Goal: Use online tool/utility: Utilize a website feature to perform a specific function

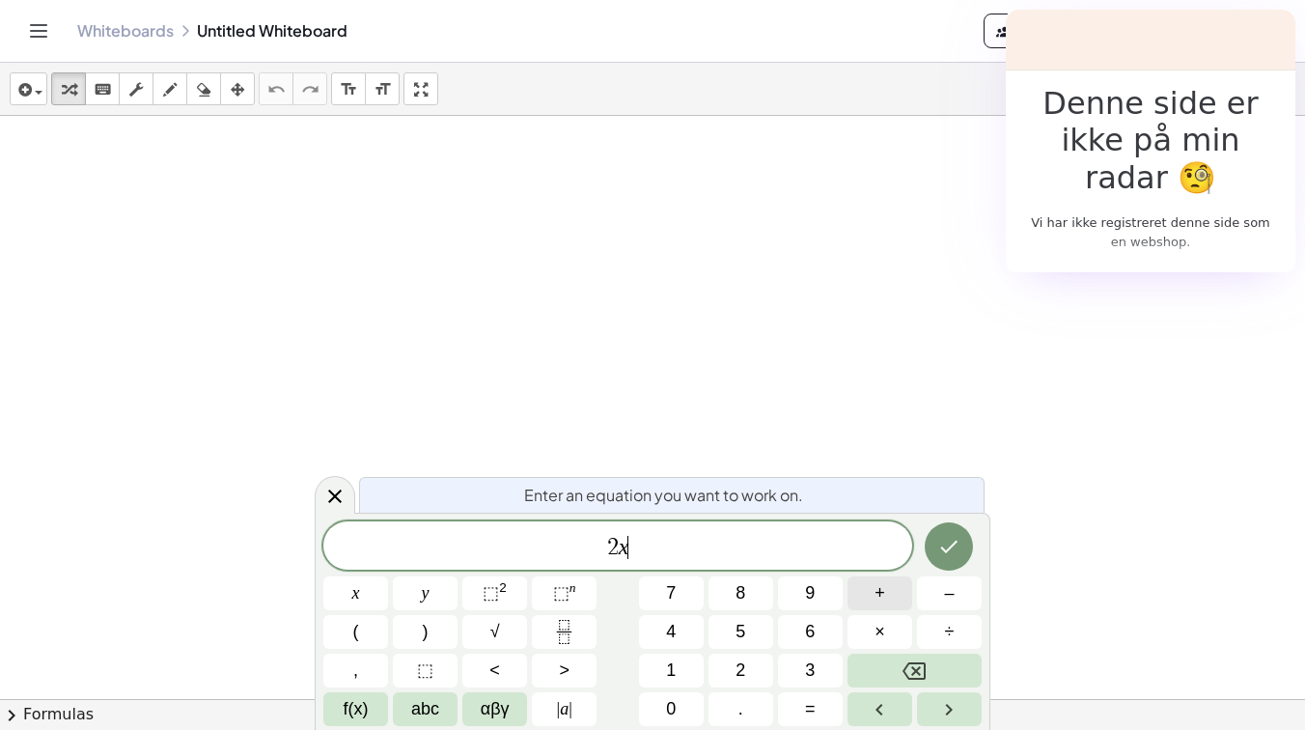
click at [890, 599] on button "+" at bounding box center [879, 593] width 65 height 34
click at [955, 526] on button "Done" at bounding box center [948, 546] width 48 height 48
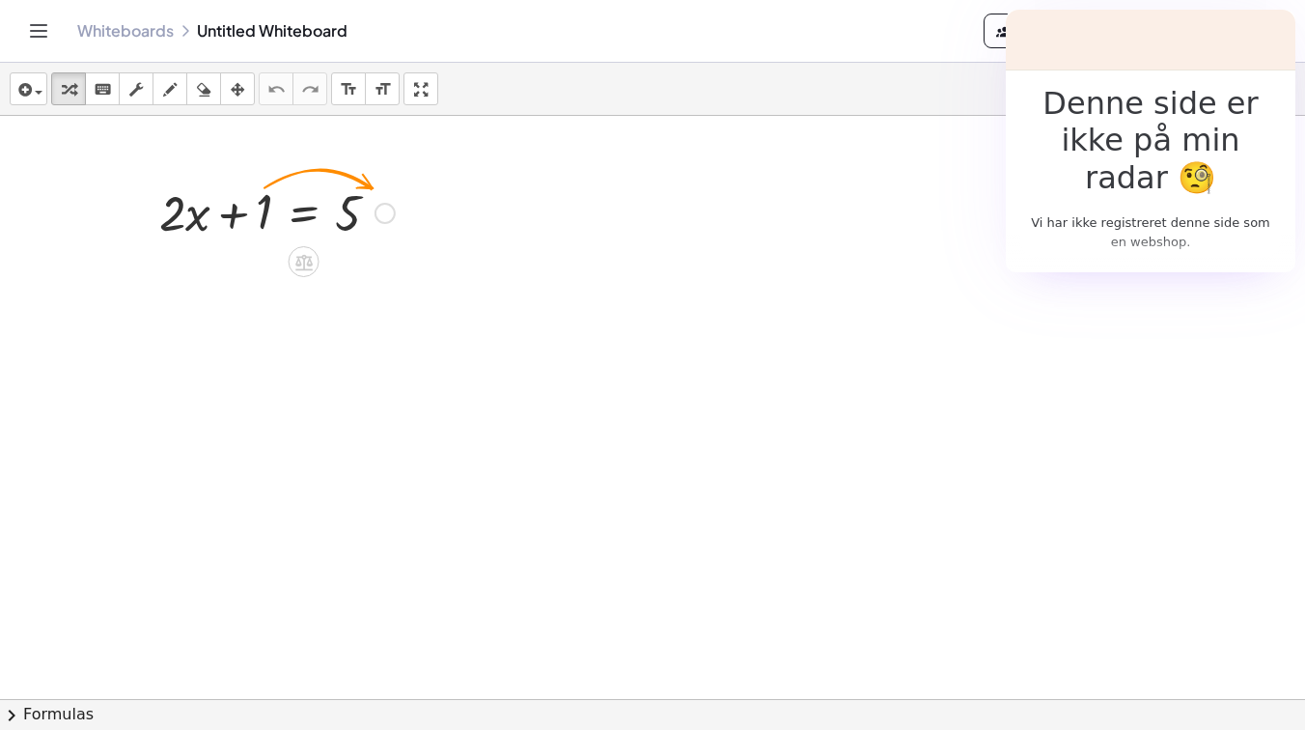
click at [236, 220] on div at bounding box center [277, 212] width 255 height 66
click at [356, 221] on div at bounding box center [277, 212] width 255 height 66
click at [320, 211] on div at bounding box center [277, 212] width 255 height 66
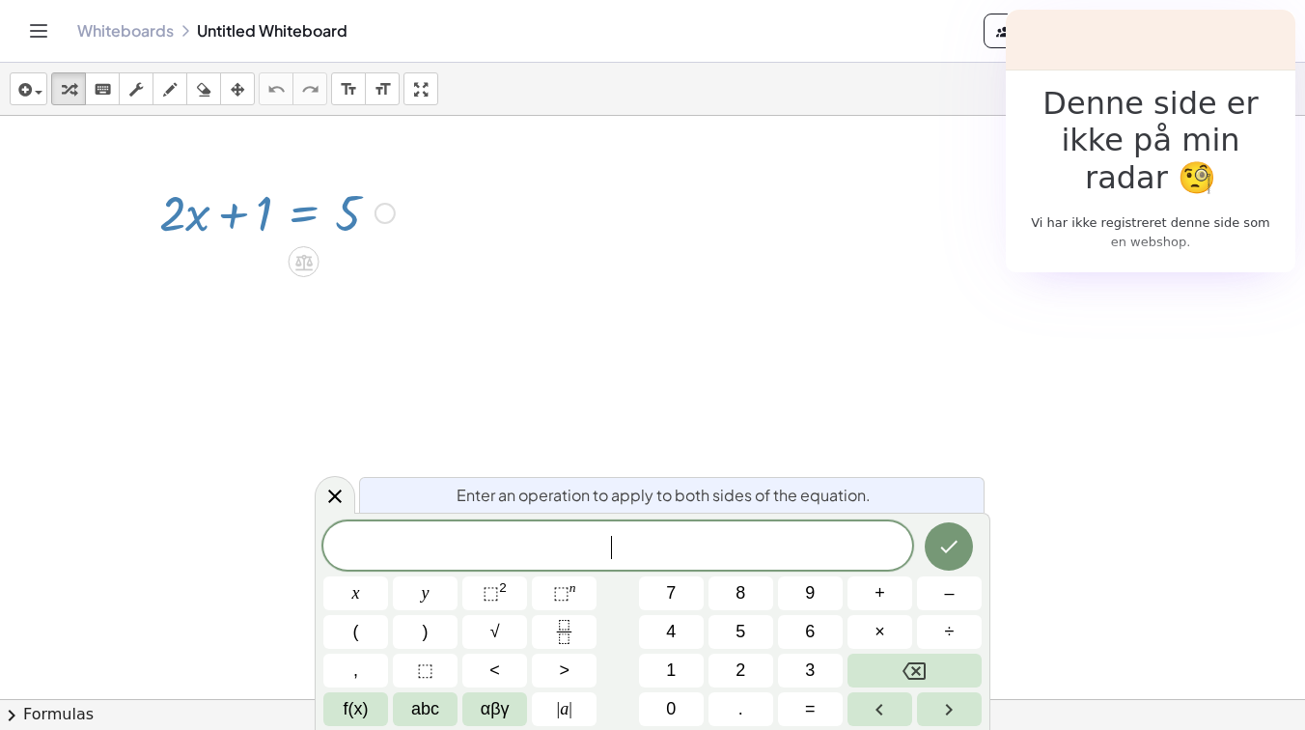
click at [344, 206] on div at bounding box center [277, 212] width 255 height 66
click at [263, 215] on div at bounding box center [277, 212] width 255 height 66
click at [943, 557] on icon "Done" at bounding box center [948, 546] width 23 height 23
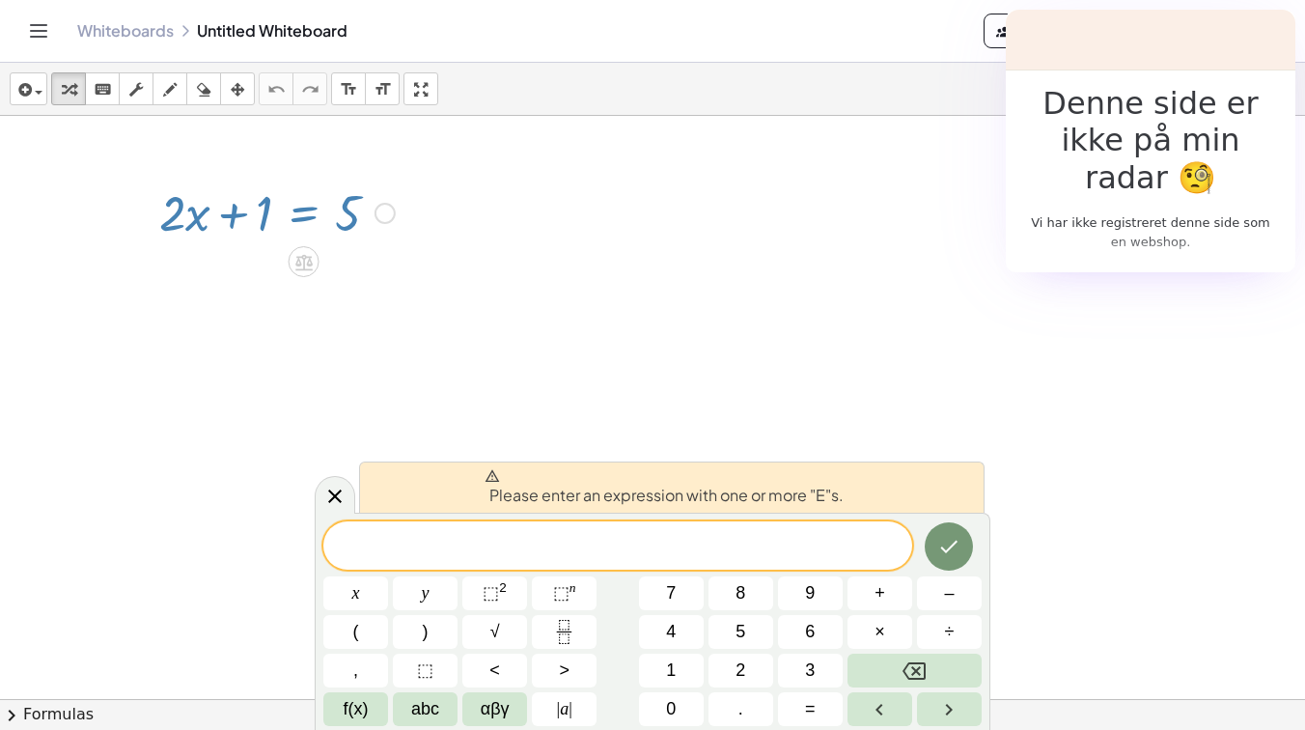
click at [291, 403] on div at bounding box center [652, 742] width 1305 height 1253
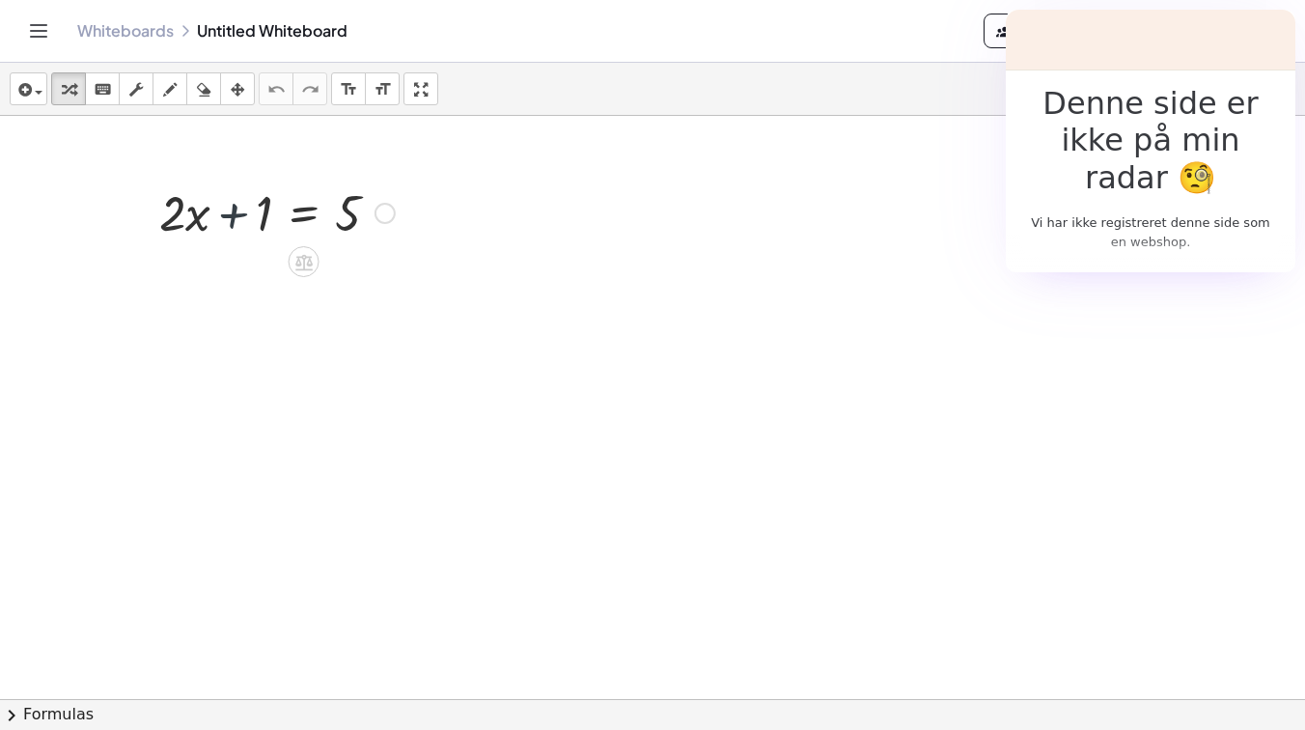
click at [234, 215] on div at bounding box center [277, 212] width 255 height 66
drag, startPoint x: 236, startPoint y: 209, endPoint x: 227, endPoint y: 212, distance: 10.1
click at [236, 209] on div at bounding box center [277, 212] width 255 height 66
click at [206, 216] on div at bounding box center [277, 212] width 255 height 66
click at [197, 217] on div at bounding box center [277, 212] width 255 height 66
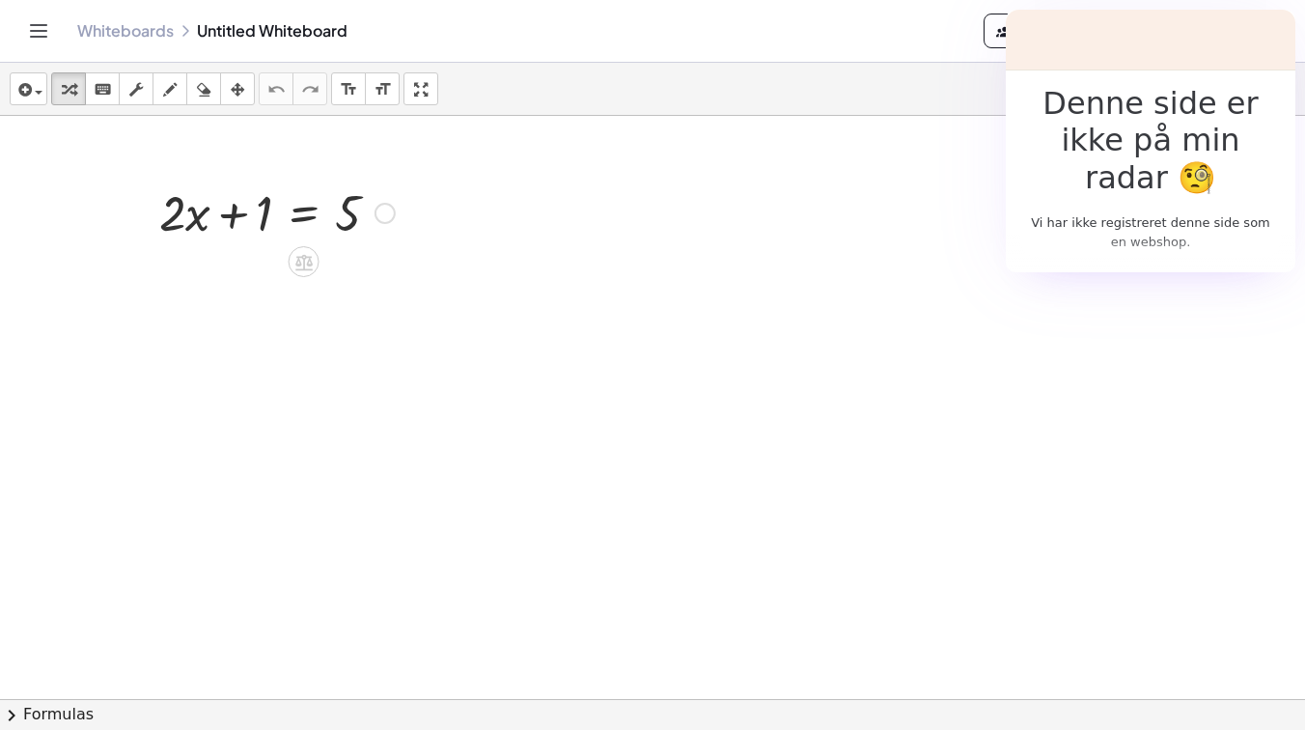
click at [257, 212] on div at bounding box center [277, 212] width 255 height 66
click at [278, 217] on div at bounding box center [277, 212] width 255 height 66
click at [177, 283] on div at bounding box center [277, 277] width 378 height 66
click at [239, 284] on div at bounding box center [277, 277] width 378 height 66
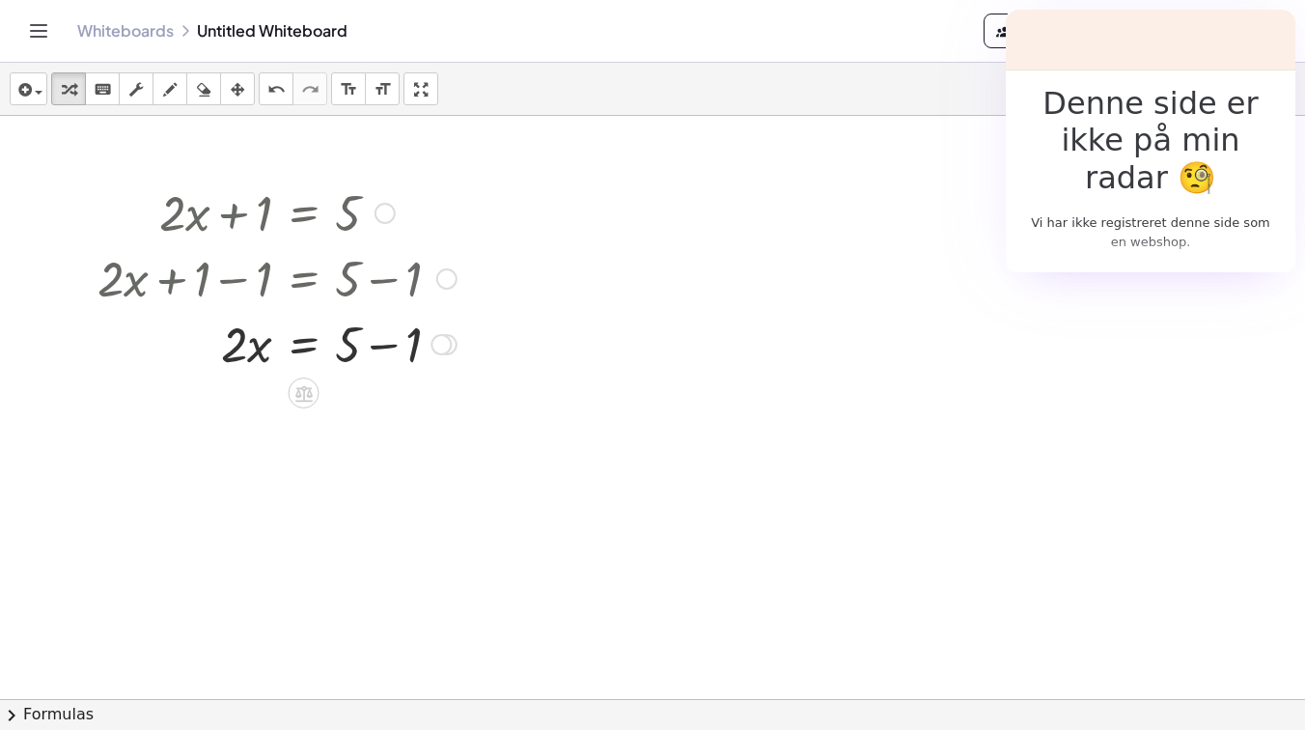
click at [382, 348] on div at bounding box center [277, 343] width 378 height 66
click at [247, 417] on div at bounding box center [277, 408] width 378 height 66
click at [268, 417] on div at bounding box center [277, 408] width 378 height 66
click at [323, 408] on div at bounding box center [277, 408] width 378 height 66
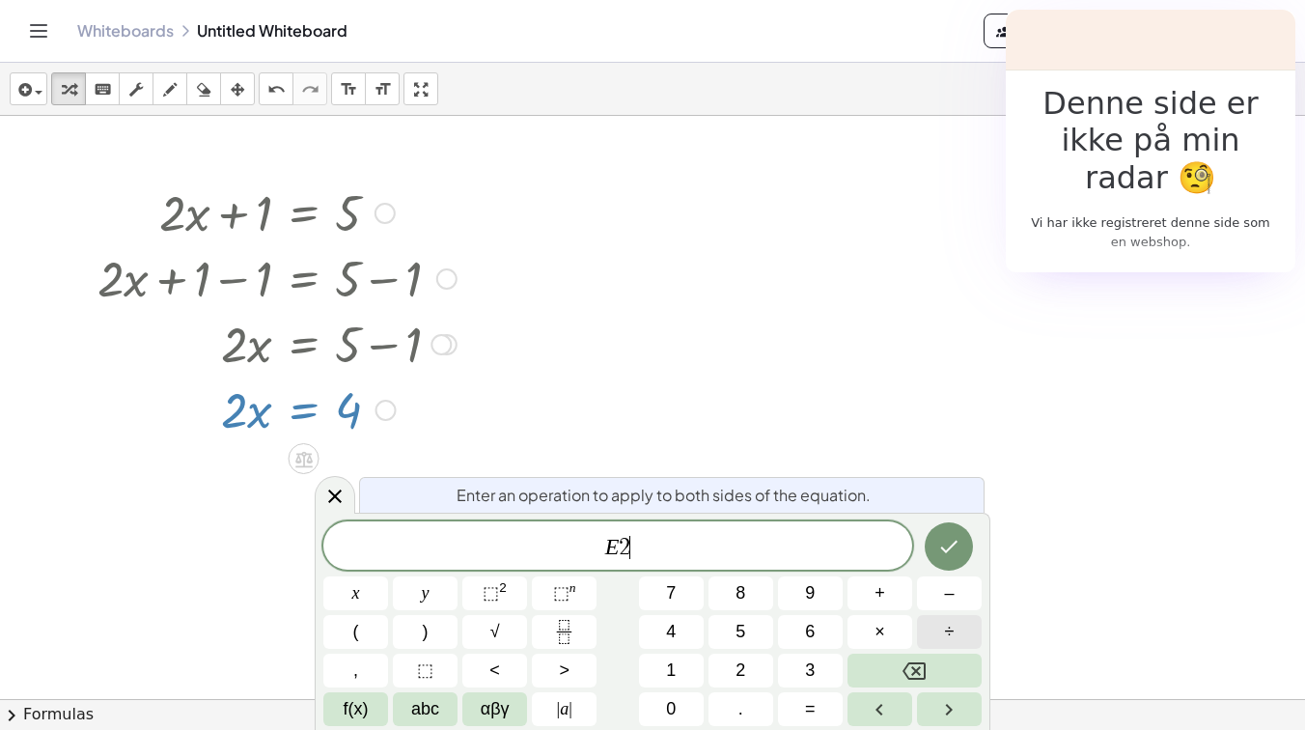
click at [953, 634] on span "÷" at bounding box center [950, 632] width 10 height 26
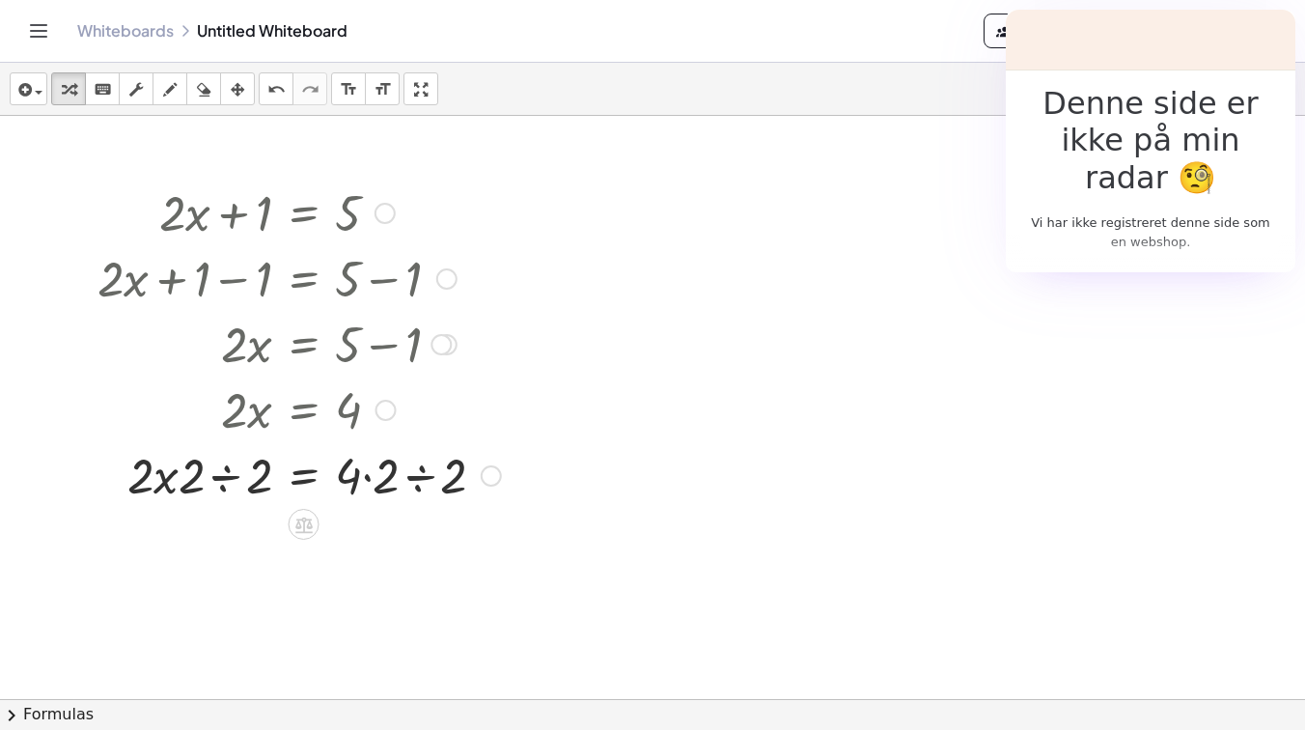
click at [214, 481] on div at bounding box center [299, 474] width 423 height 66
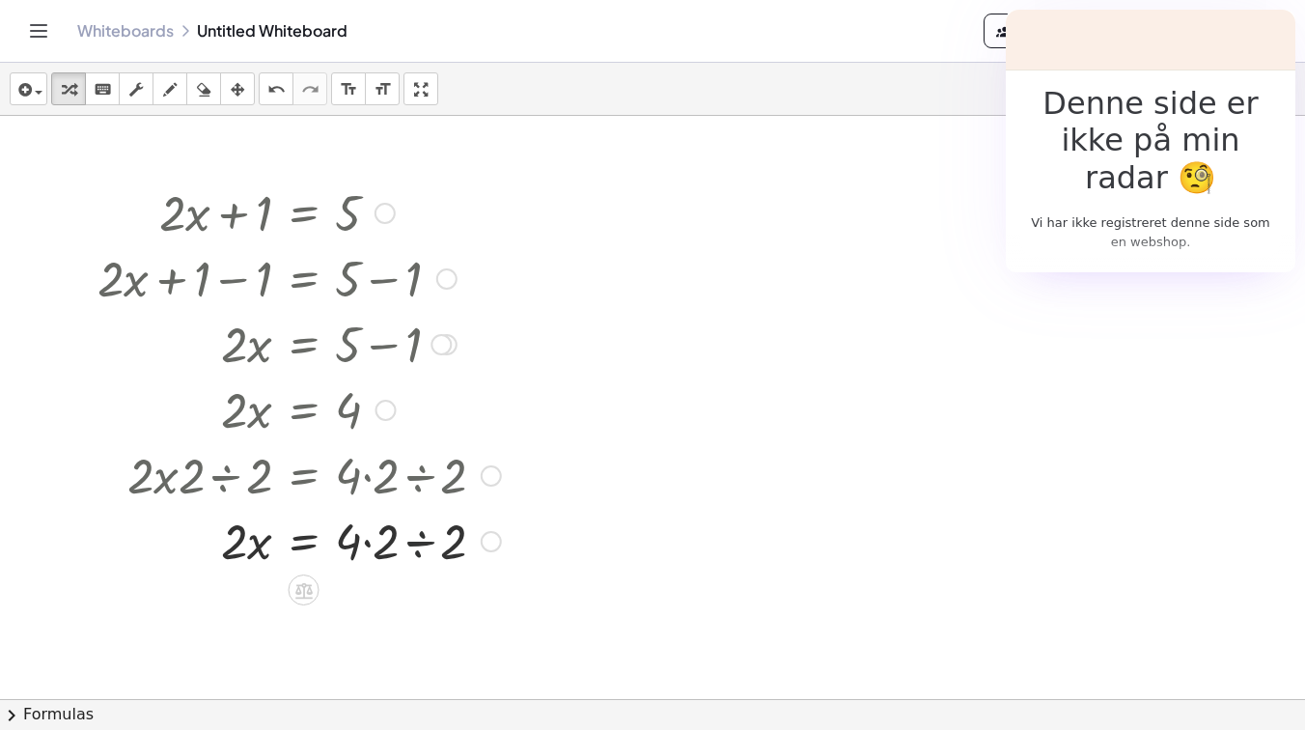
click at [417, 542] on div at bounding box center [299, 540] width 423 height 66
click at [232, 537] on div at bounding box center [299, 540] width 423 height 66
click at [256, 545] on div at bounding box center [299, 540] width 423 height 66
click at [248, 553] on div at bounding box center [299, 540] width 423 height 66
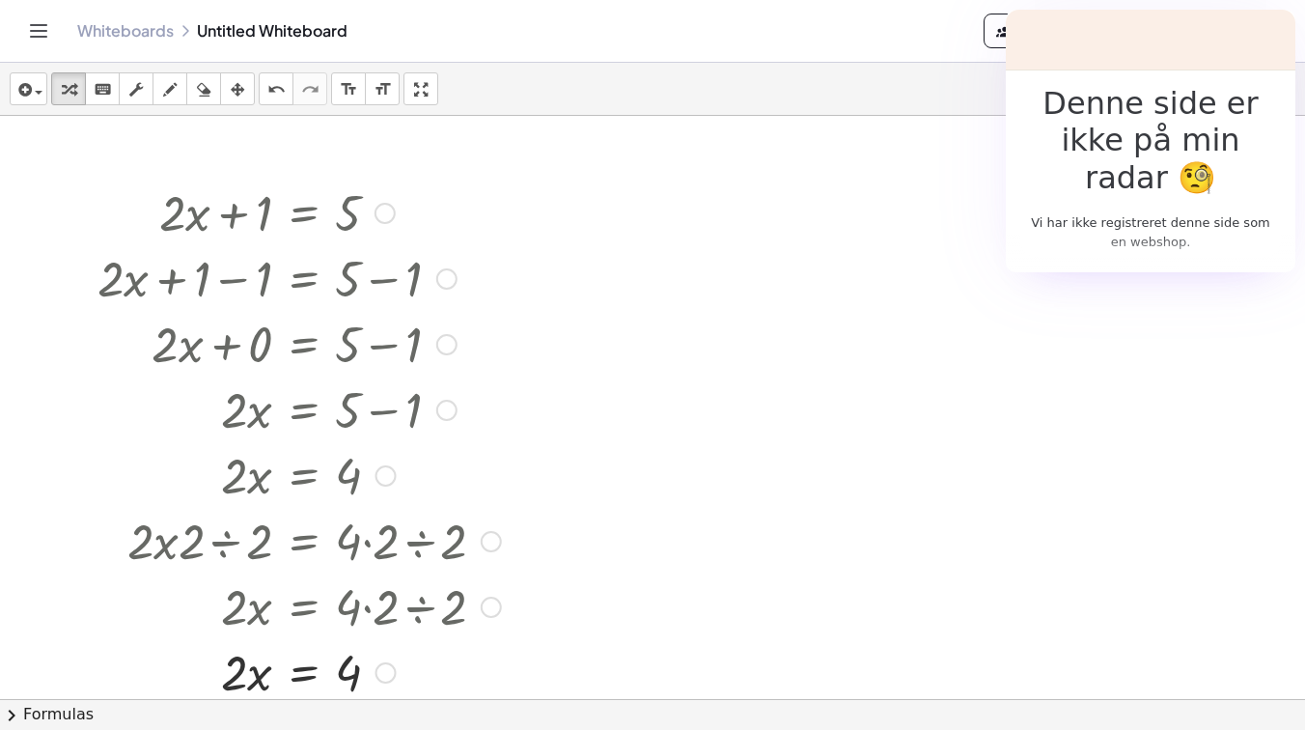
drag, startPoint x: 380, startPoint y: 535, endPoint x: 351, endPoint y: 703, distance: 171.3
click at [351, 703] on div "insert select one: Math Expression Function Text Youtube Video Graphing Geometr…" at bounding box center [652, 396] width 1305 height 667
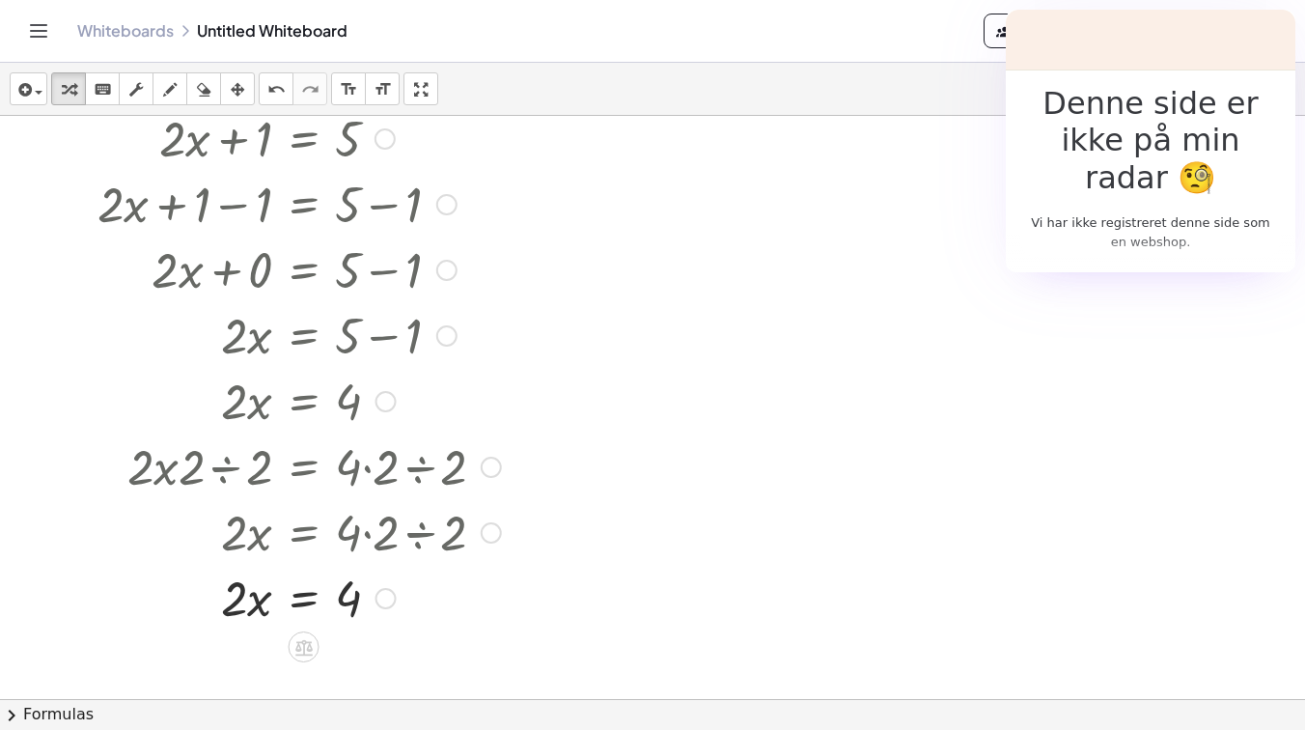
scroll to position [46, 0]
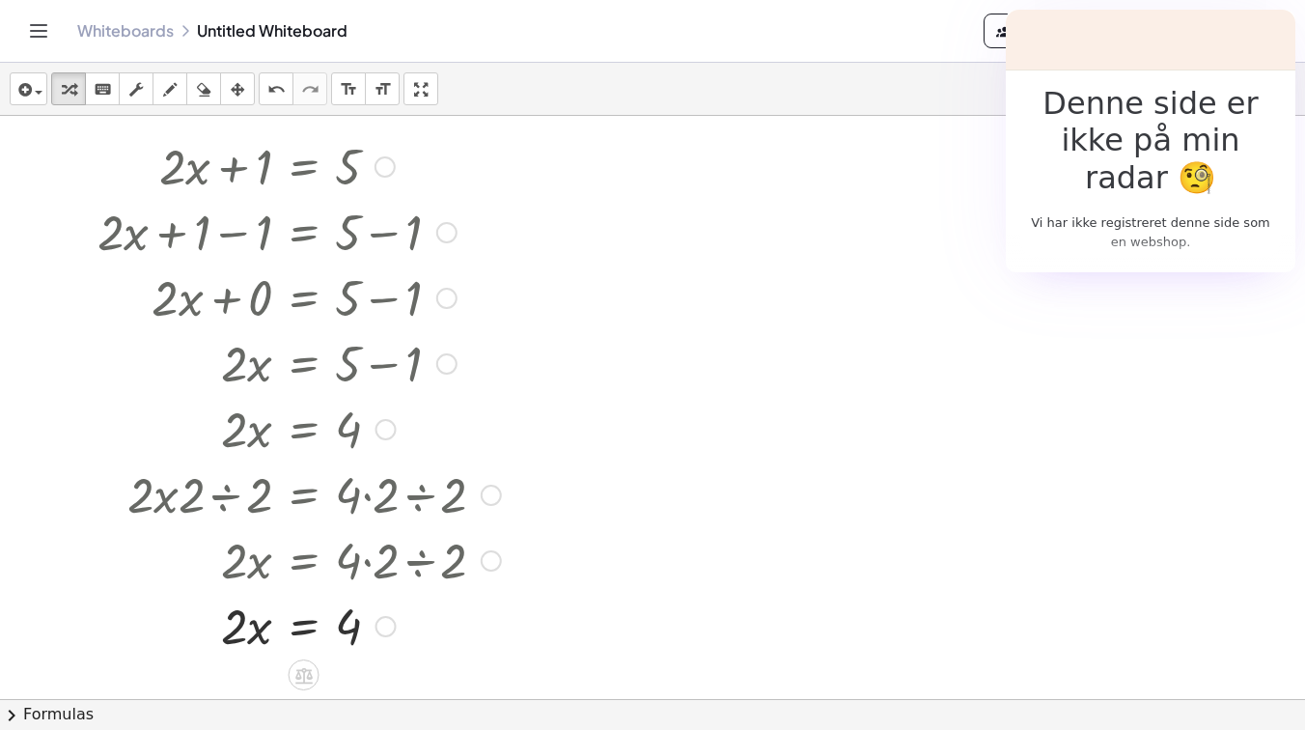
click at [249, 622] on div at bounding box center [299, 625] width 423 height 66
click at [230, 628] on div at bounding box center [299, 625] width 423 height 66
click at [284, 628] on div at bounding box center [299, 625] width 423 height 66
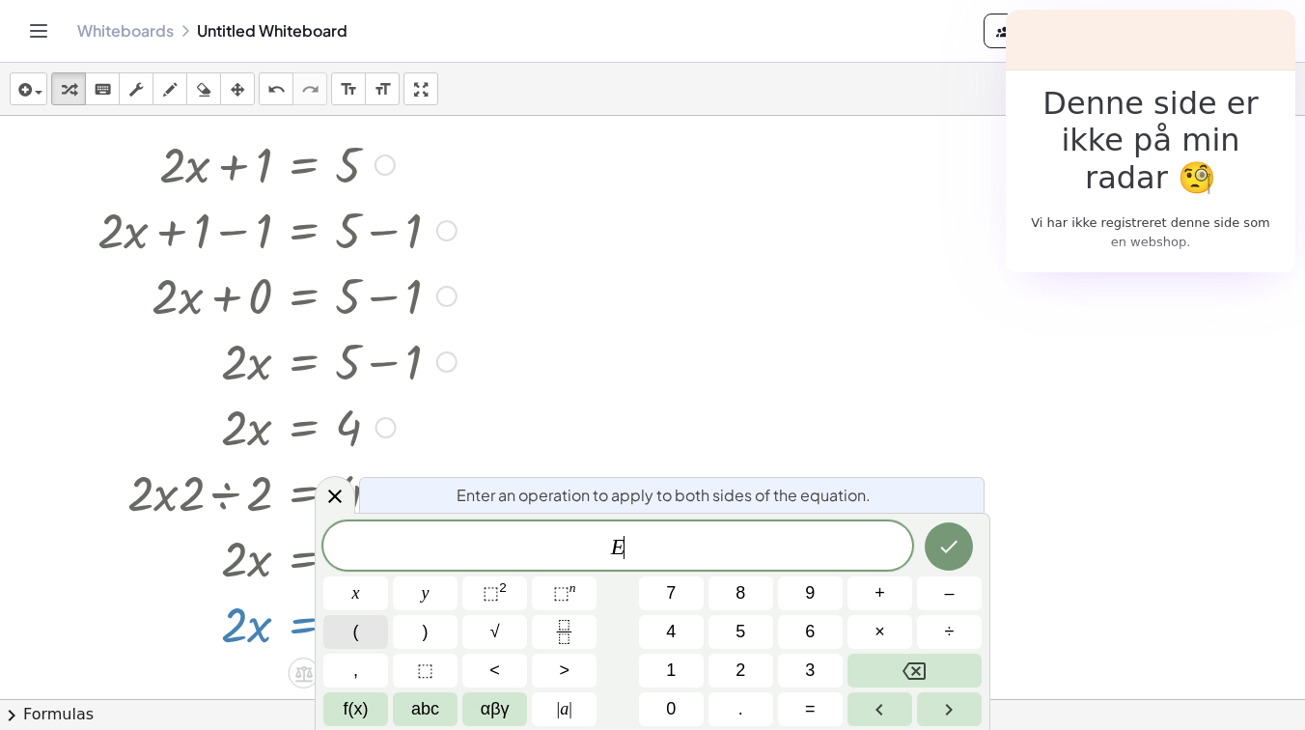
scroll to position [48, 0]
click at [961, 635] on button "÷" at bounding box center [949, 632] width 65 height 34
click at [735, 672] on span "2" at bounding box center [740, 670] width 10 height 26
click at [941, 526] on button "Done" at bounding box center [948, 546] width 48 height 48
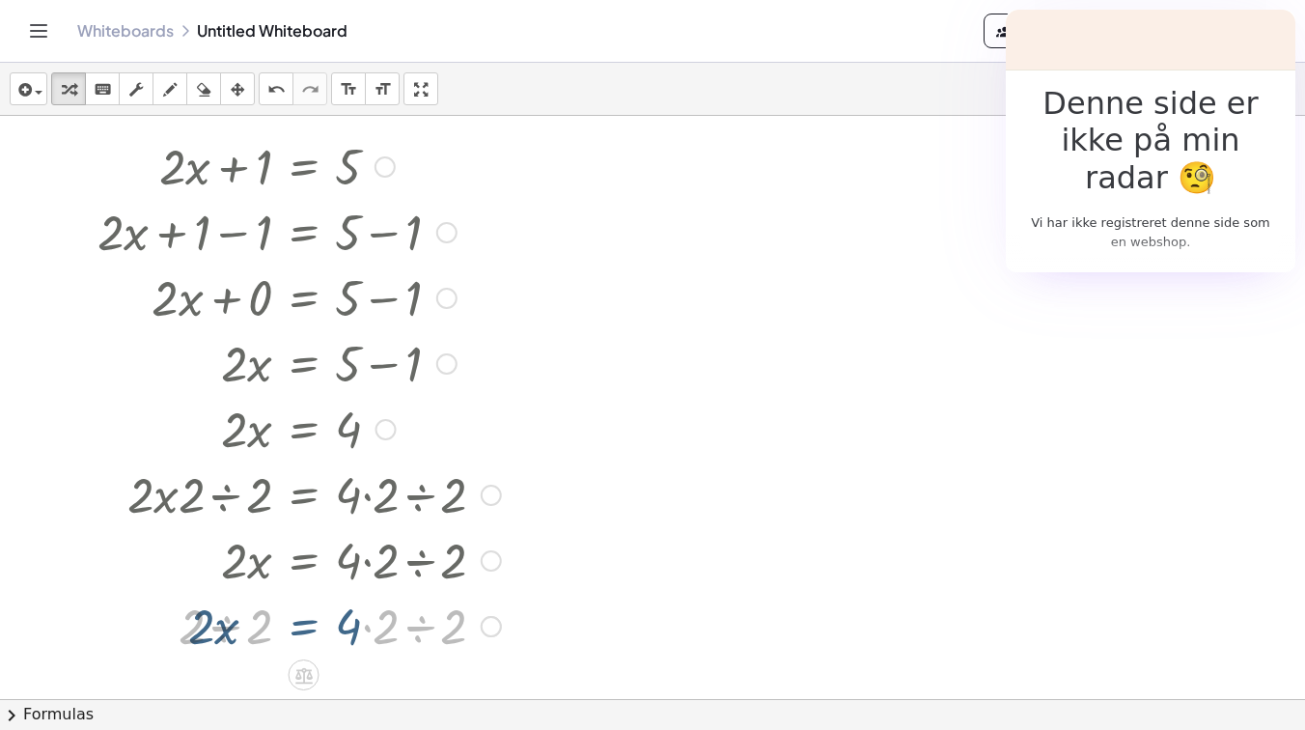
scroll to position [46, 0]
click at [211, 630] on div at bounding box center [299, 625] width 423 height 66
click at [426, 633] on div at bounding box center [299, 625] width 423 height 66
drag, startPoint x: 392, startPoint y: 622, endPoint x: 402, endPoint y: 622, distance: 10.6
click at [304, 630] on div "· 2 · x = 4" at bounding box center [304, 630] width 0 height 0
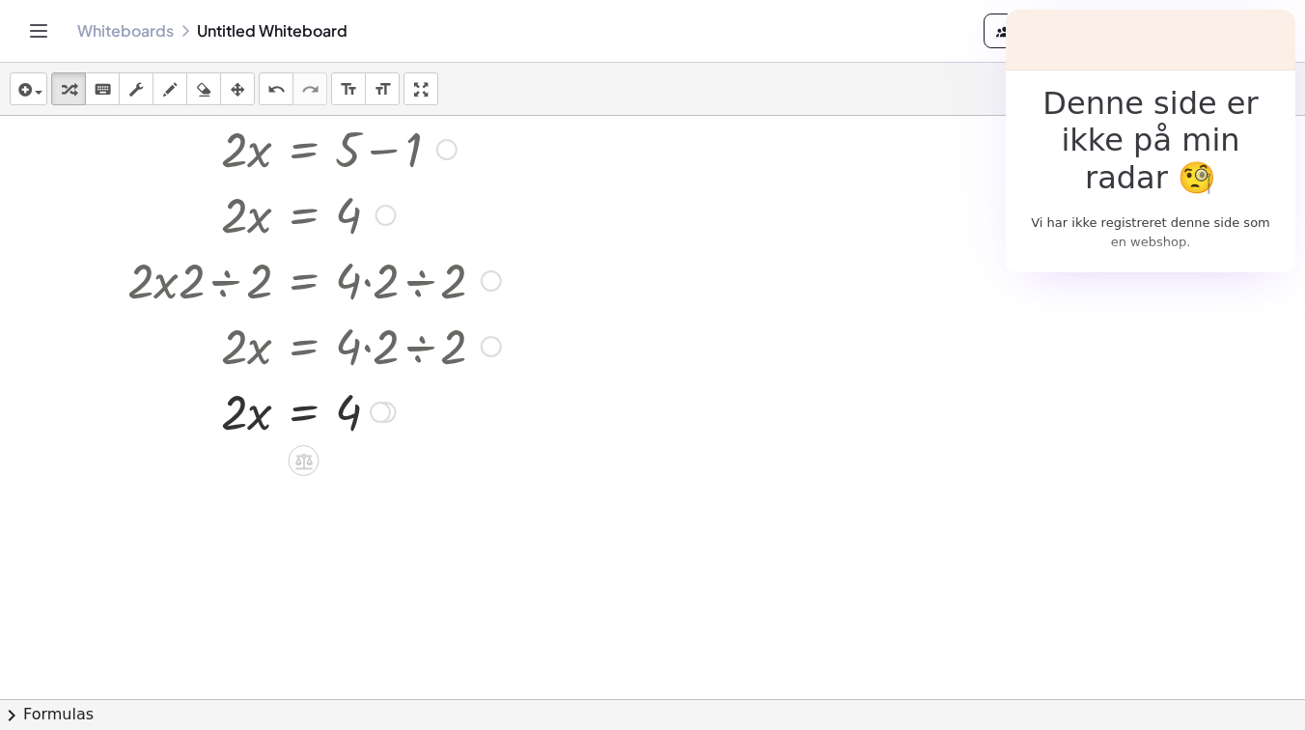
scroll to position [262, 0]
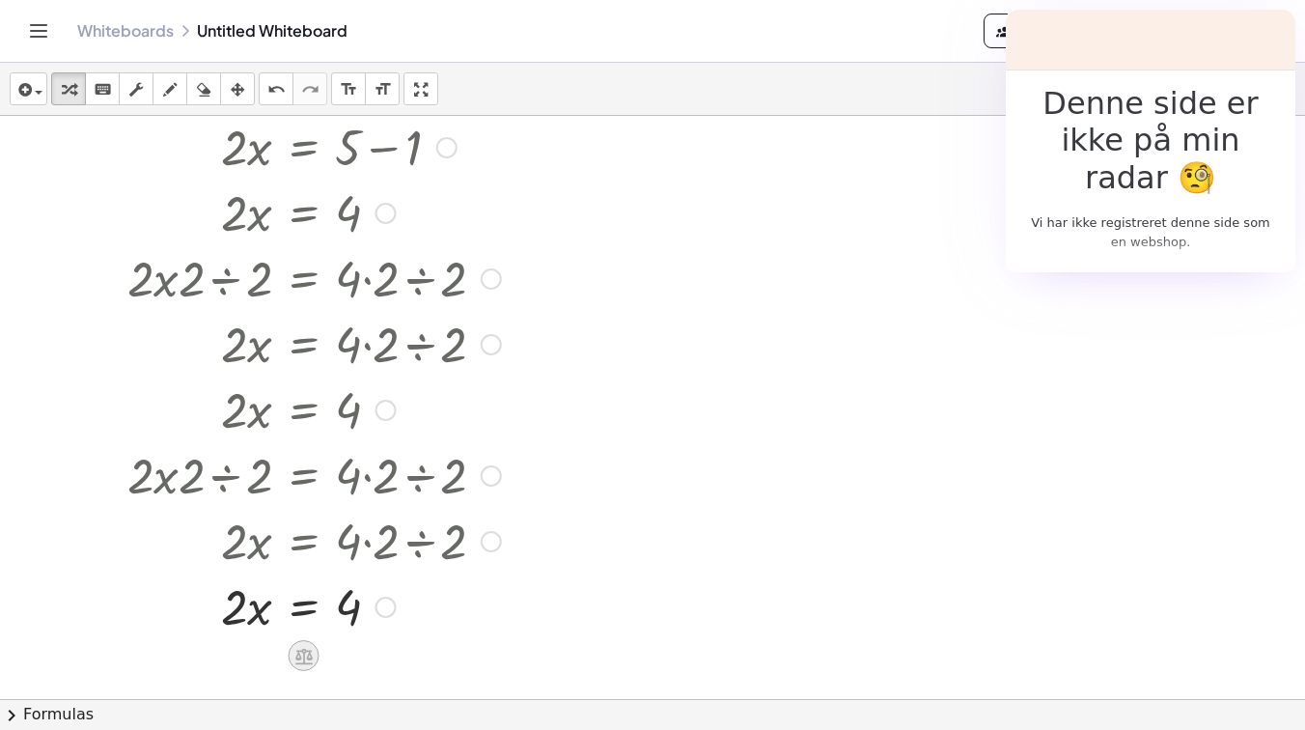
drag, startPoint x: 383, startPoint y: 410, endPoint x: 316, endPoint y: 646, distance: 244.9
click at [304, 607] on div "· 2 · x = 4" at bounding box center [304, 607] width 0 height 0
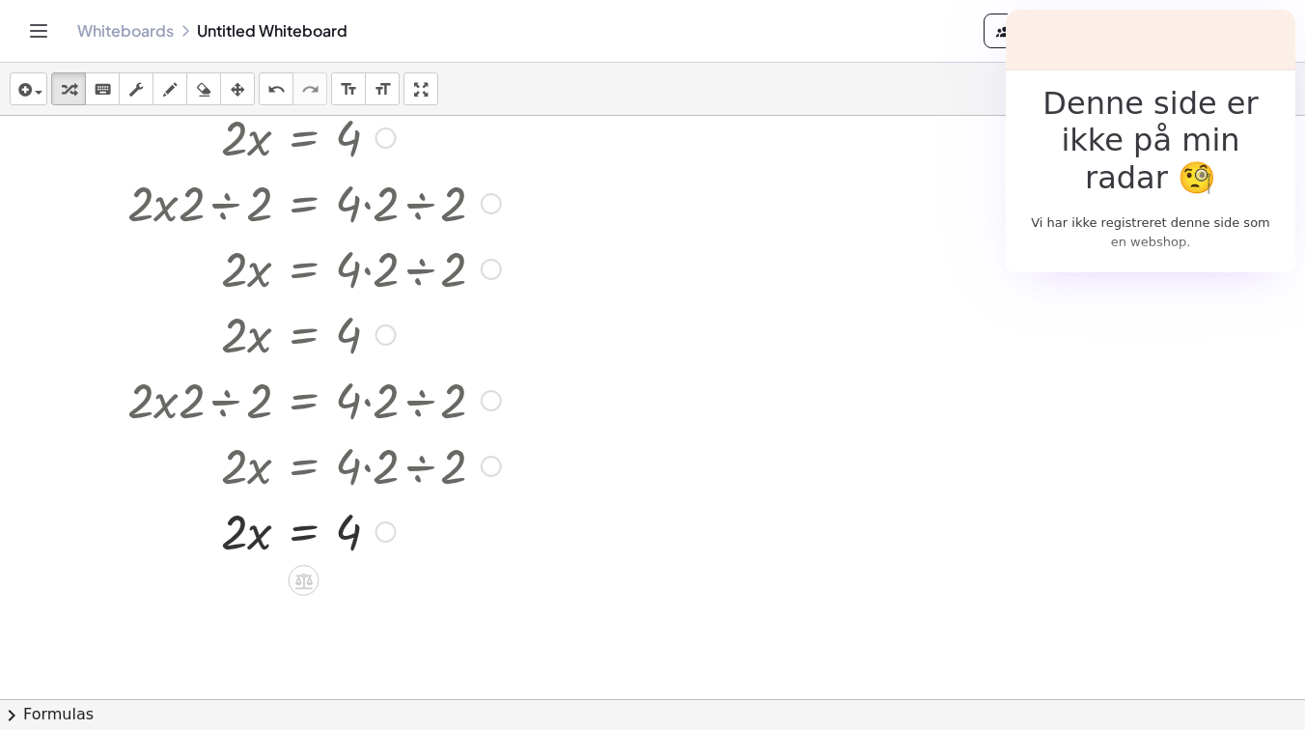
click at [360, 542] on div at bounding box center [299, 530] width 423 height 66
click at [305, 526] on div at bounding box center [299, 530] width 423 height 66
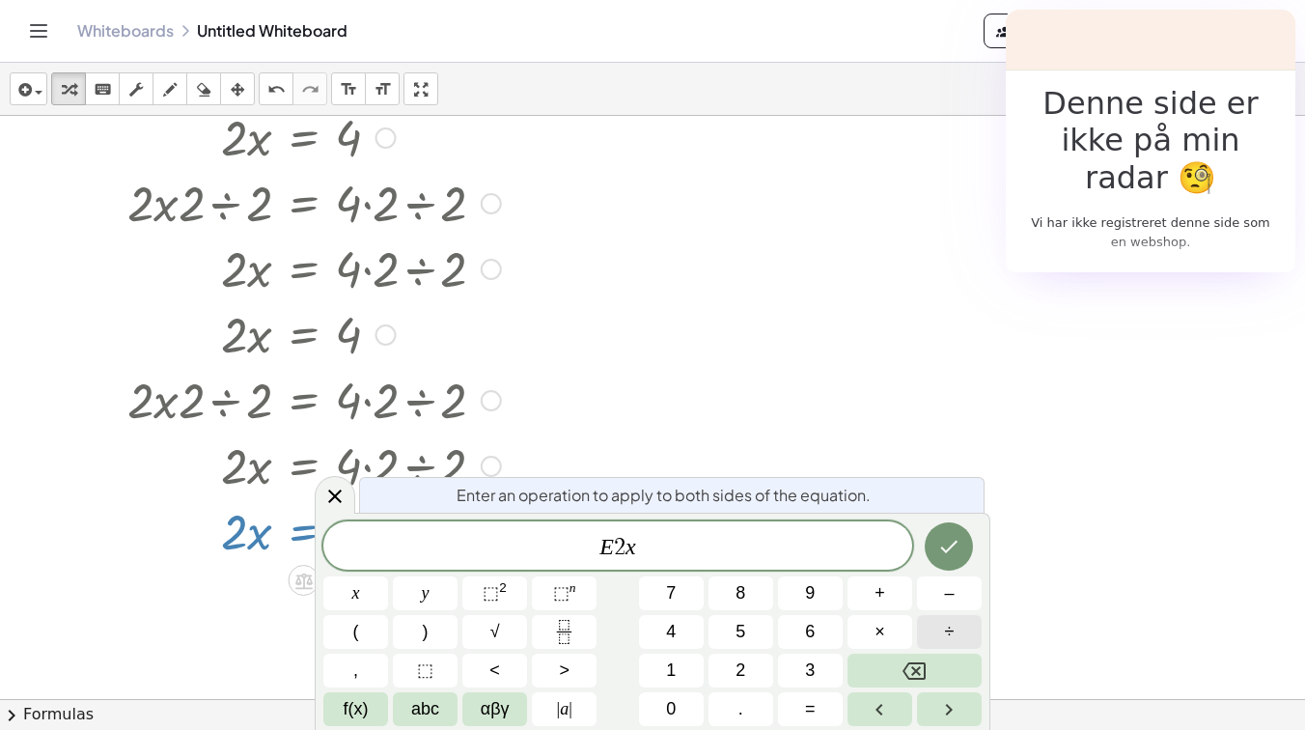
click at [938, 628] on button "÷" at bounding box center [949, 632] width 65 height 34
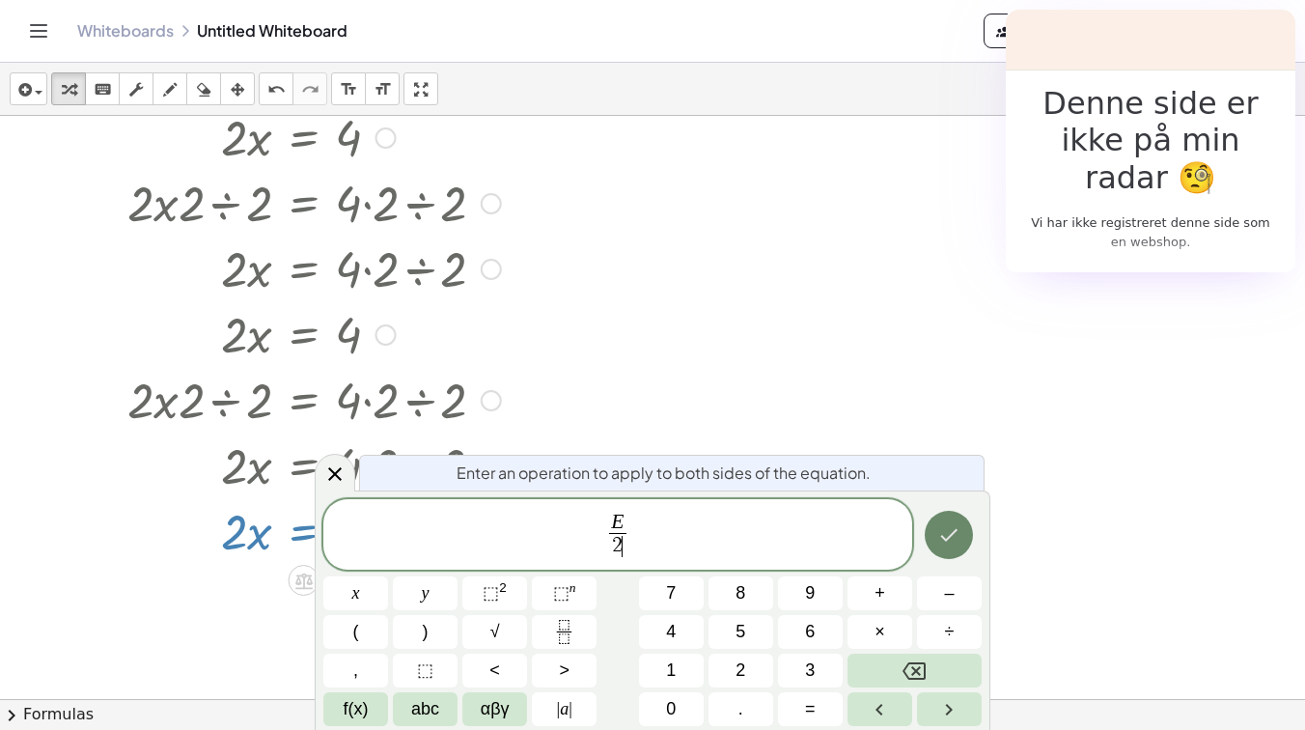
click at [953, 527] on icon "Done" at bounding box center [948, 534] width 23 height 23
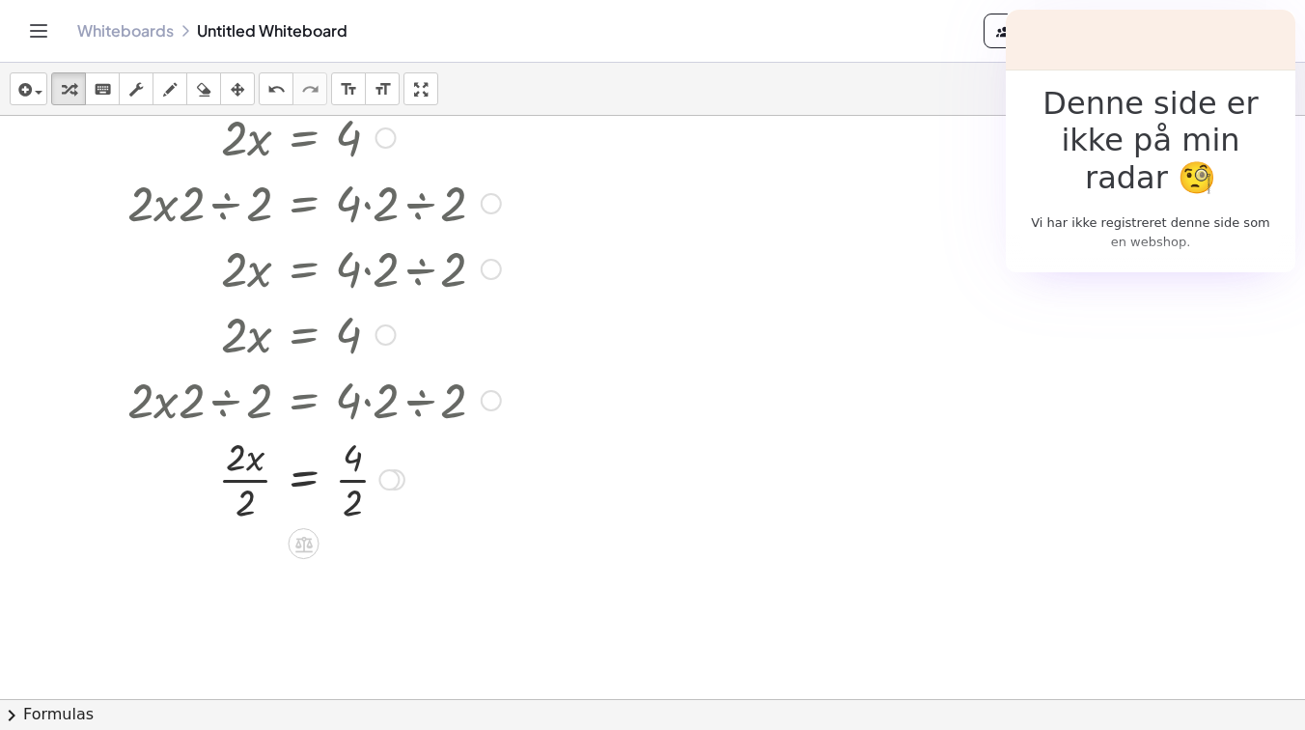
drag, startPoint x: 391, startPoint y: 609, endPoint x: 392, endPoint y: 470, distance: 139.0
click at [304, 480] on div "· 2 · x = 4 · 2 · · 2" at bounding box center [304, 480] width 0 height 0
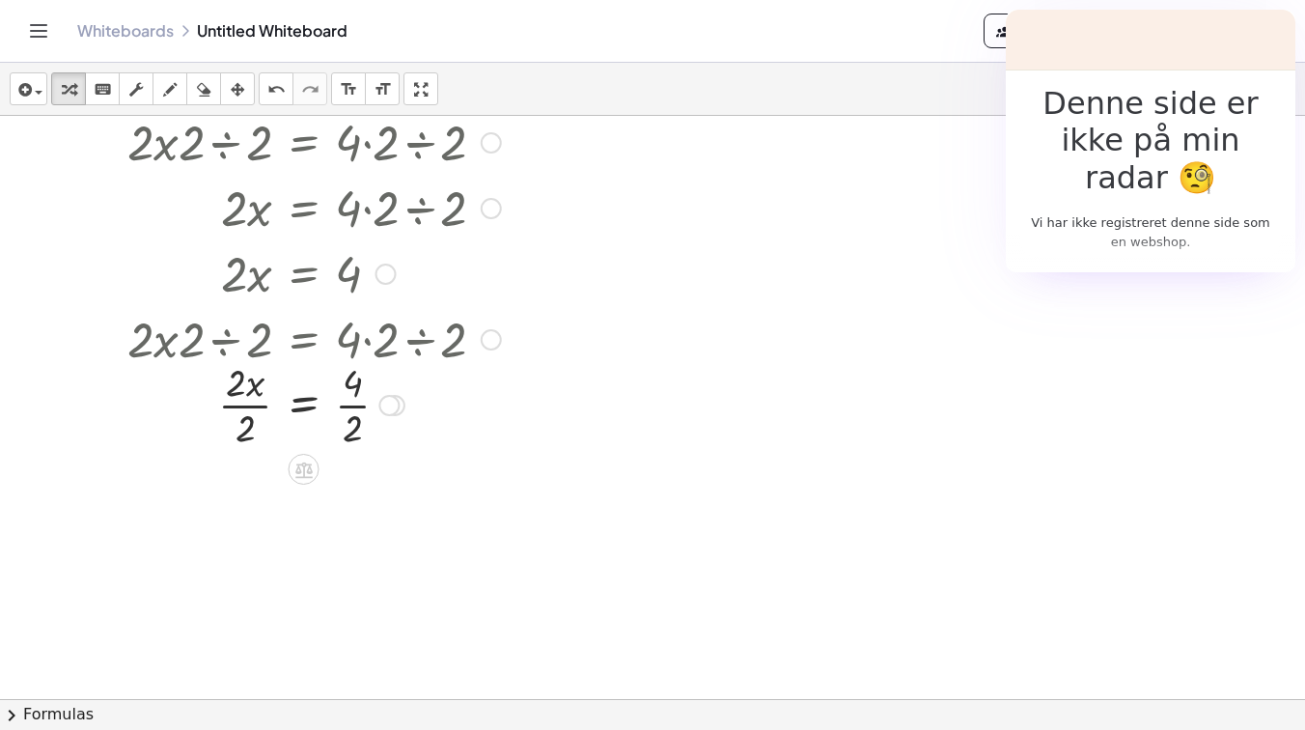
click at [350, 402] on div at bounding box center [299, 403] width 423 height 96
click at [242, 514] on div at bounding box center [299, 500] width 423 height 96
click at [248, 490] on div at bounding box center [299, 500] width 423 height 64
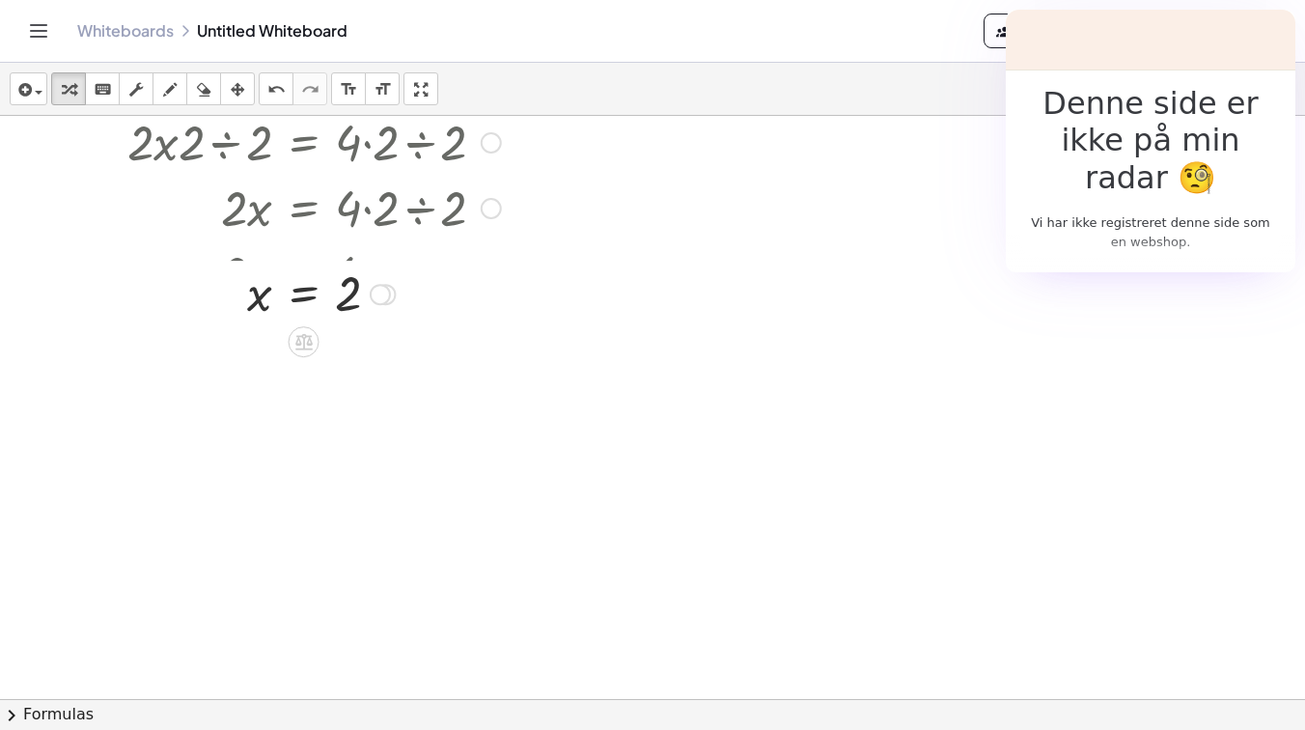
drag, startPoint x: 389, startPoint y: 498, endPoint x: 374, endPoint y: 285, distance: 213.7
click at [374, 285] on div at bounding box center [380, 294] width 21 height 21
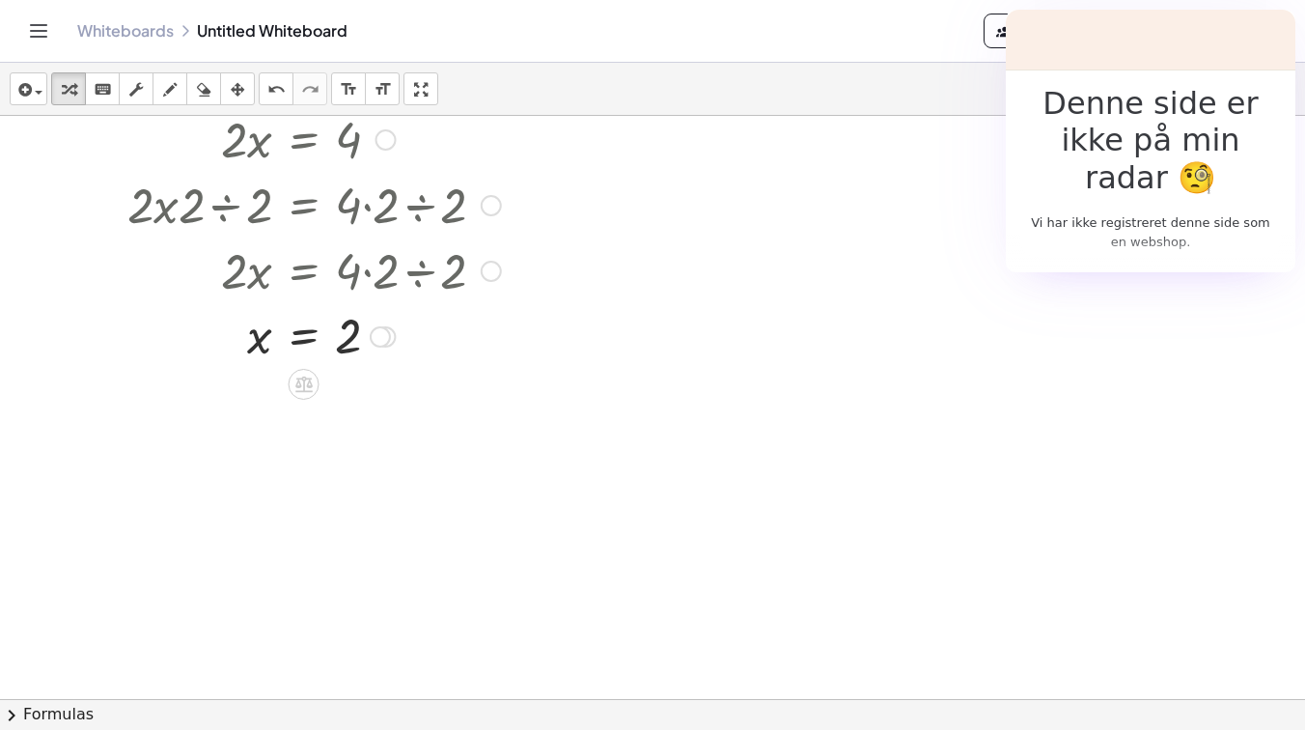
scroll to position [280, 0]
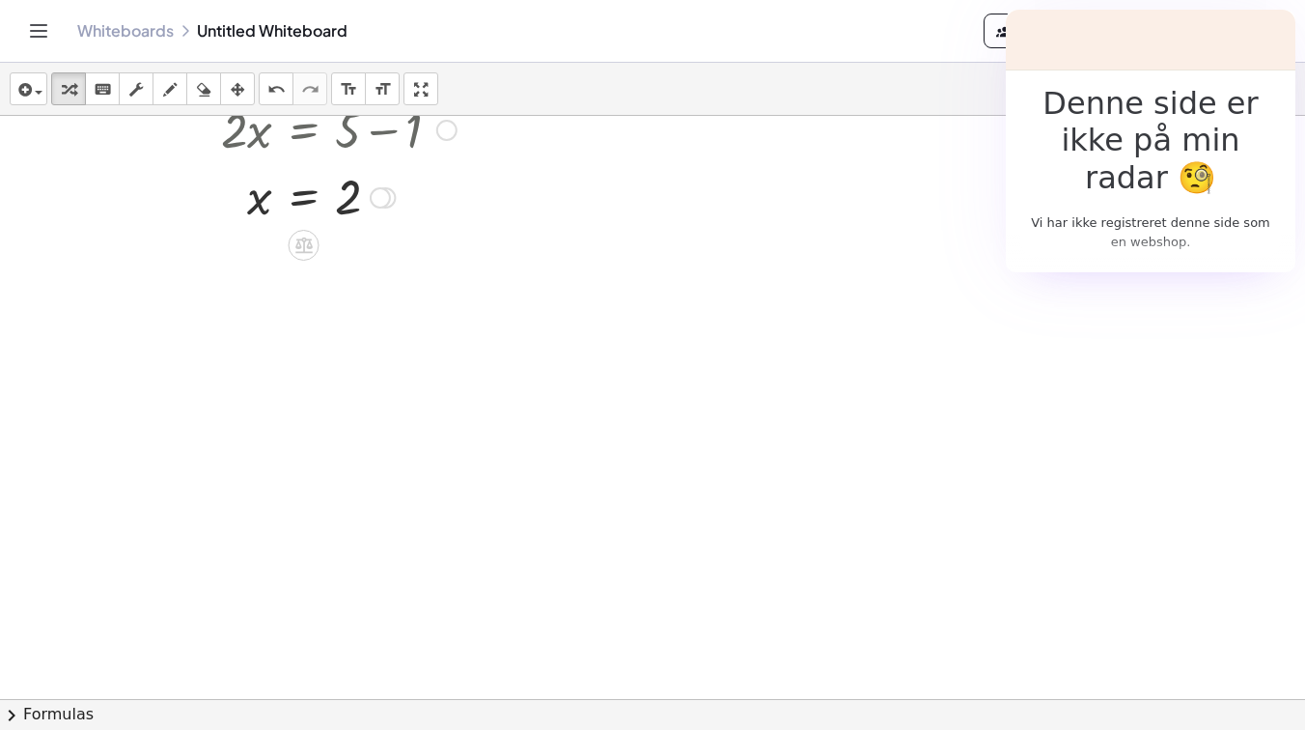
drag, startPoint x: 374, startPoint y: 305, endPoint x: 373, endPoint y: 179, distance: 126.4
click at [373, 187] on div at bounding box center [380, 197] width 21 height 21
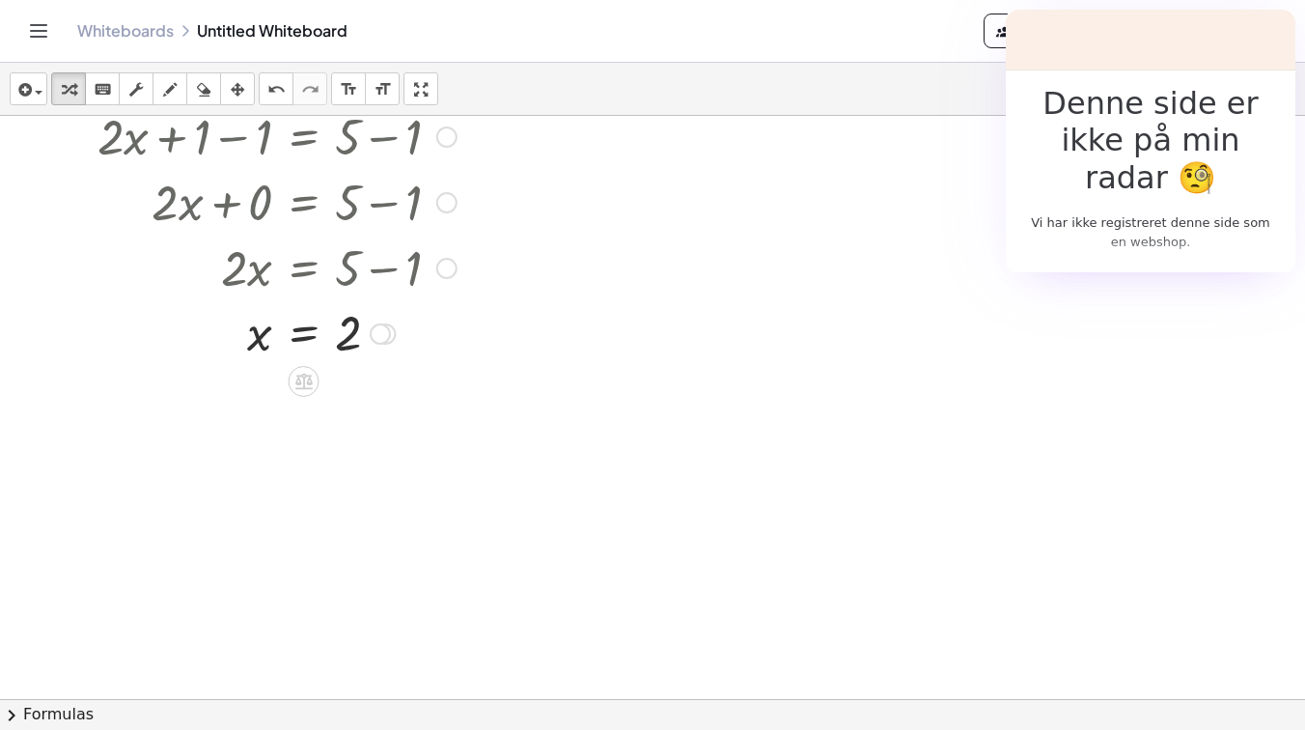
scroll to position [86, 0]
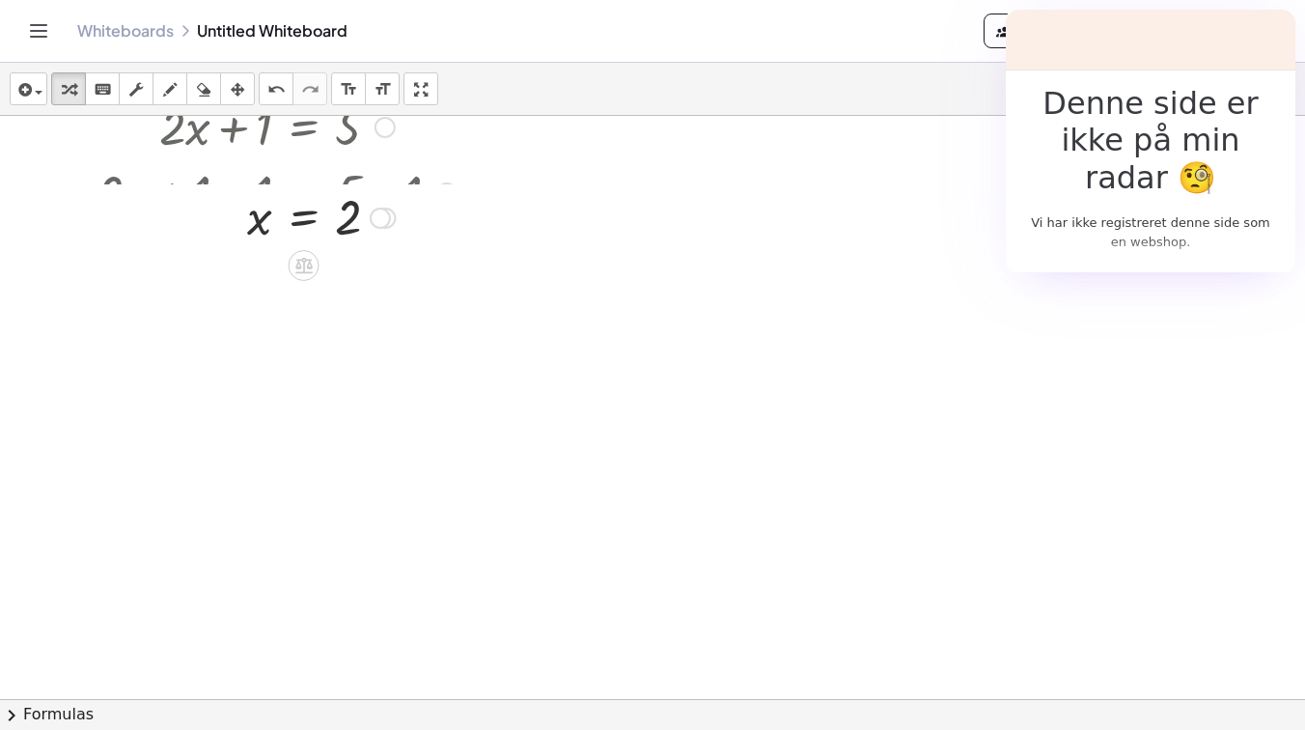
drag, startPoint x: 384, startPoint y: 390, endPoint x: 344, endPoint y: 151, distance: 242.6
click at [304, 218] on div "x = 2" at bounding box center [304, 218] width 0 height 0
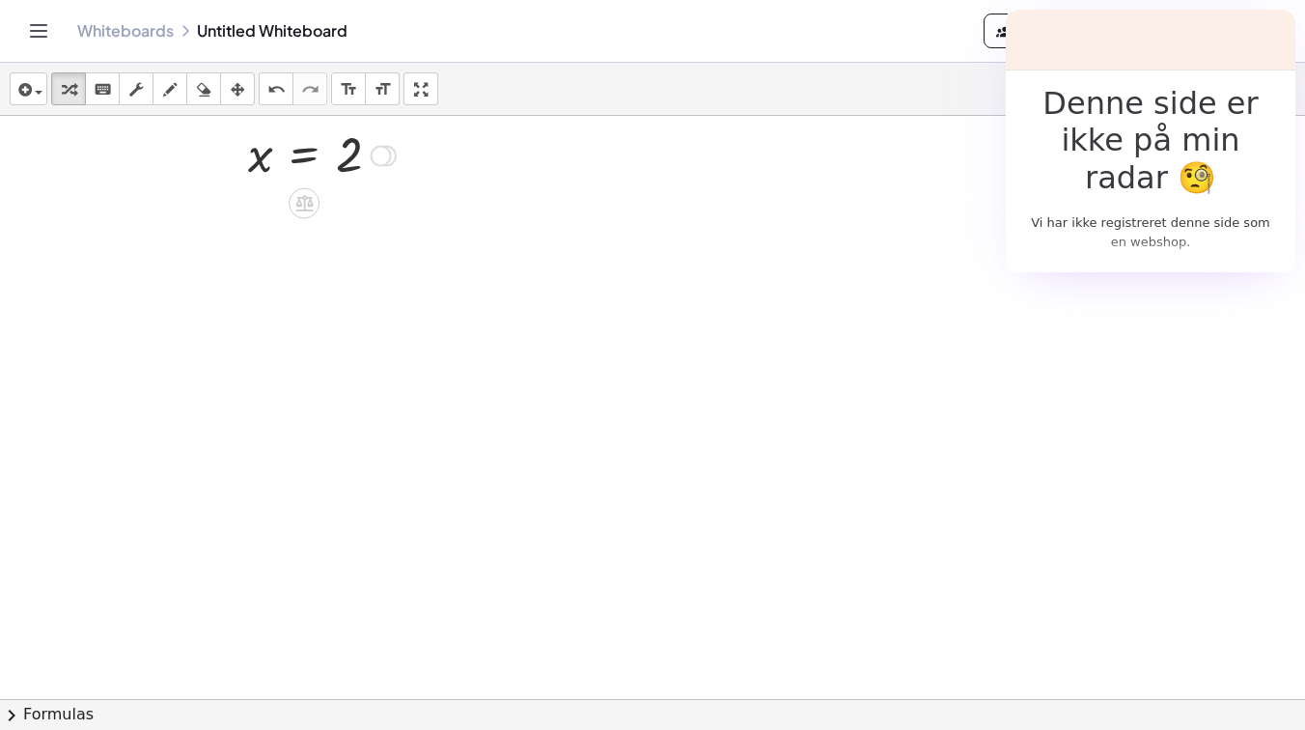
scroll to position [0, 0]
click at [364, 214] on div at bounding box center [321, 212] width 167 height 64
click at [399, 213] on div at bounding box center [321, 212] width 167 height 64
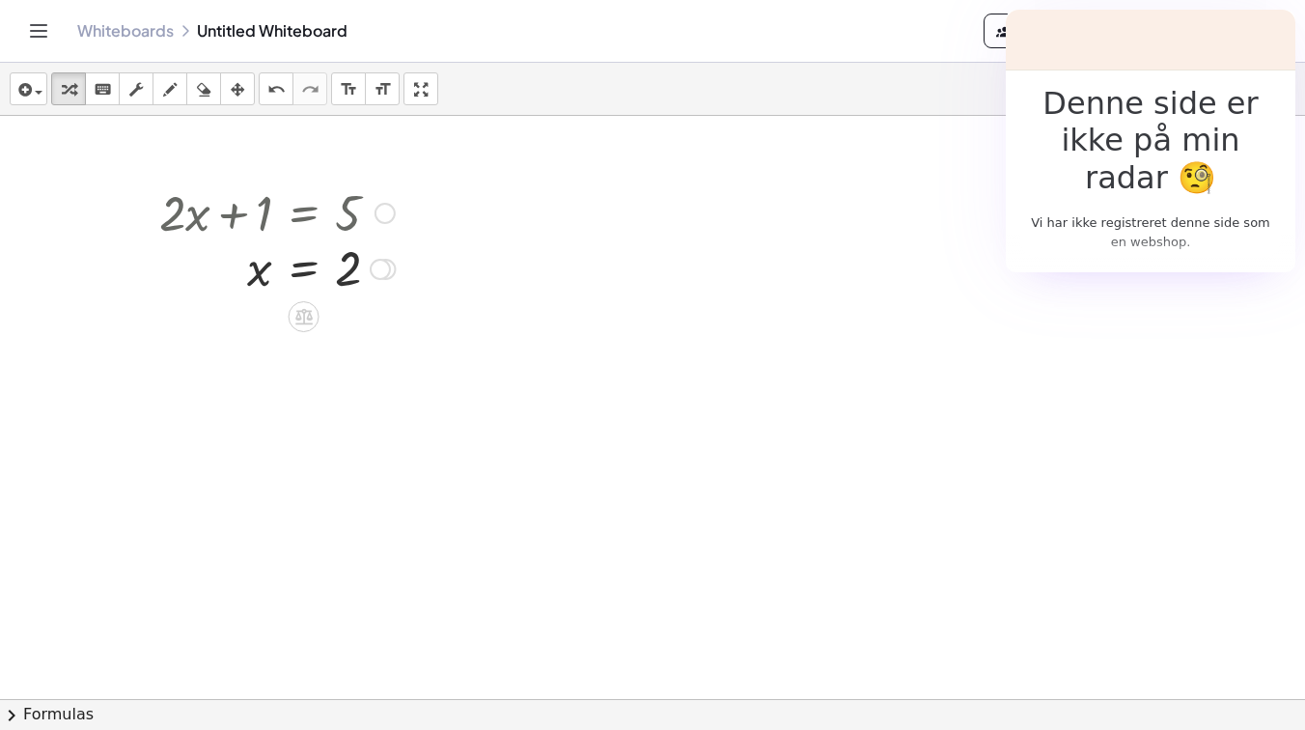
drag, startPoint x: 390, startPoint y: 213, endPoint x: 387, endPoint y: 273, distance: 59.9
click at [387, 273] on div at bounding box center [380, 269] width 21 height 21
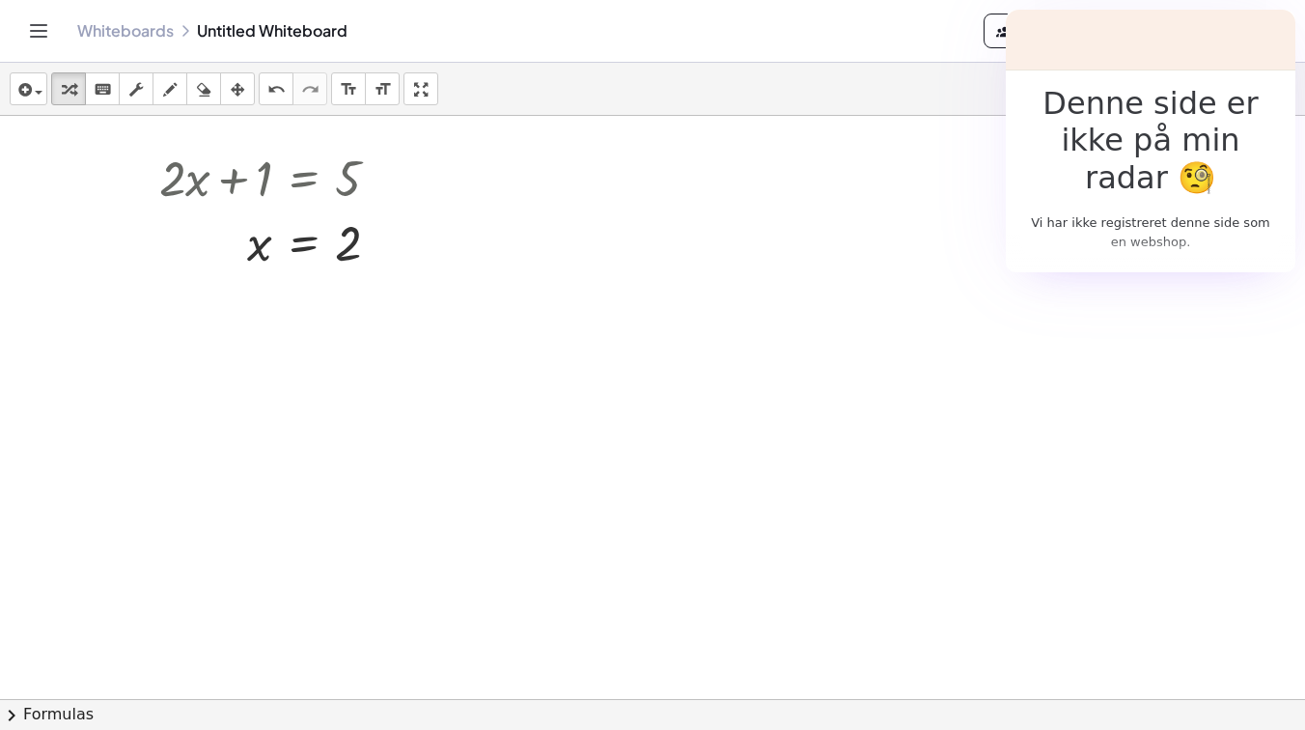
scroll to position [86, 0]
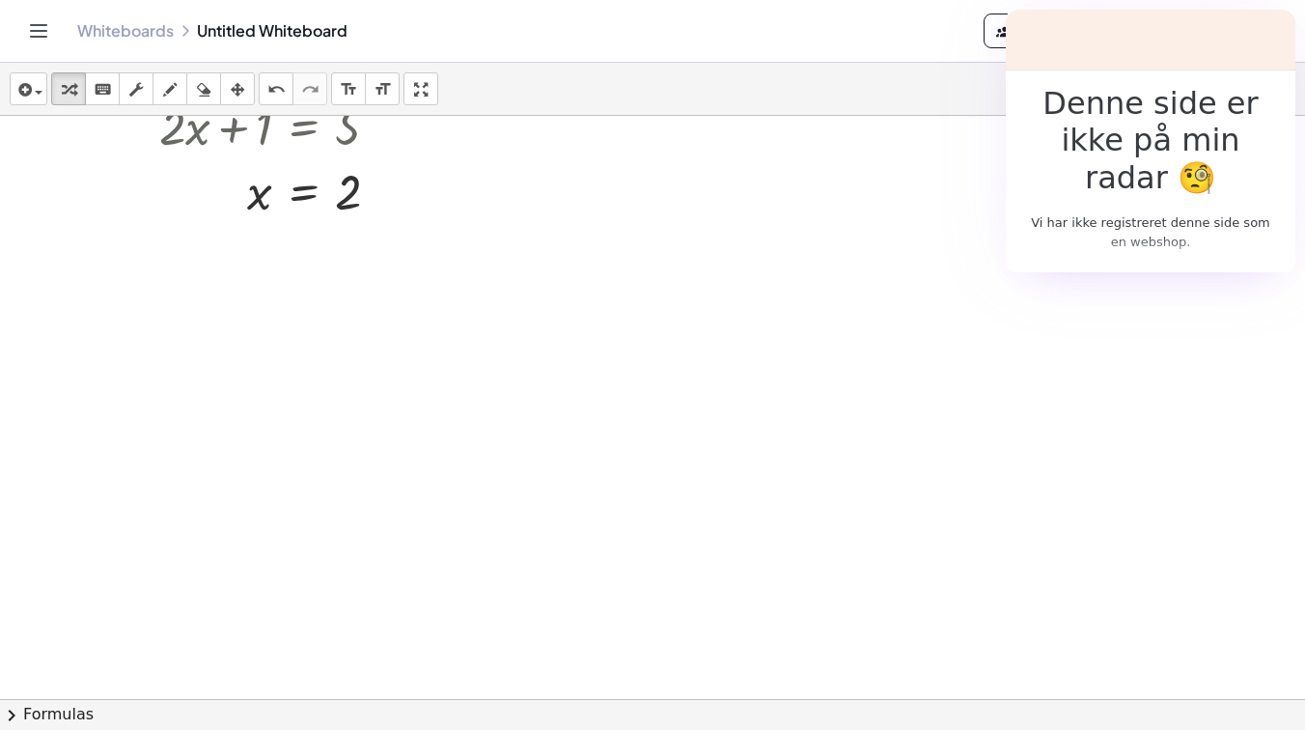
click at [607, 263] on div at bounding box center [652, 613] width 1305 height 1166
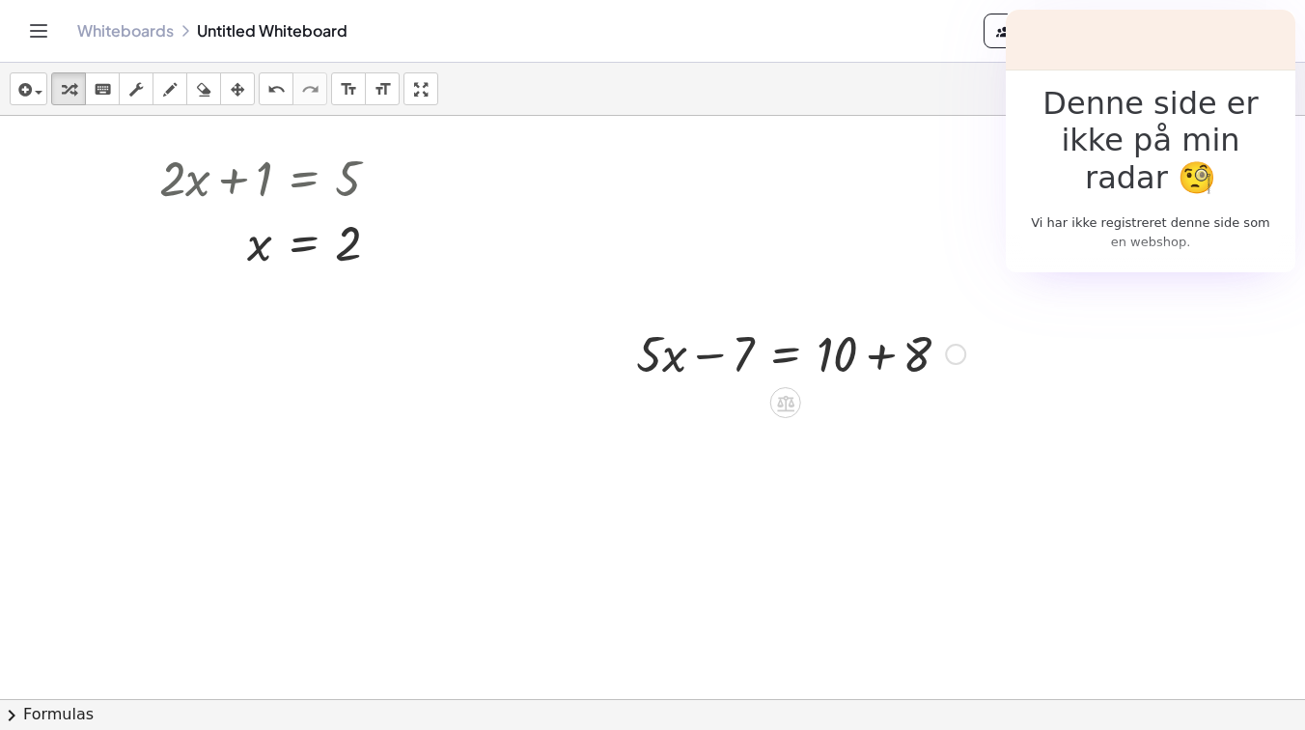
scroll to position [33, 0]
drag, startPoint x: 956, startPoint y: 354, endPoint x: 950, endPoint y: 246, distance: 108.2
click at [950, 246] on div "+ · 2 · x + 1 = 5 + · 2 · x + 1 − 1 = + 5 − 1 + · 2 · x + 0 = + 5 − 1 · 2 · x =…" at bounding box center [652, 666] width 1305 height 1166
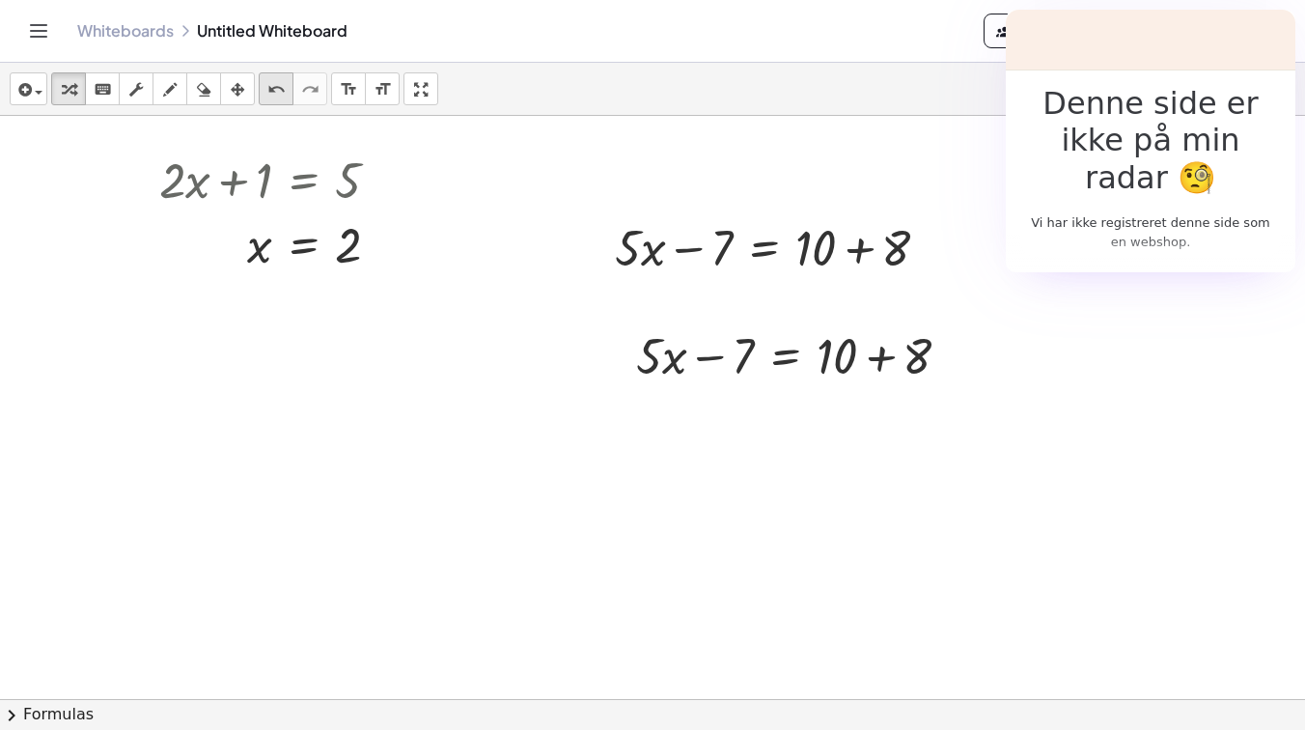
click at [281, 95] on icon "undo" at bounding box center [276, 89] width 18 height 23
click at [920, 365] on div at bounding box center [800, 354] width 348 height 66
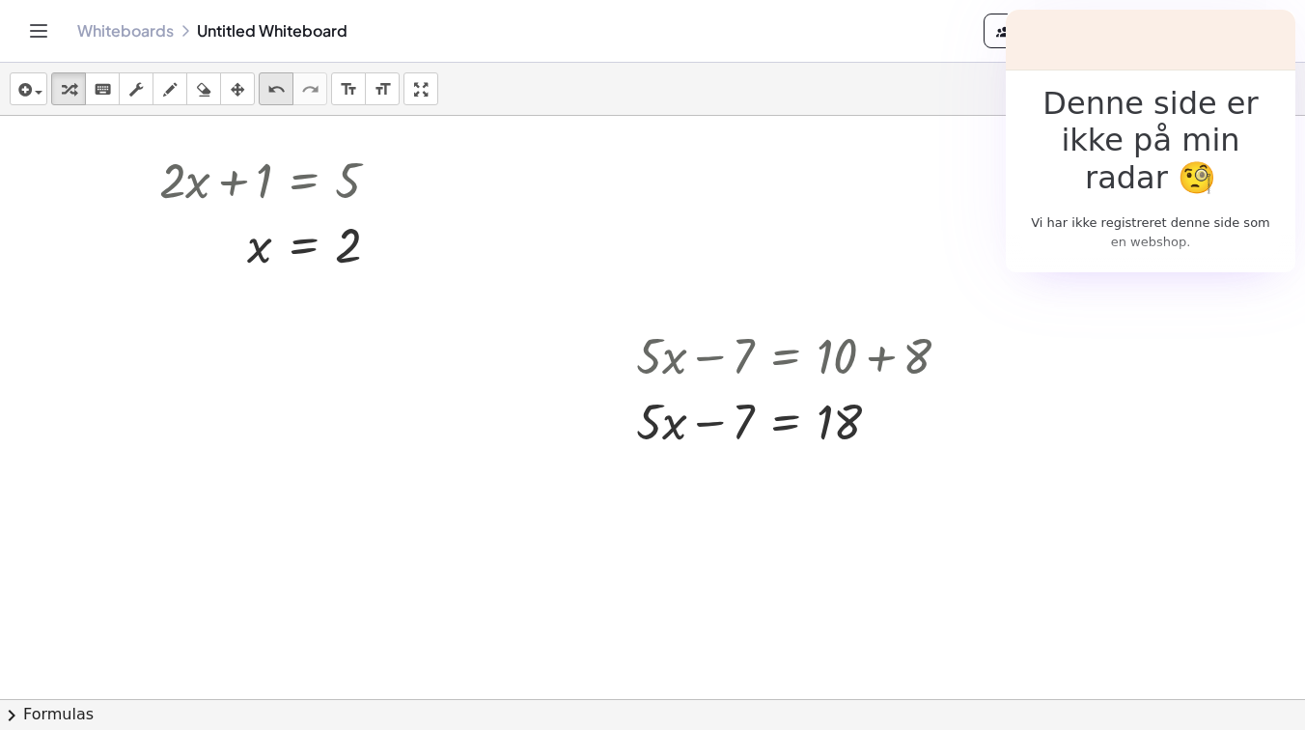
click at [261, 91] on button "undo undo" at bounding box center [276, 88] width 35 height 33
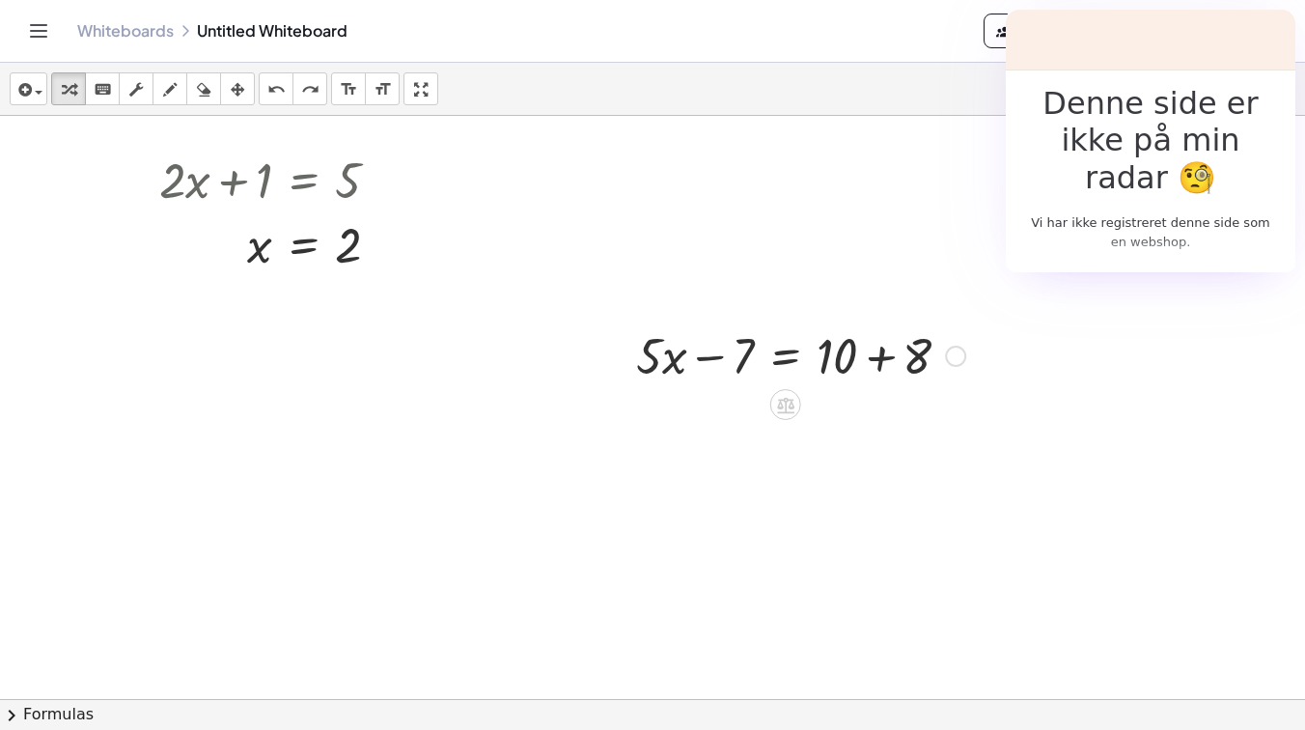
click at [780, 361] on div at bounding box center [800, 354] width 348 height 66
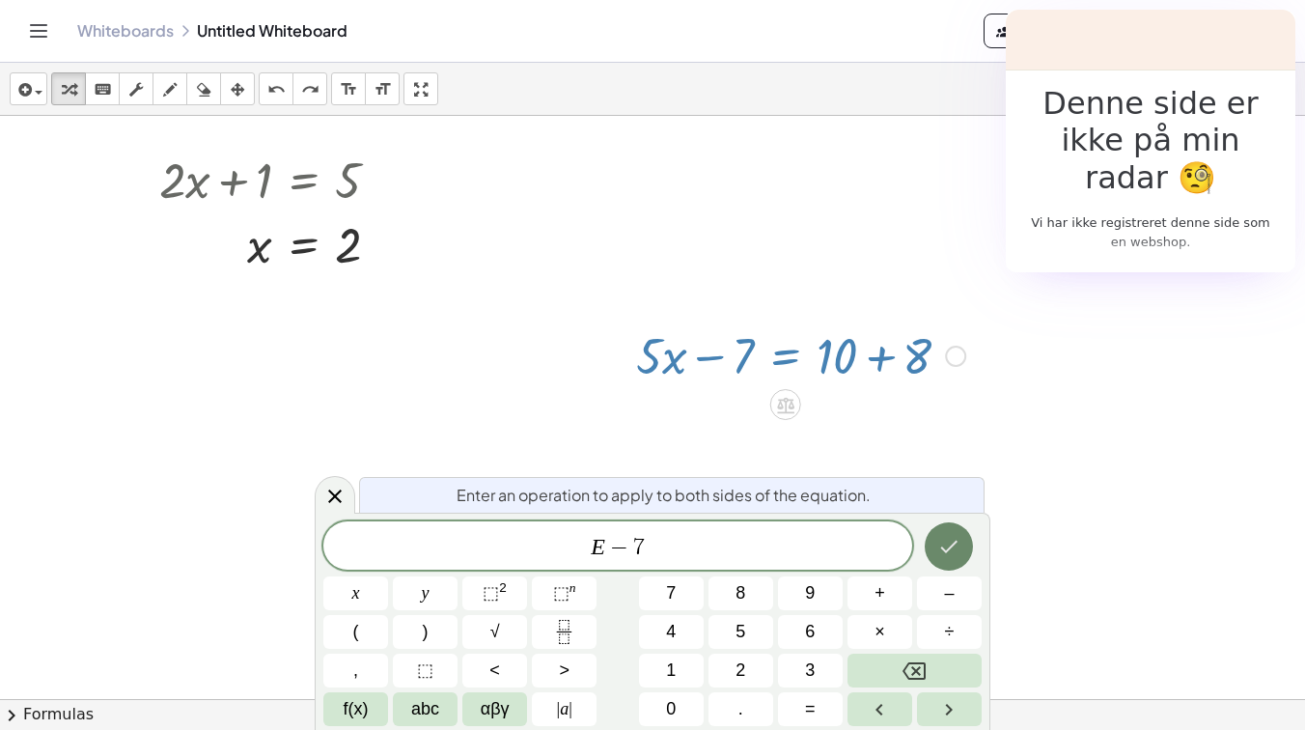
click at [943, 549] on icon "Done" at bounding box center [949, 546] width 17 height 13
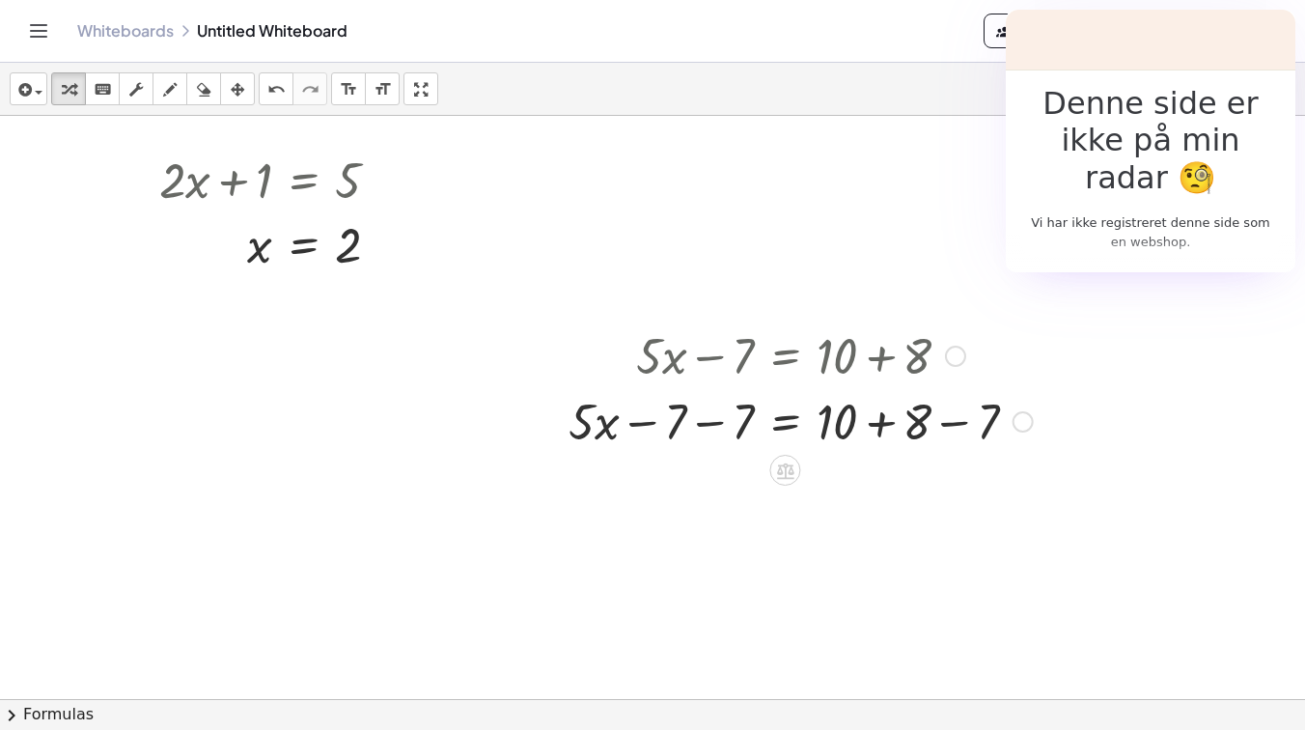
click at [705, 417] on div at bounding box center [800, 420] width 483 height 66
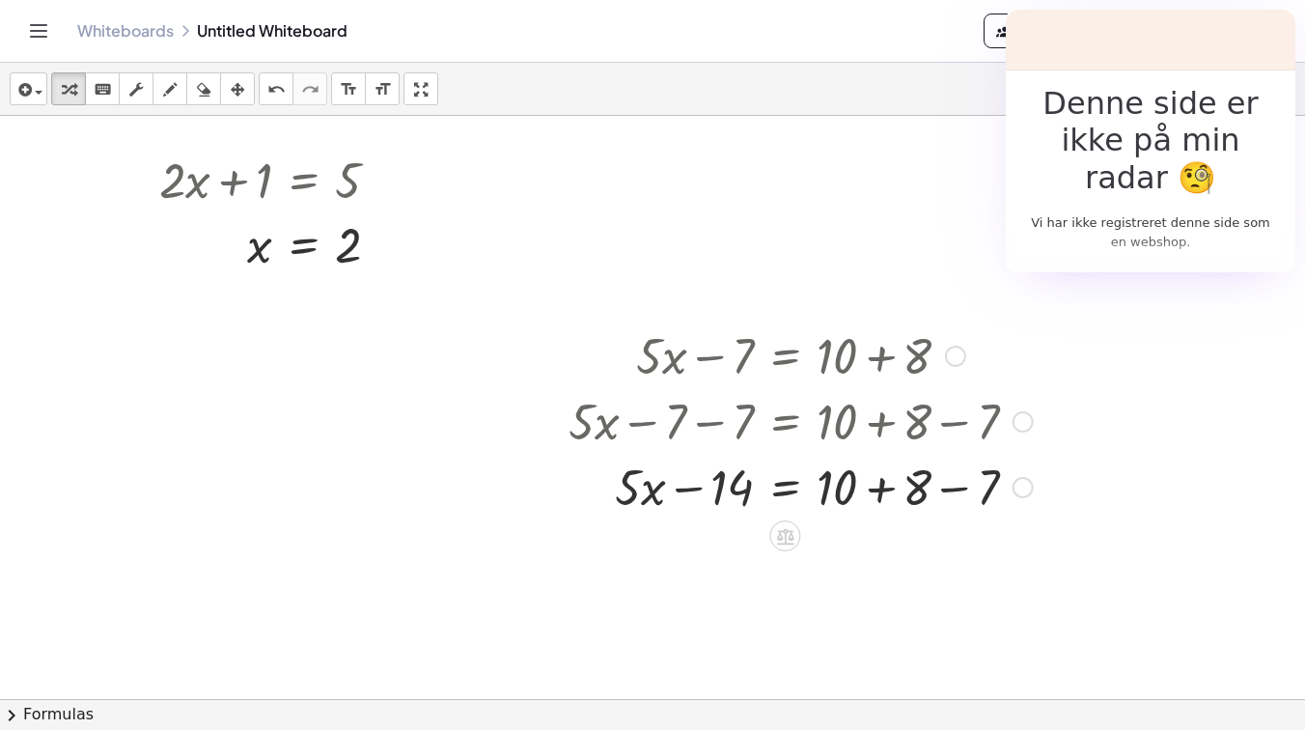
click at [959, 491] on div at bounding box center [800, 486] width 483 height 66
click at [359, 186] on div at bounding box center [277, 179] width 255 height 66
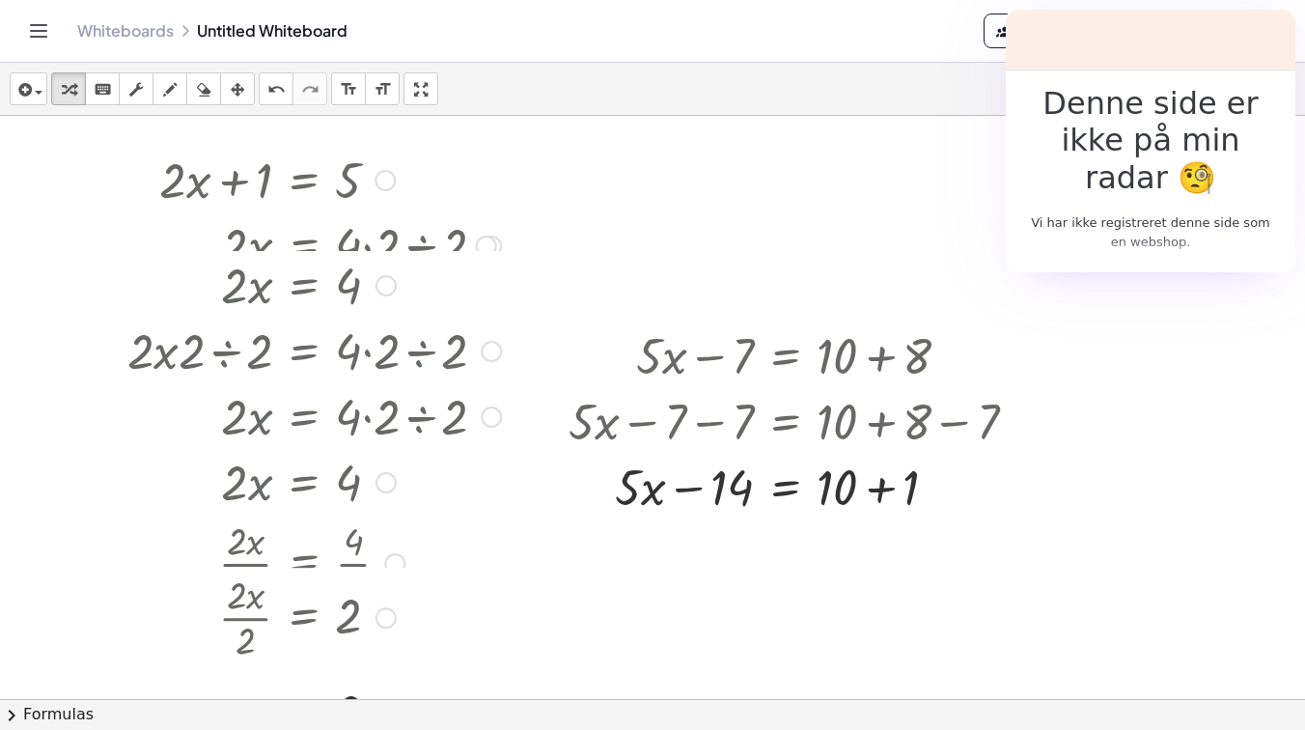
drag, startPoint x: 385, startPoint y: 242, endPoint x: 234, endPoint y: 722, distance: 502.7
click at [234, 722] on div "insert select one: Math Expression Function Text Youtube Video Graphing Geometr…" at bounding box center [652, 396] width 1305 height 667
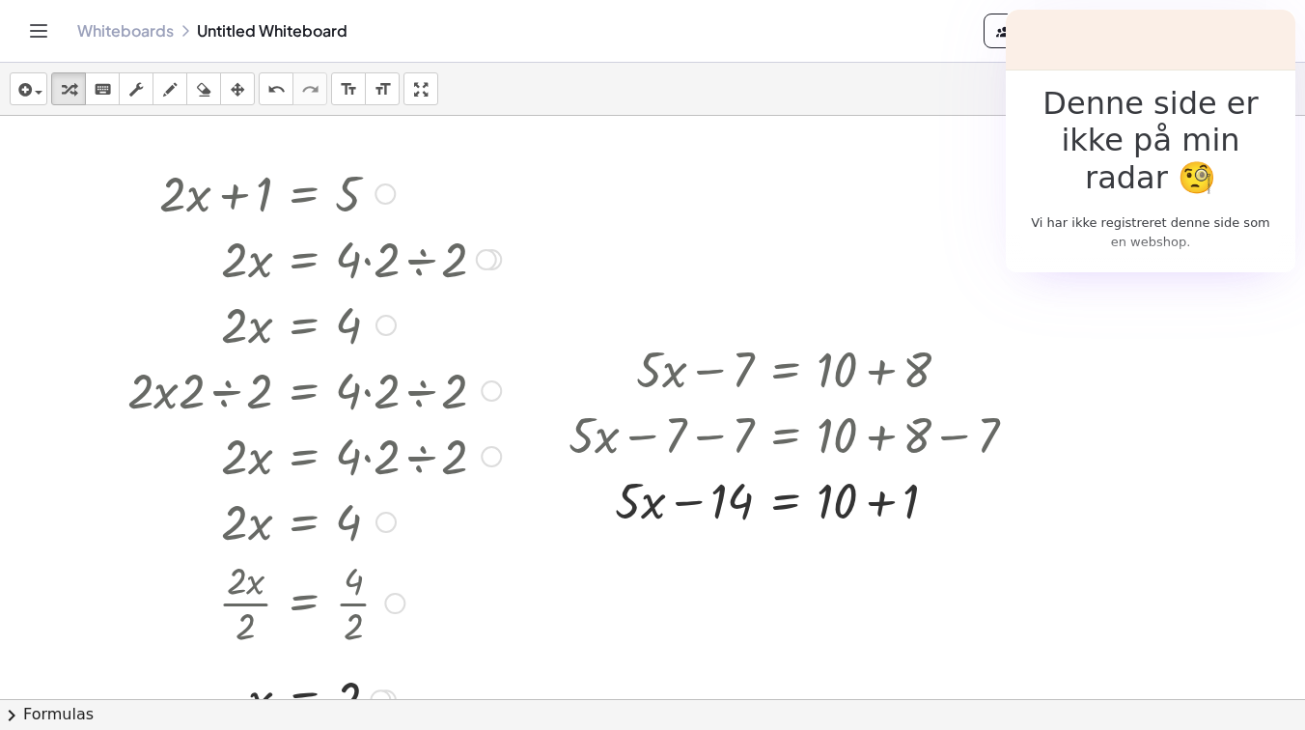
scroll to position [14, 0]
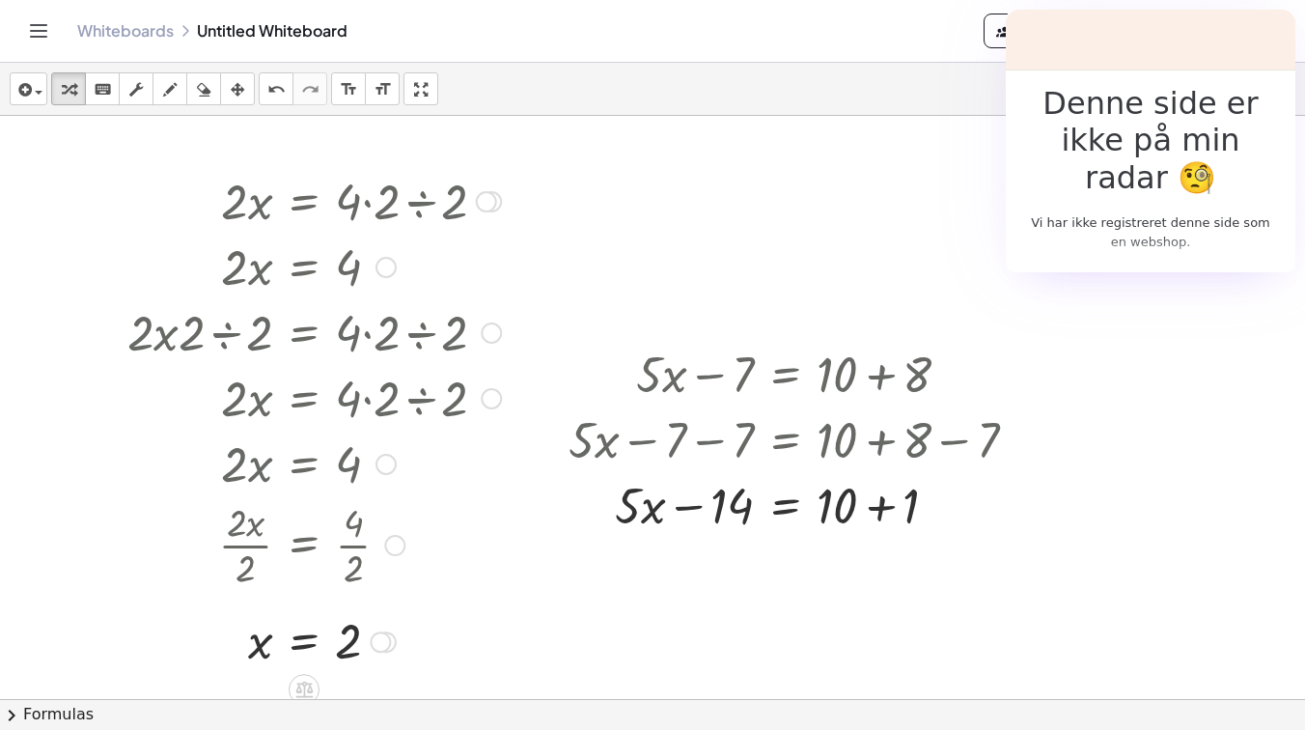
drag, startPoint x: 482, startPoint y: 263, endPoint x: 492, endPoint y: 311, distance: 48.5
click at [304, 199] on div "+ · 2 · x + 1 = 5 + · 2 · x + 1 − 1 = + 5 − 1 + · 2 · x + 0 = + 5 − 1 · 2 · x =…" at bounding box center [304, 199] width 0 height 0
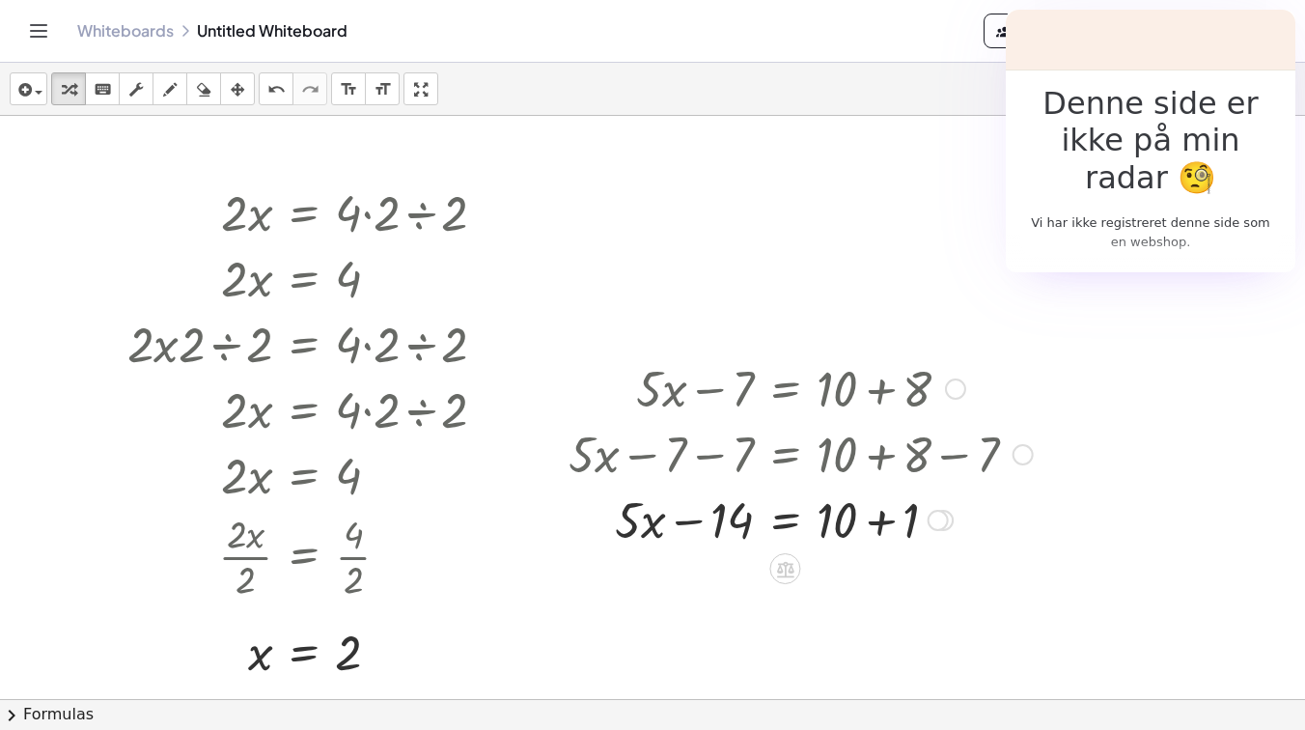
click at [890, 461] on div at bounding box center [800, 453] width 483 height 66
click at [864, 399] on div at bounding box center [800, 387] width 483 height 66
click at [770, 385] on div at bounding box center [800, 387] width 483 height 66
click at [788, 386] on div at bounding box center [800, 387] width 483 height 66
drag, startPoint x: 801, startPoint y: 331, endPoint x: 870, endPoint y: 617, distance: 294.0
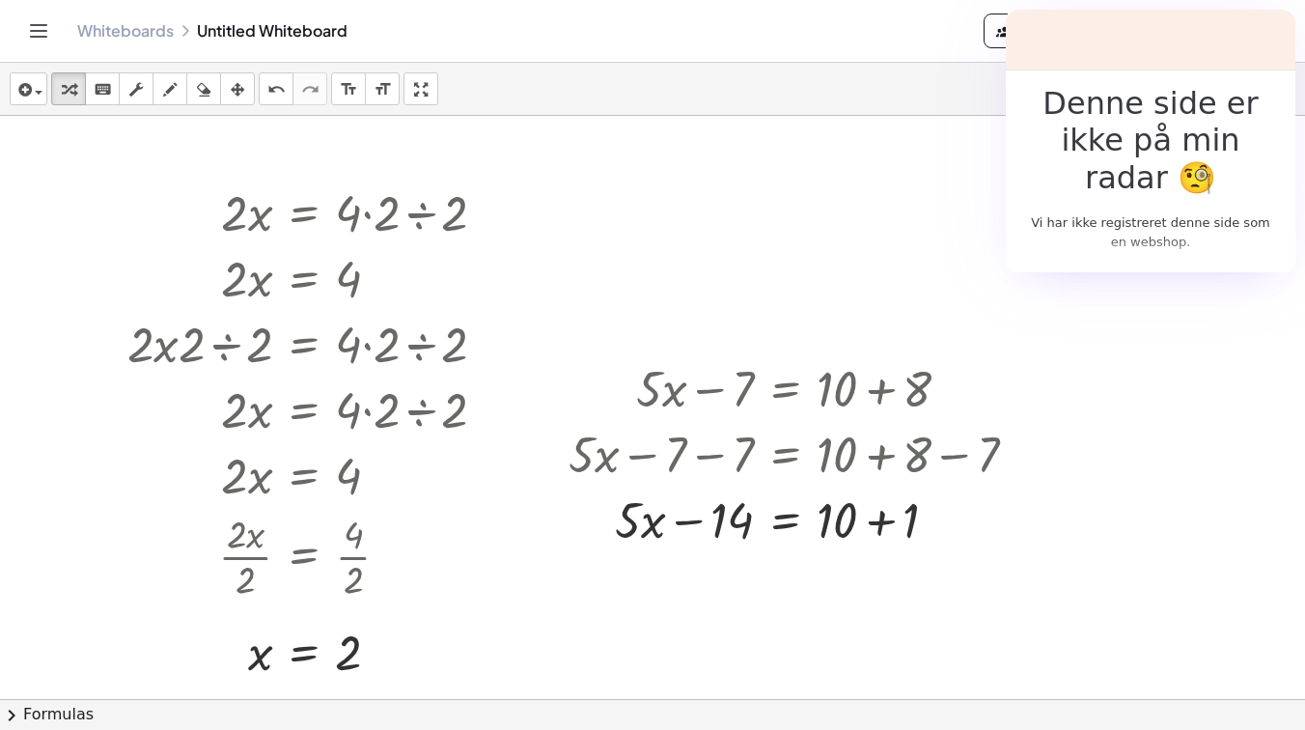
click at [870, 617] on div at bounding box center [652, 699] width 1305 height 1166
click at [283, 93] on icon "undo" at bounding box center [276, 89] width 18 height 23
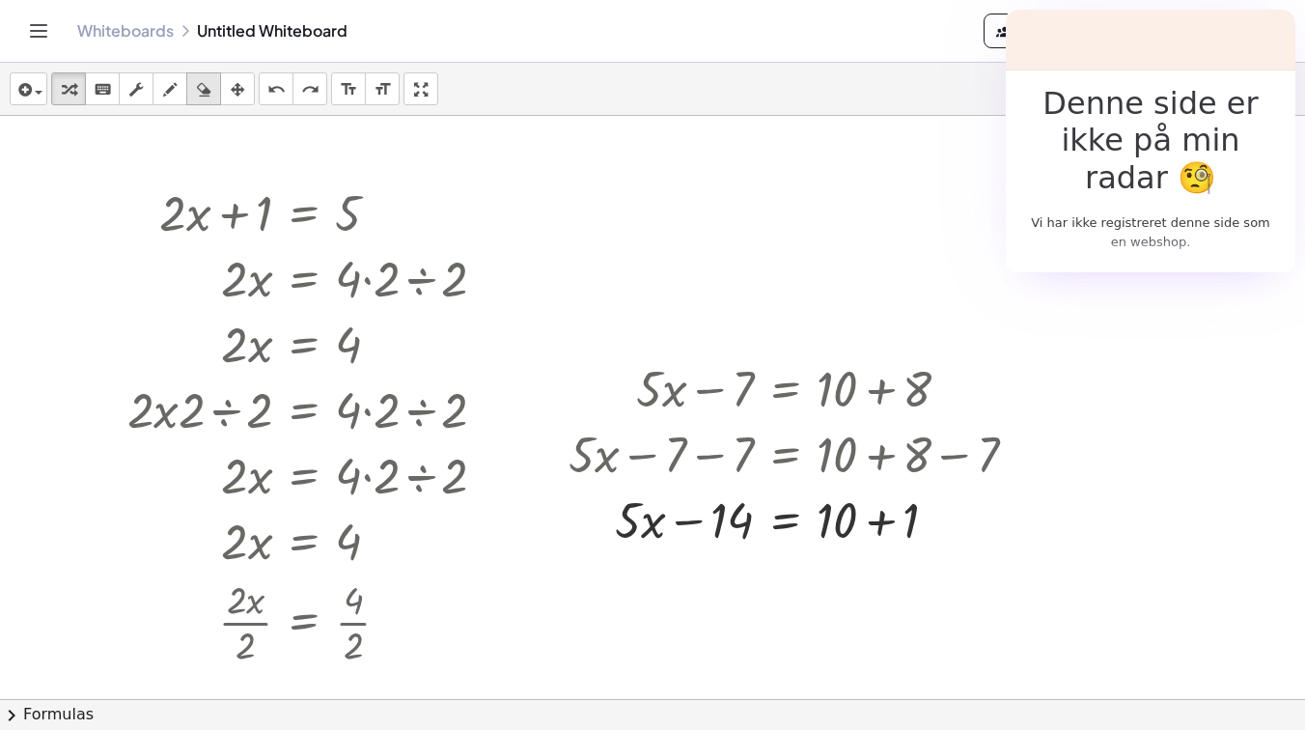
click at [206, 93] on icon "button" at bounding box center [204, 89] width 14 height 23
click at [771, 393] on div at bounding box center [652, 699] width 1305 height 1166
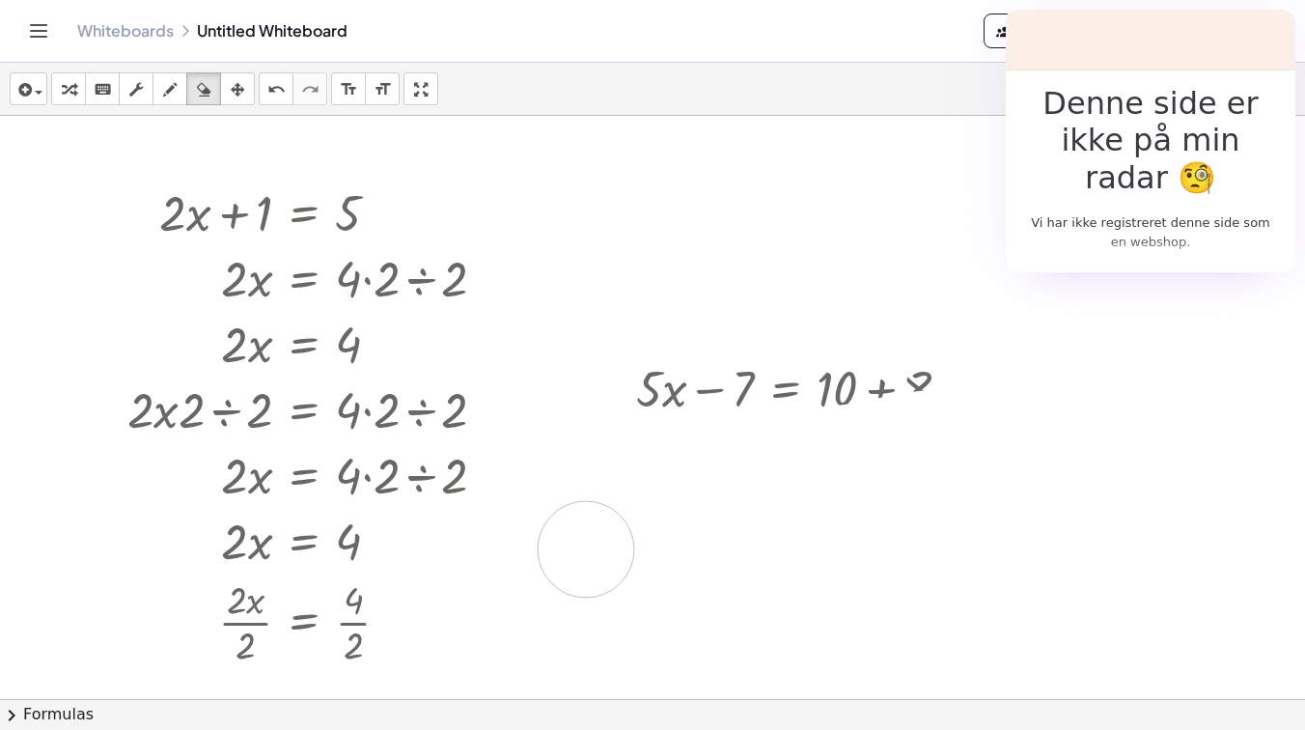
drag, startPoint x: 593, startPoint y: 456, endPoint x: 602, endPoint y: 540, distance: 84.4
click at [602, 540] on div at bounding box center [652, 699] width 1305 height 1166
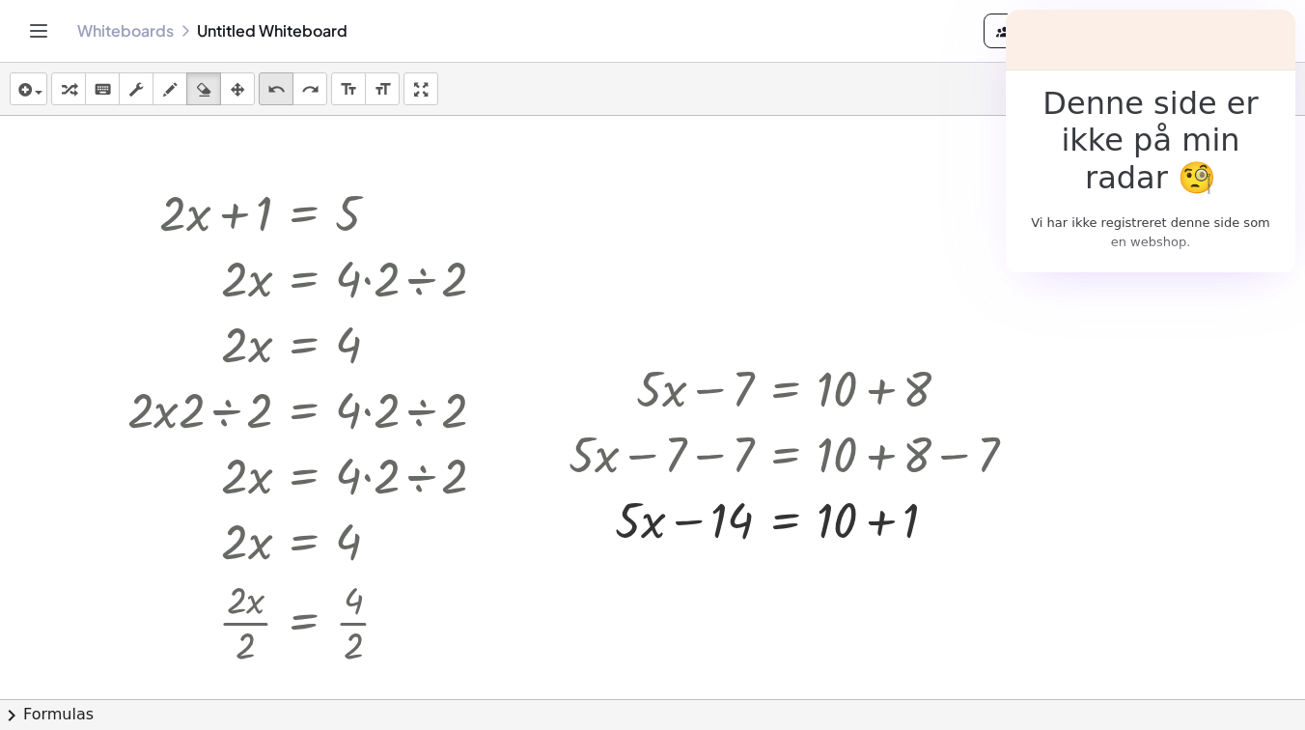
click at [272, 88] on icon "undo" at bounding box center [276, 89] width 18 height 23
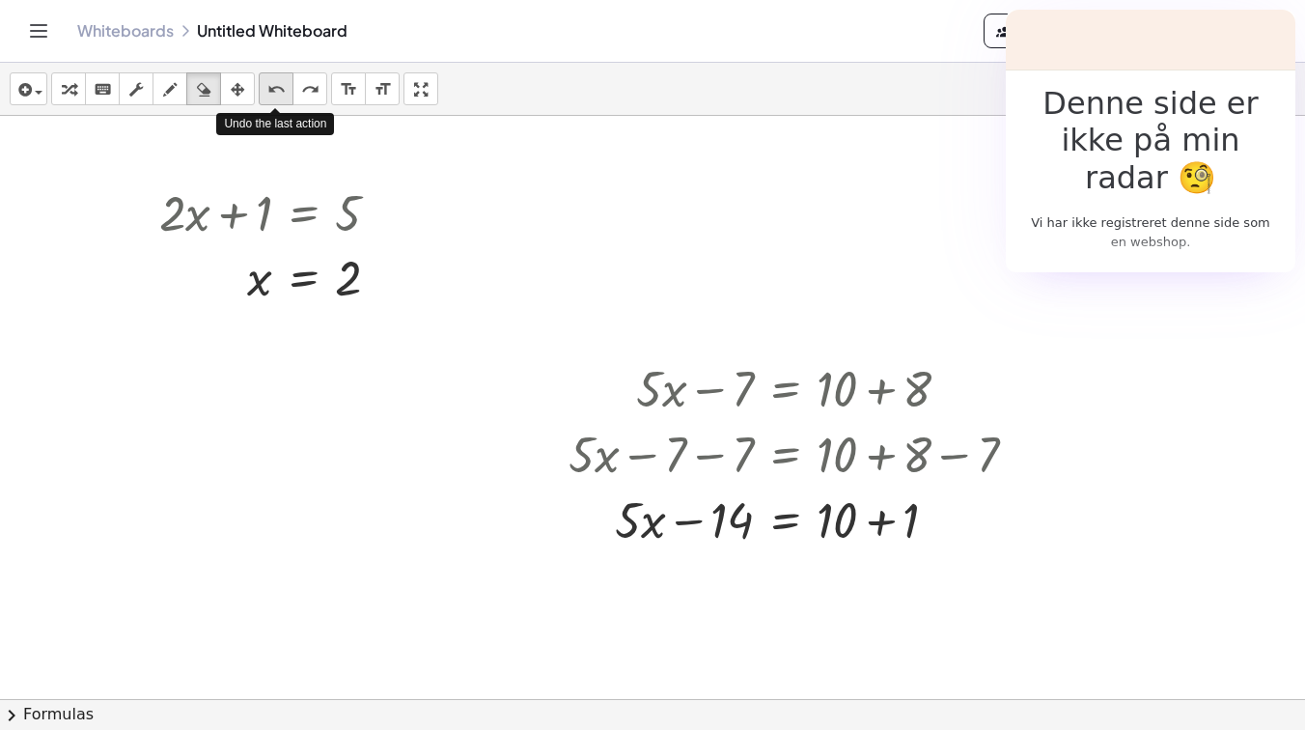
click at [272, 88] on icon "undo" at bounding box center [276, 89] width 18 height 23
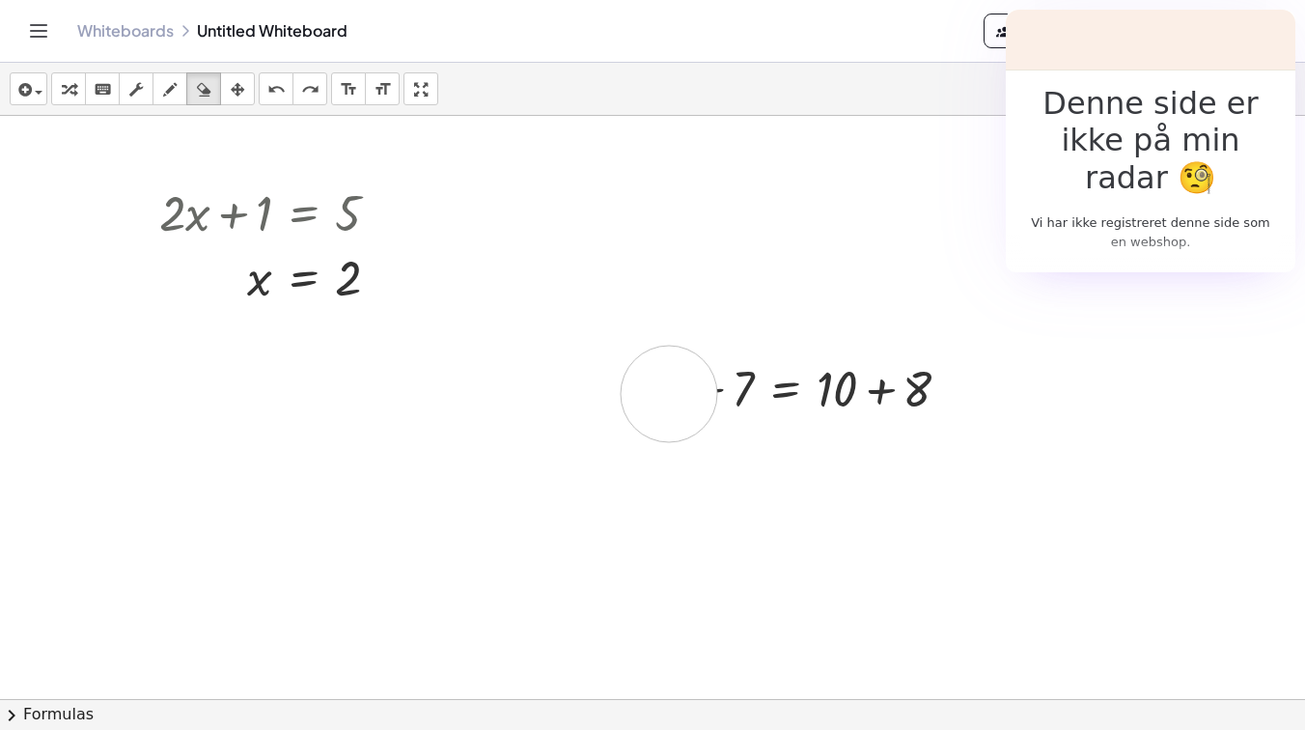
click at [669, 394] on div at bounding box center [652, 699] width 1305 height 1166
click at [91, 234] on div at bounding box center [652, 699] width 1305 height 1166
click at [211, 231] on div at bounding box center [652, 699] width 1305 height 1166
click at [210, 91] on icon "button" at bounding box center [204, 89] width 14 height 23
click at [238, 95] on icon "button" at bounding box center [238, 89] width 14 height 23
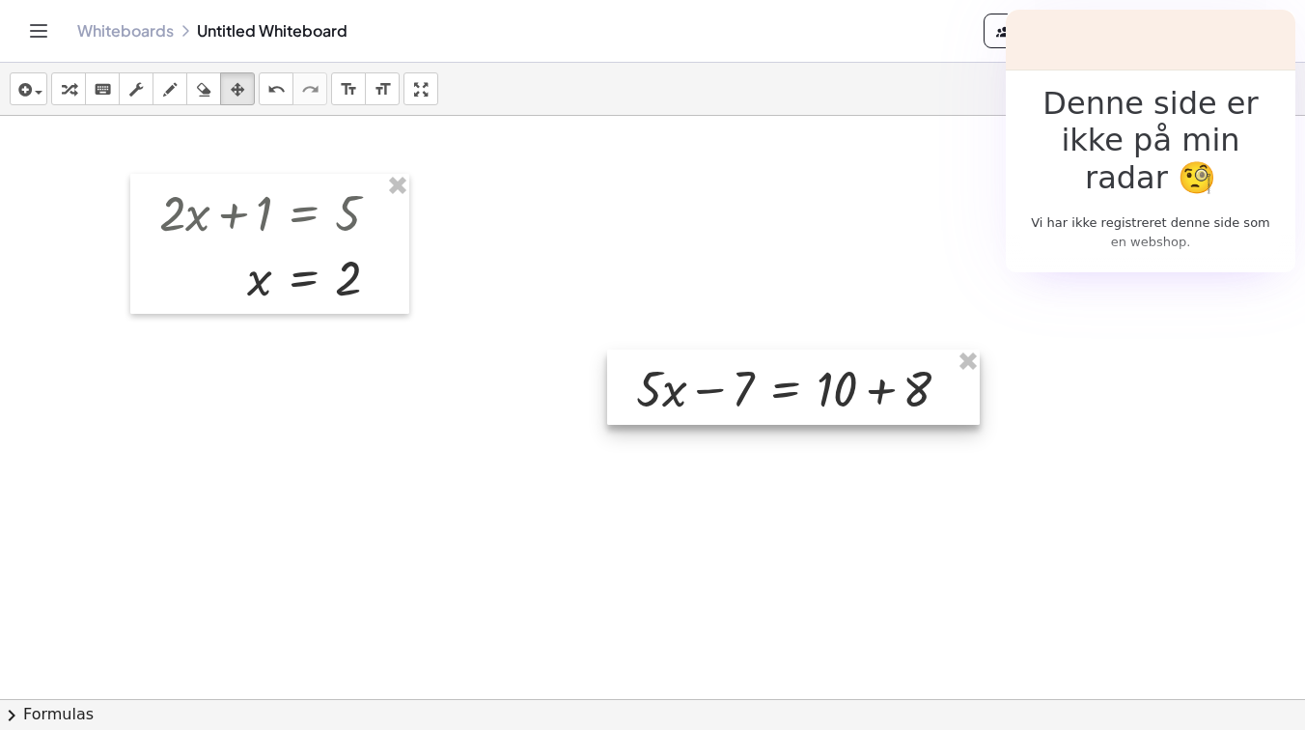
click at [649, 401] on div at bounding box center [793, 386] width 372 height 75
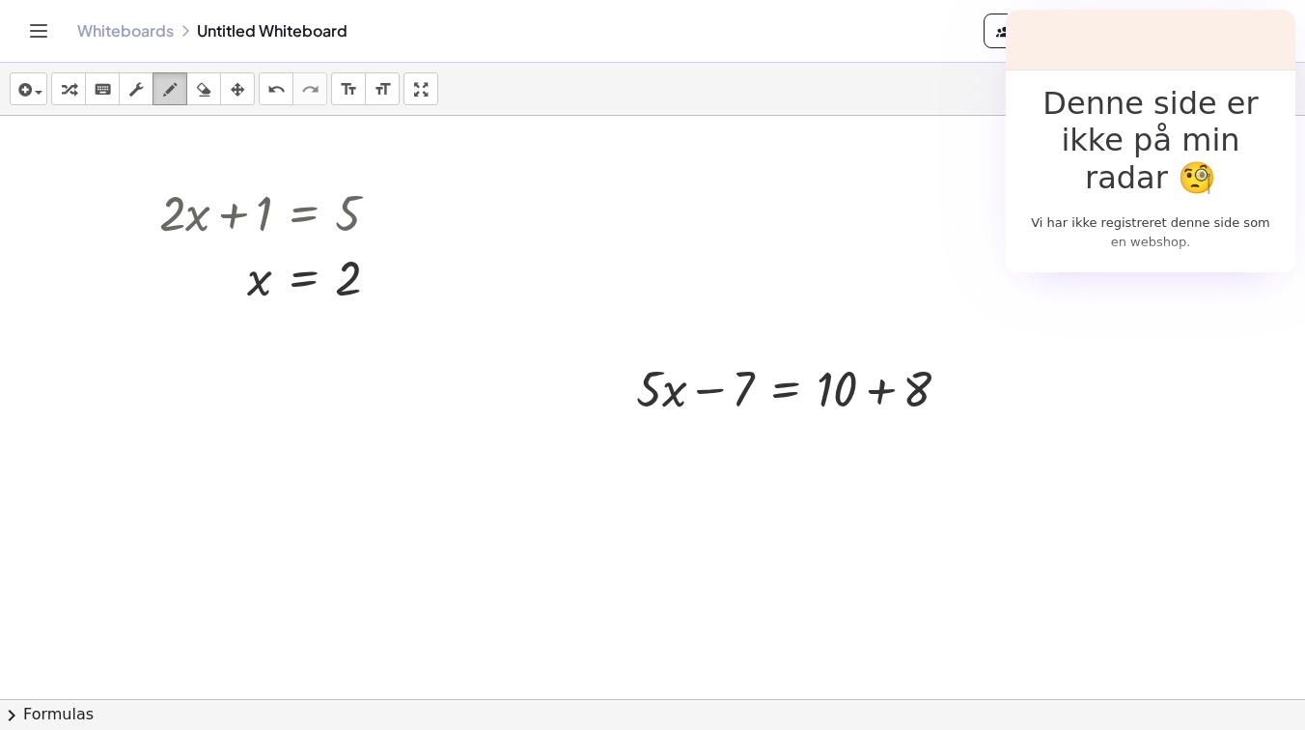
click at [170, 87] on icon "button" at bounding box center [170, 89] width 14 height 23
click at [780, 396] on div at bounding box center [652, 699] width 1305 height 1166
click at [782, 400] on div at bounding box center [652, 699] width 1305 height 1166
click at [107, 106] on div "insert select one: Math Expression Function Text Youtube Video Graphing Geometr…" at bounding box center [652, 89] width 1305 height 53
click at [109, 97] on icon "keyboard" at bounding box center [103, 89] width 18 height 23
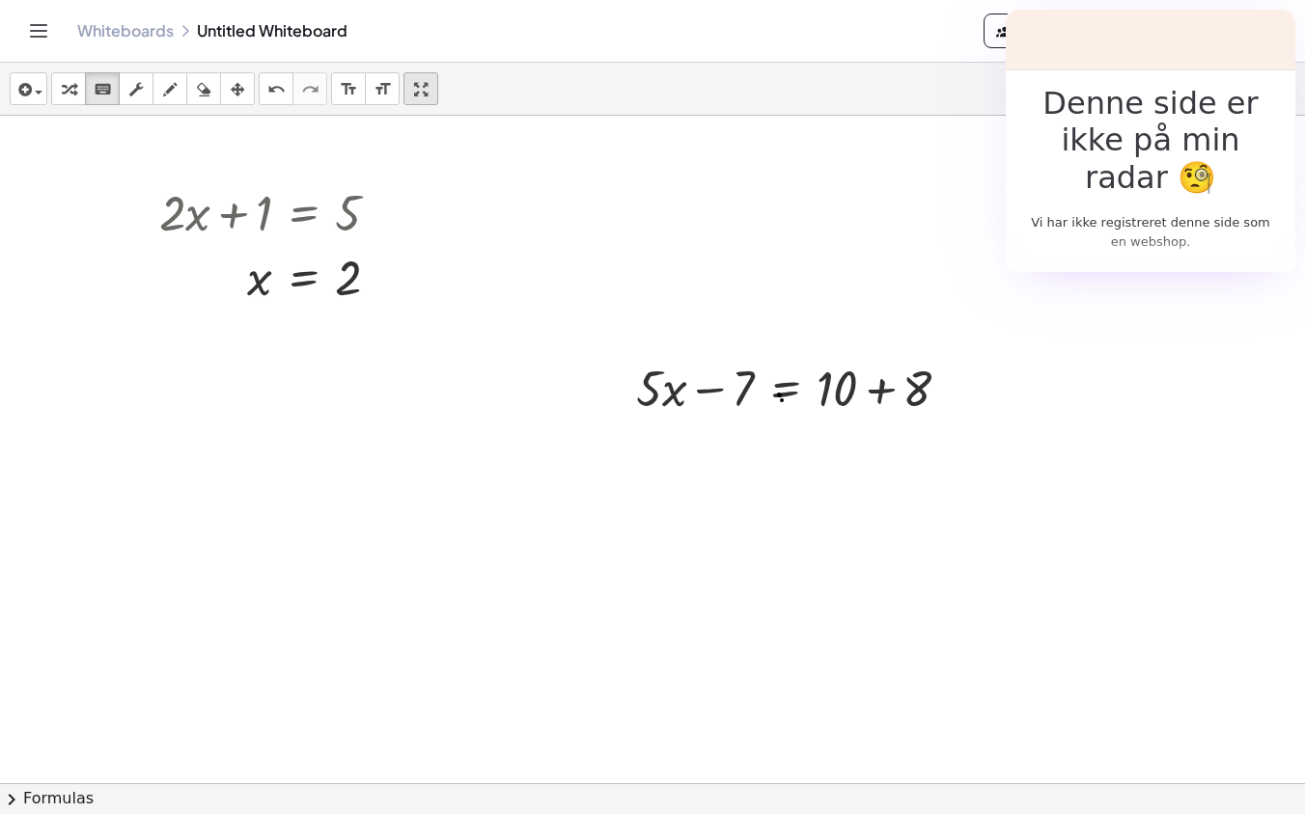
click at [431, 177] on div "insert select one: Math Expression Function Text Youtube Video Graphing Geometr…" at bounding box center [652, 439] width 1305 height 752
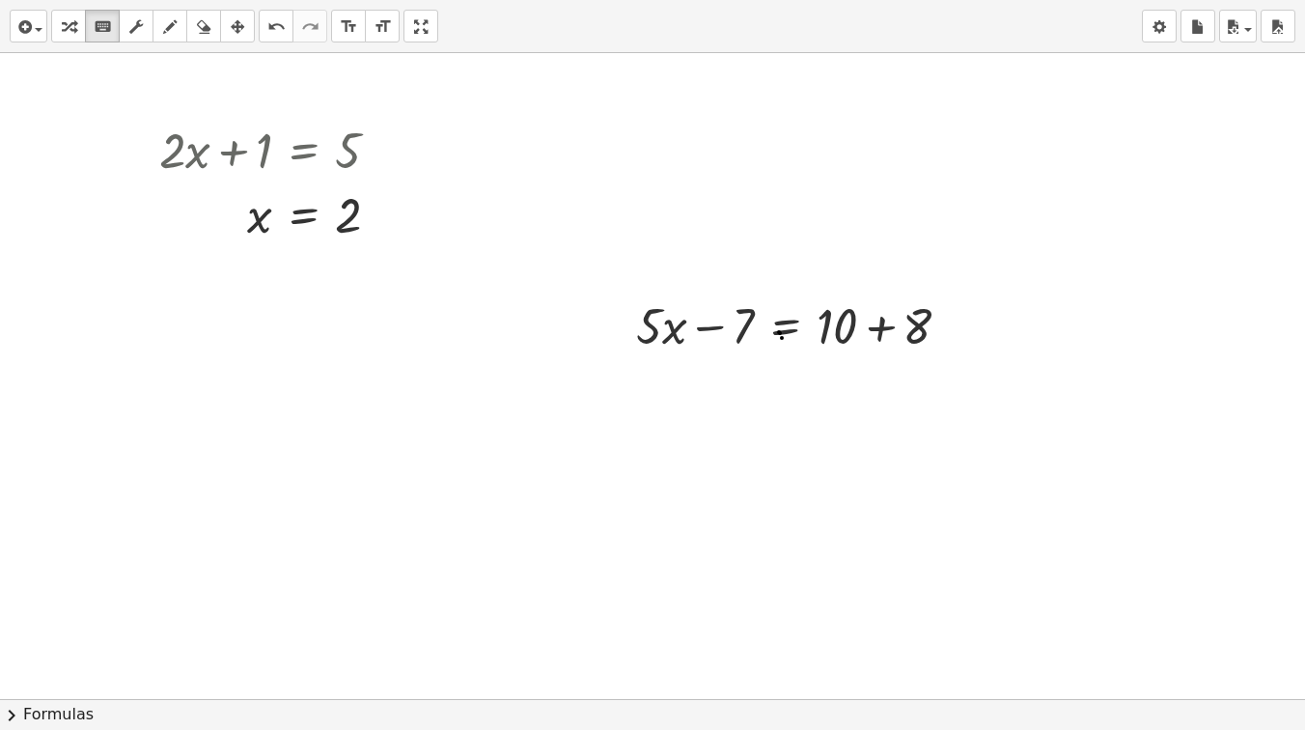
drag, startPoint x: 425, startPoint y: 32, endPoint x: 425, endPoint y: -53, distance: 84.9
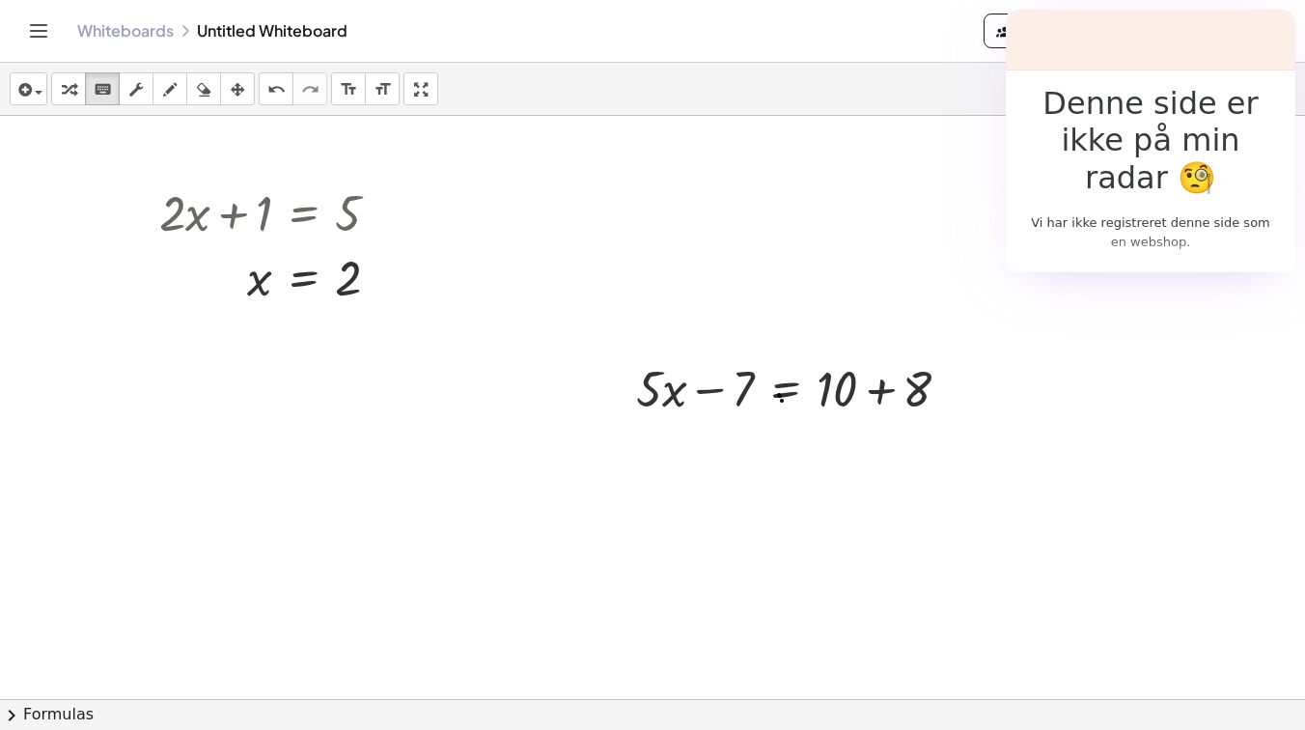
click at [425, 0] on html "Denne side er ikke på min radar 🧐 Vi har ikke registreret denne side som en web…" at bounding box center [652, 365] width 1305 height 730
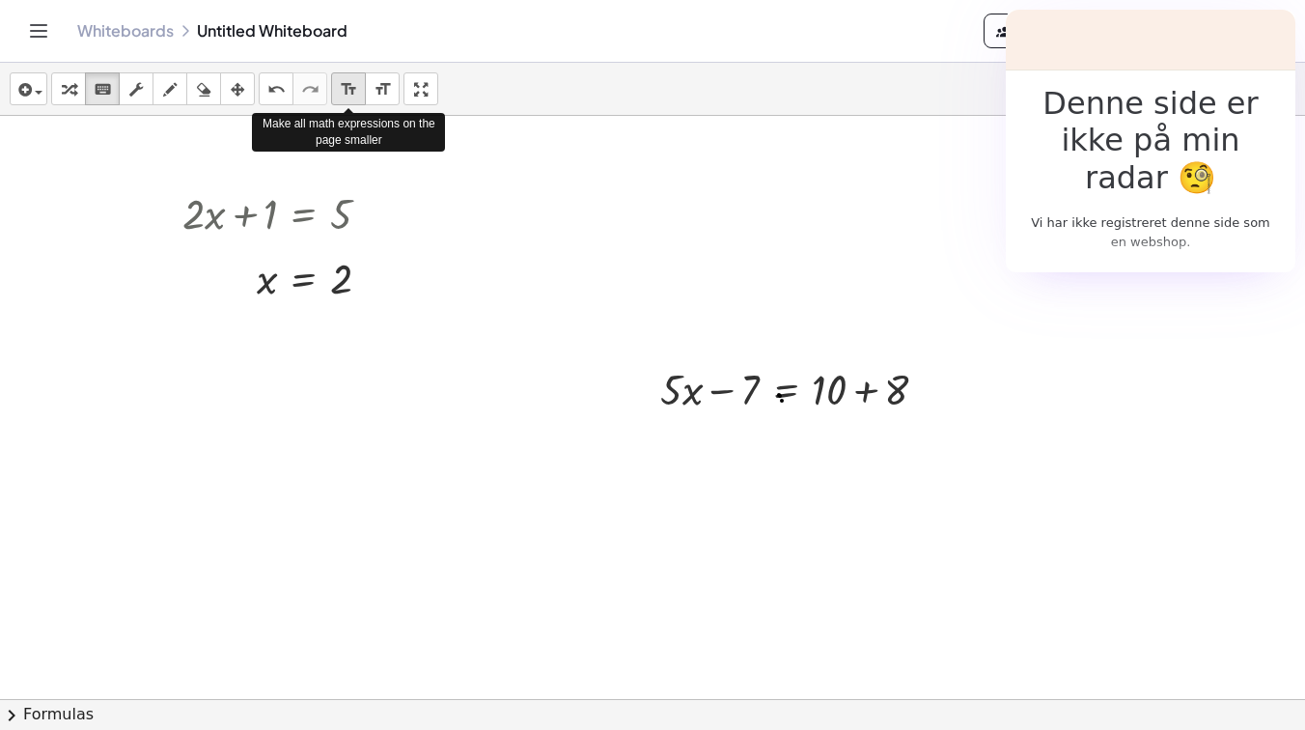
click at [363, 91] on button "format_size smaller" at bounding box center [348, 88] width 35 height 33
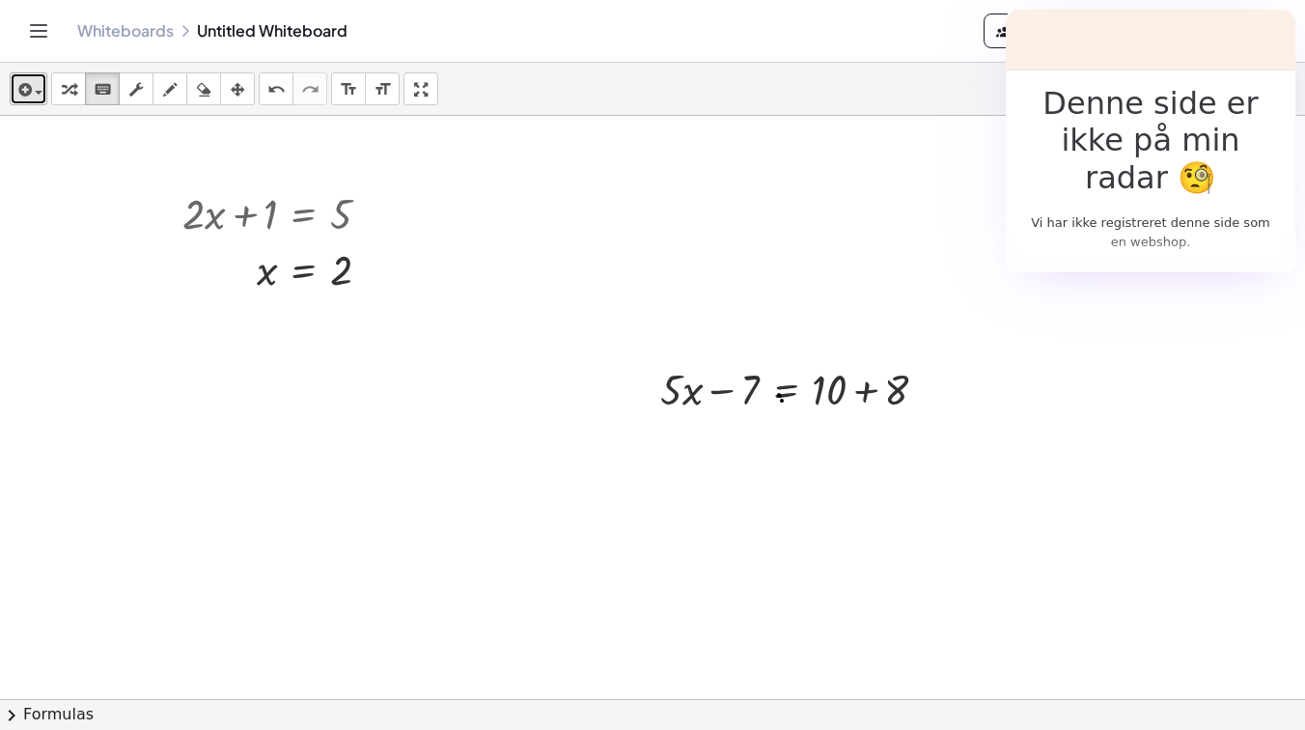
click at [35, 91] on span "button" at bounding box center [39, 93] width 8 height 4
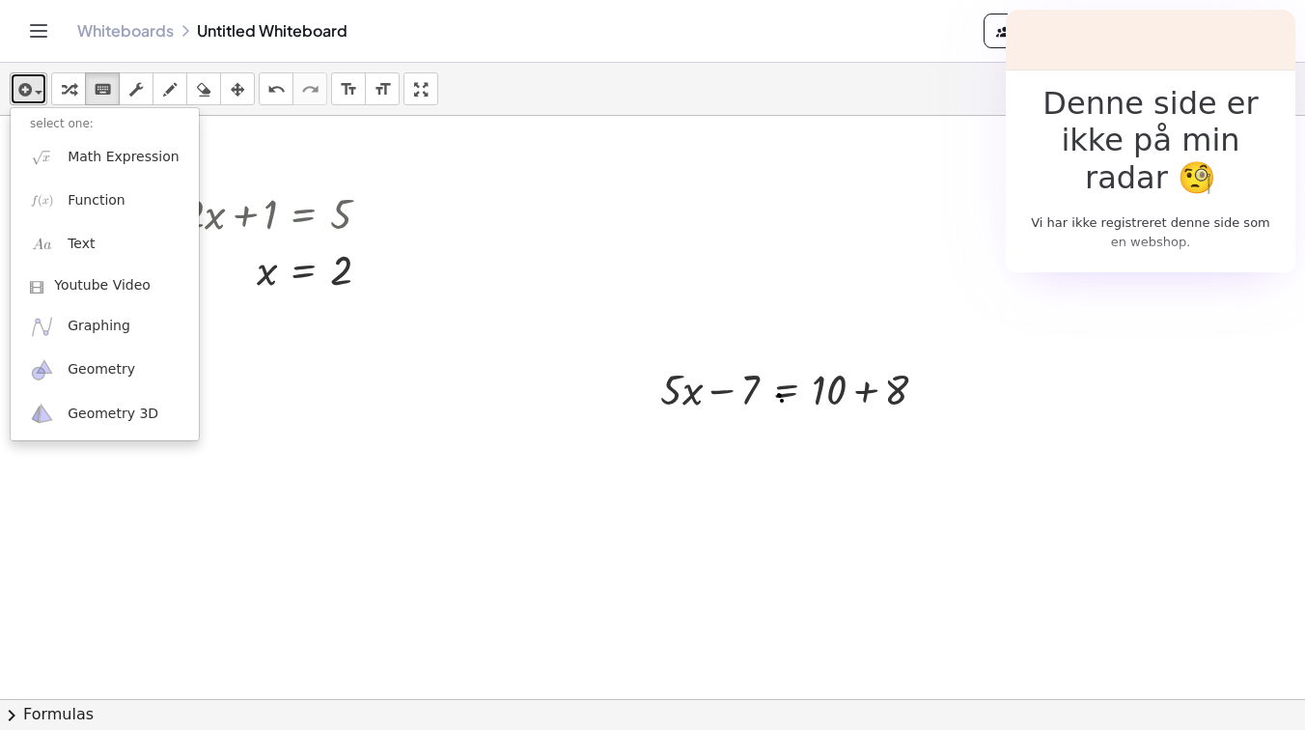
click at [32, 83] on div "button" at bounding box center [28, 88] width 28 height 23
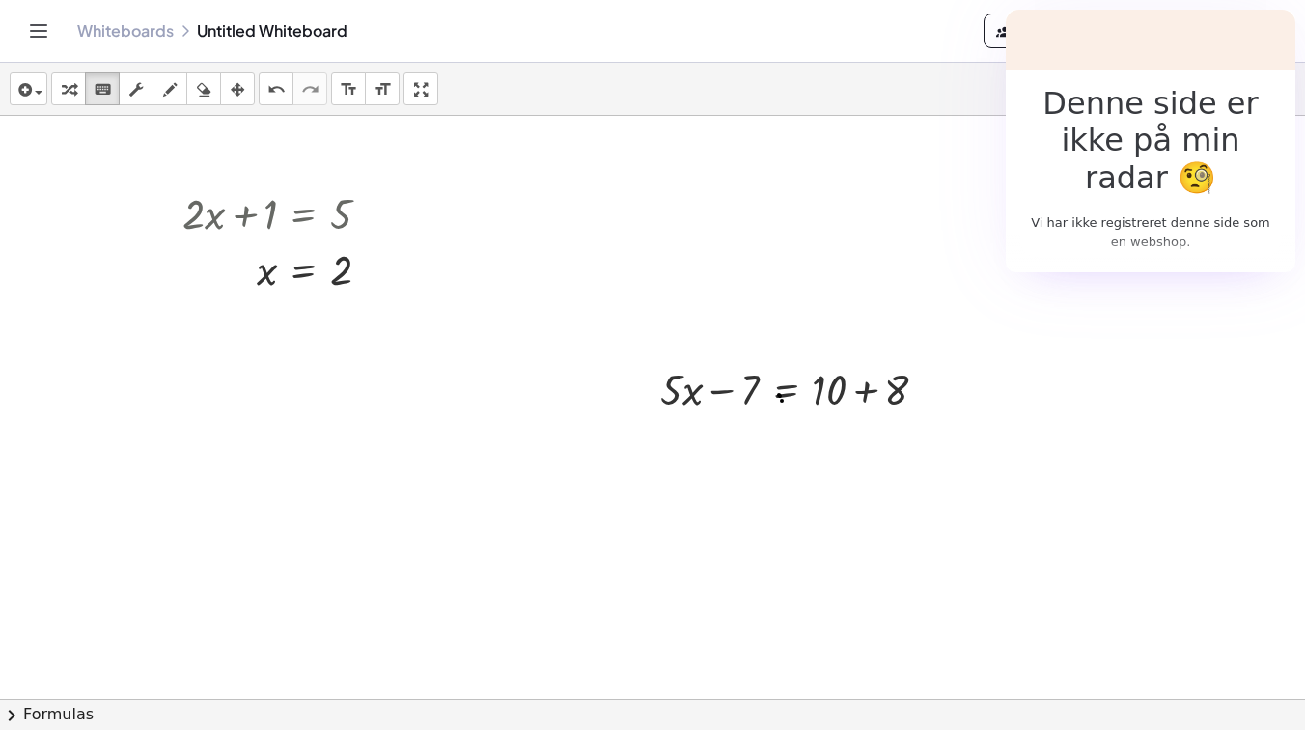
click at [32, 36] on icon "Toggle navigation" at bounding box center [39, 31] width 16 height 12
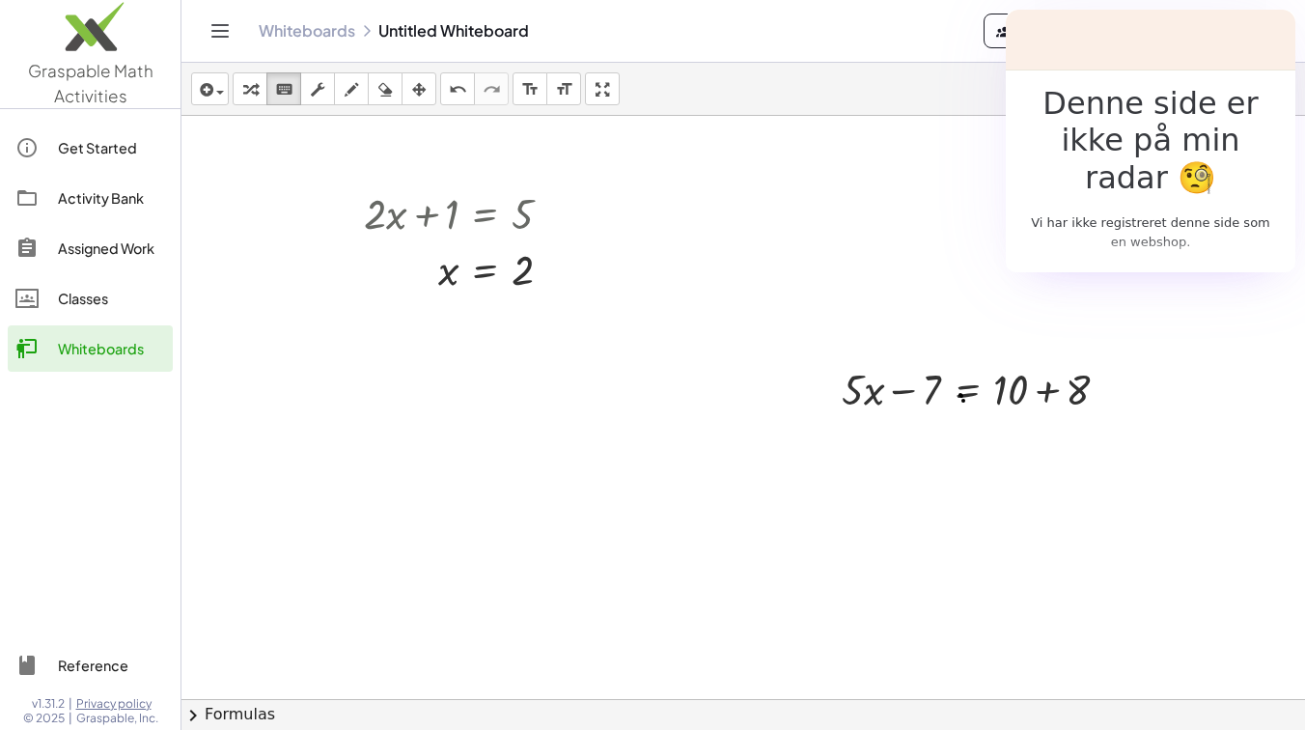
click at [0, 0] on div "Graspable Math Activities Get Started Activity Bank Assigned Work Classes White…" at bounding box center [652, 365] width 1305 height 730
click at [665, 337] on div at bounding box center [742, 699] width 1123 height 1166
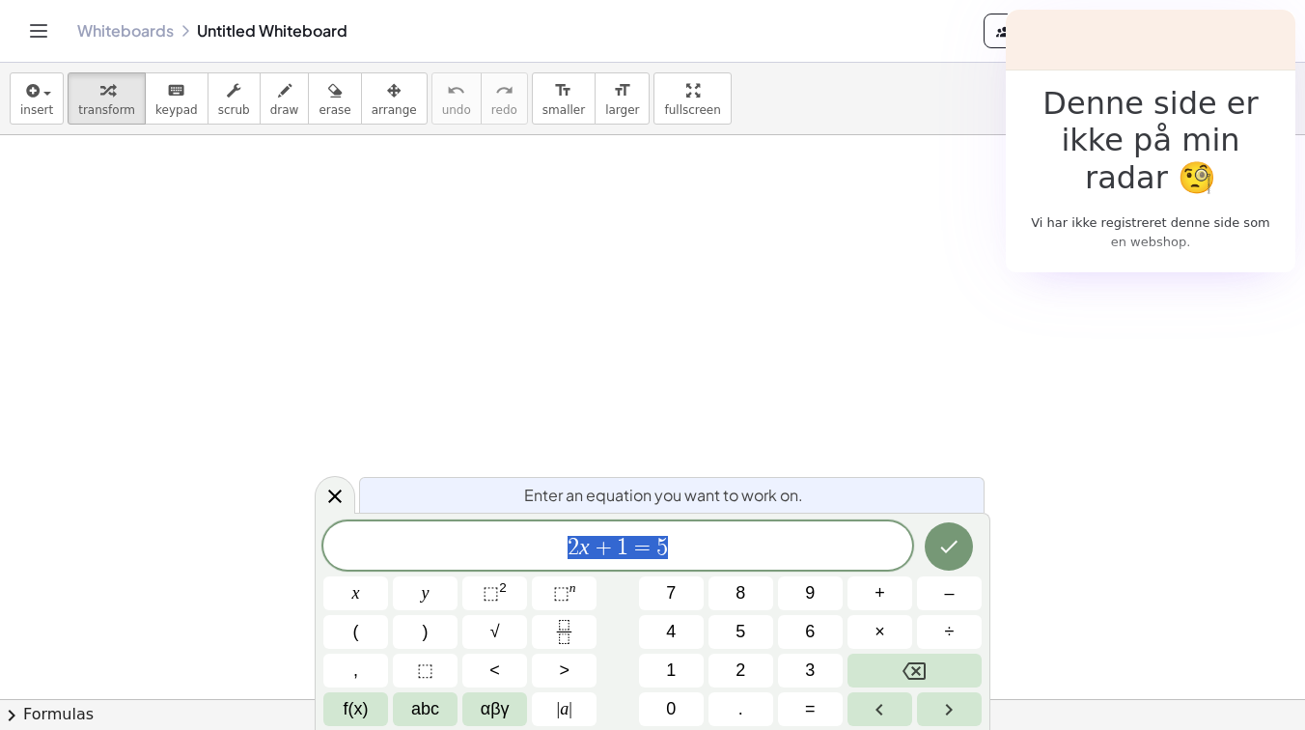
scroll to position [73, 0]
click at [948, 537] on icon "Done" at bounding box center [948, 546] width 23 height 23
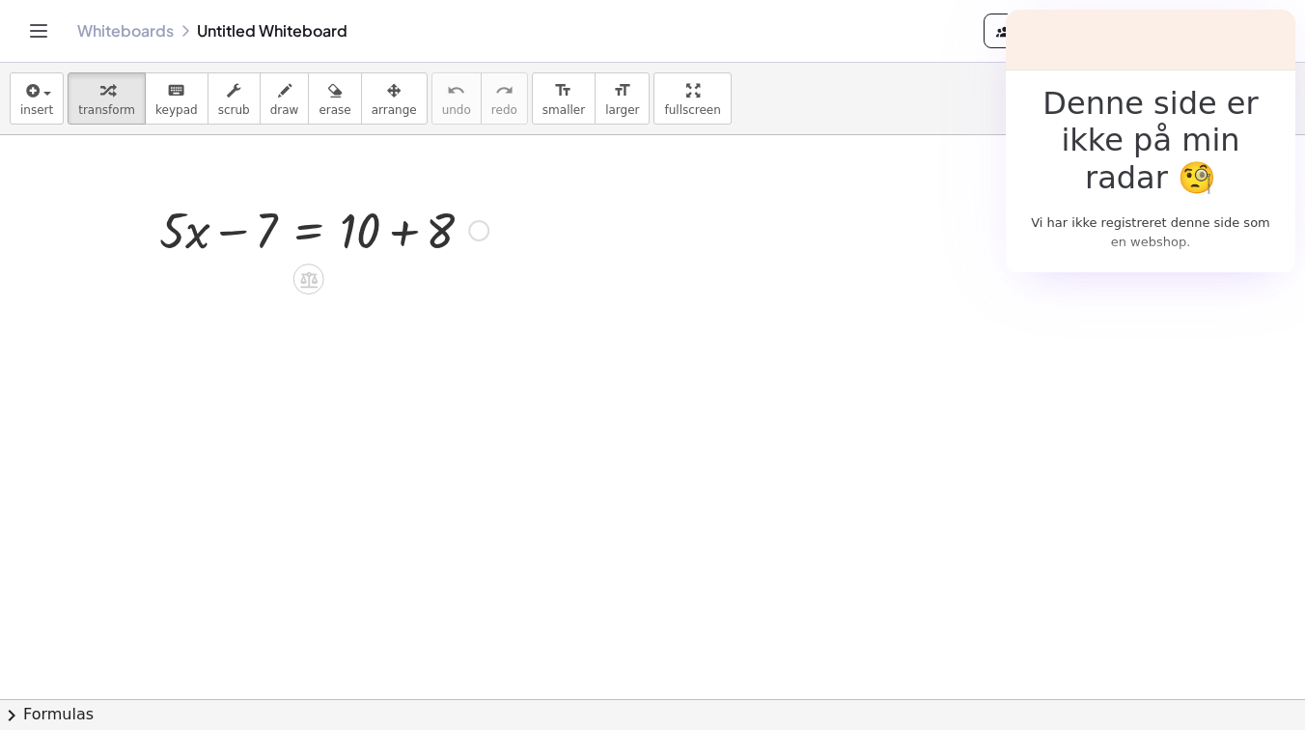
click at [315, 243] on div at bounding box center [324, 229] width 348 height 66
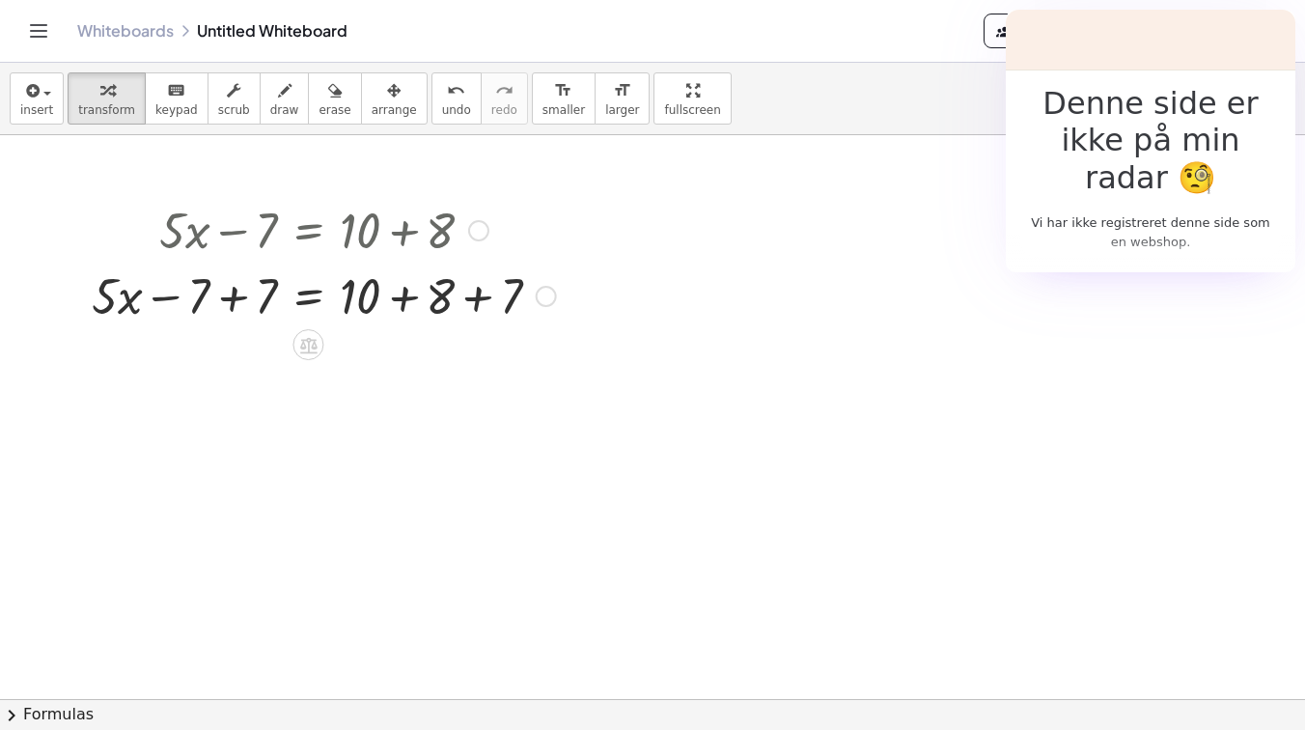
click at [226, 296] on div at bounding box center [323, 295] width 483 height 66
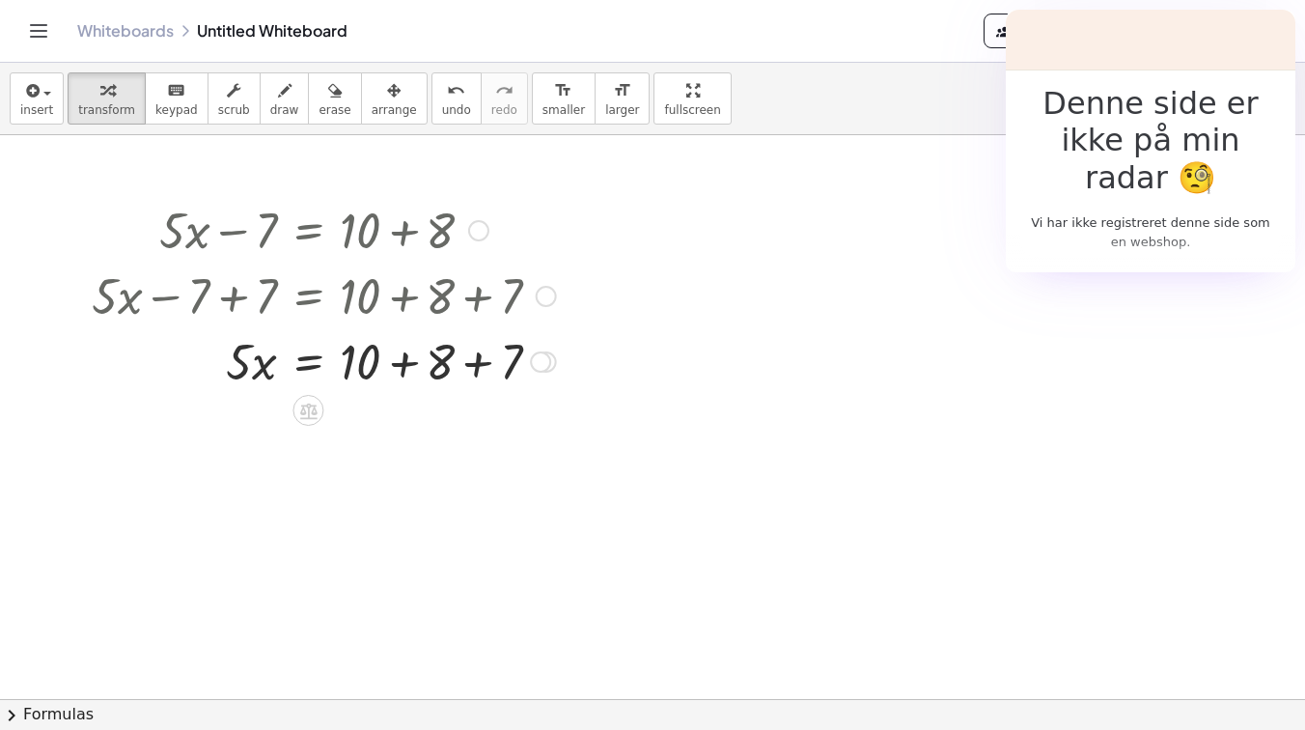
click at [476, 371] on div at bounding box center [323, 360] width 483 height 66
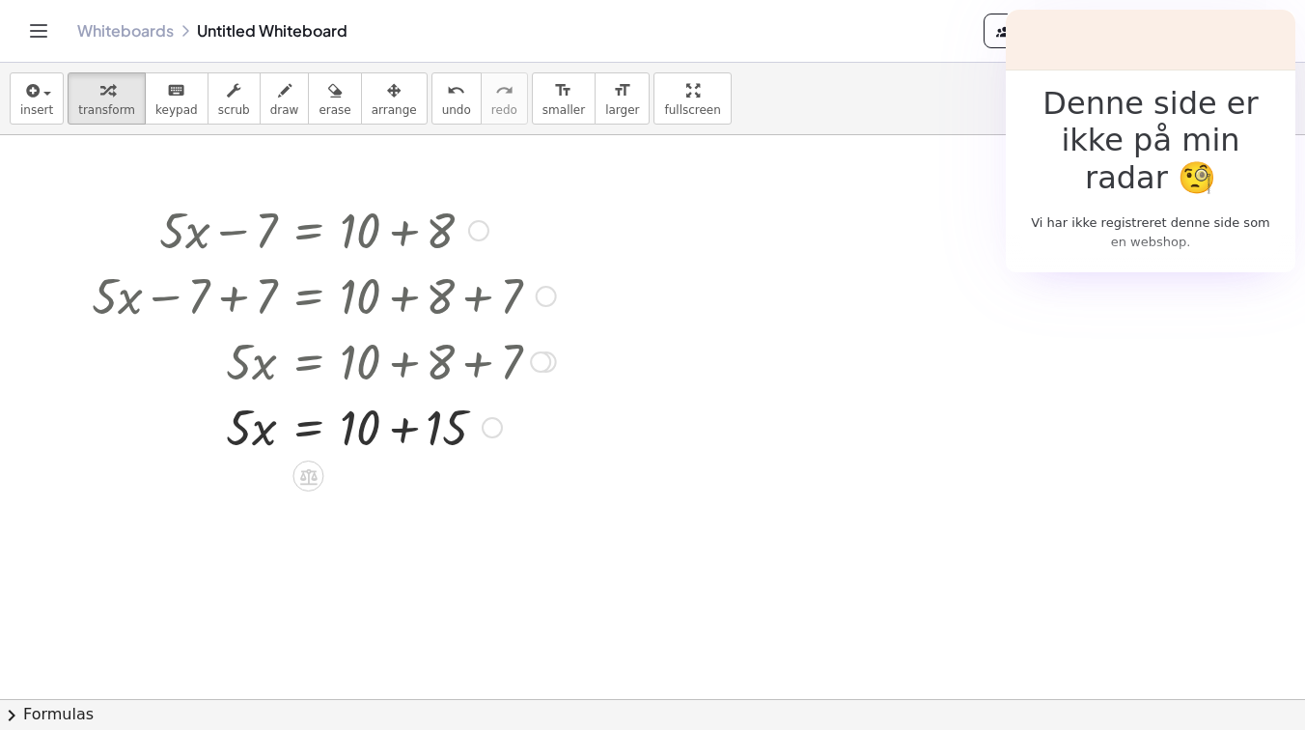
click at [401, 429] on div at bounding box center [323, 426] width 483 height 66
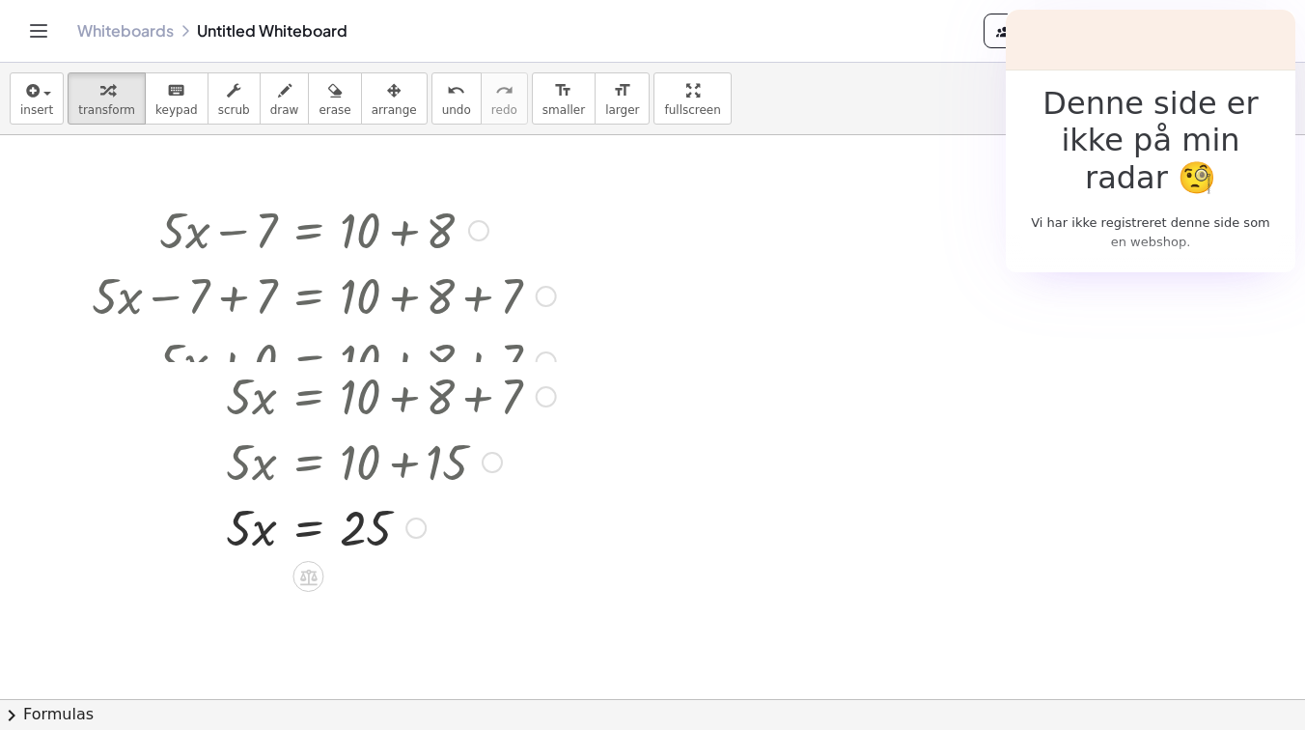
drag, startPoint x: 405, startPoint y: 430, endPoint x: 405, endPoint y: 540, distance: 110.0
click at [308, 528] on div "· 5 · x = 25" at bounding box center [308, 528] width 0 height 0
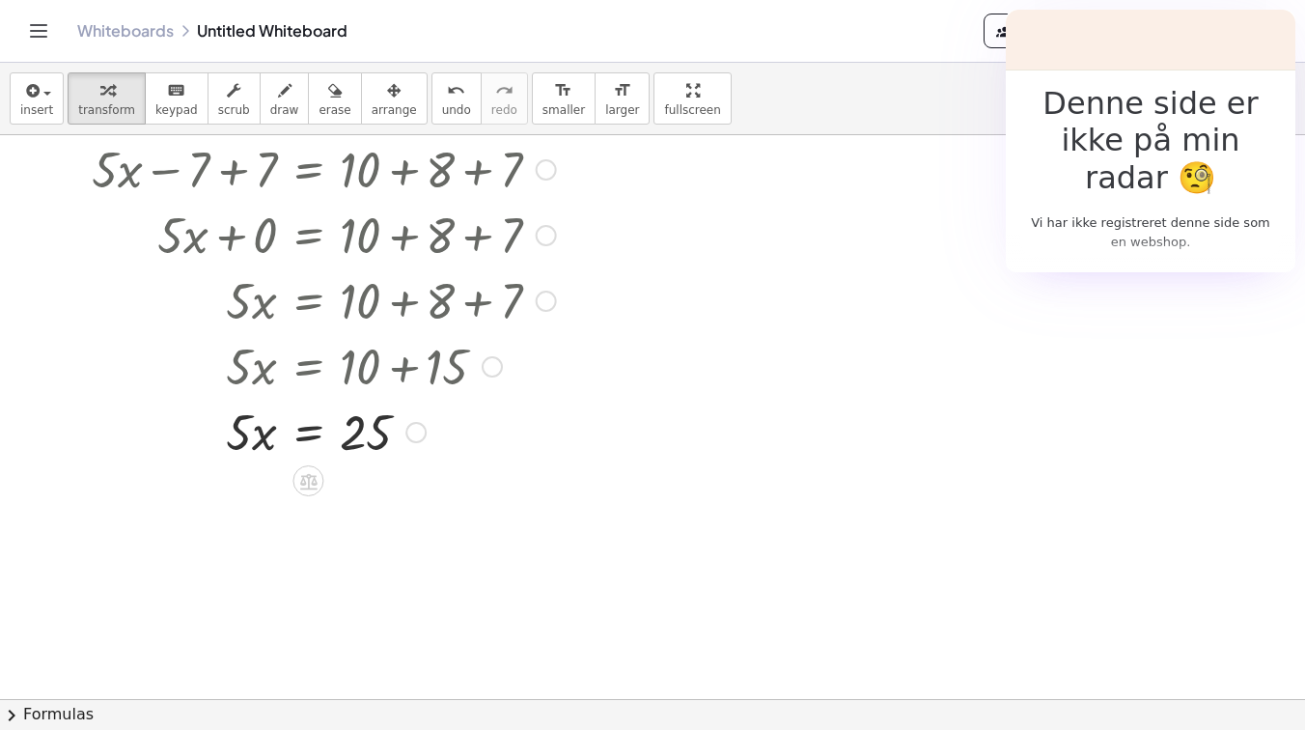
scroll to position [211, 0]
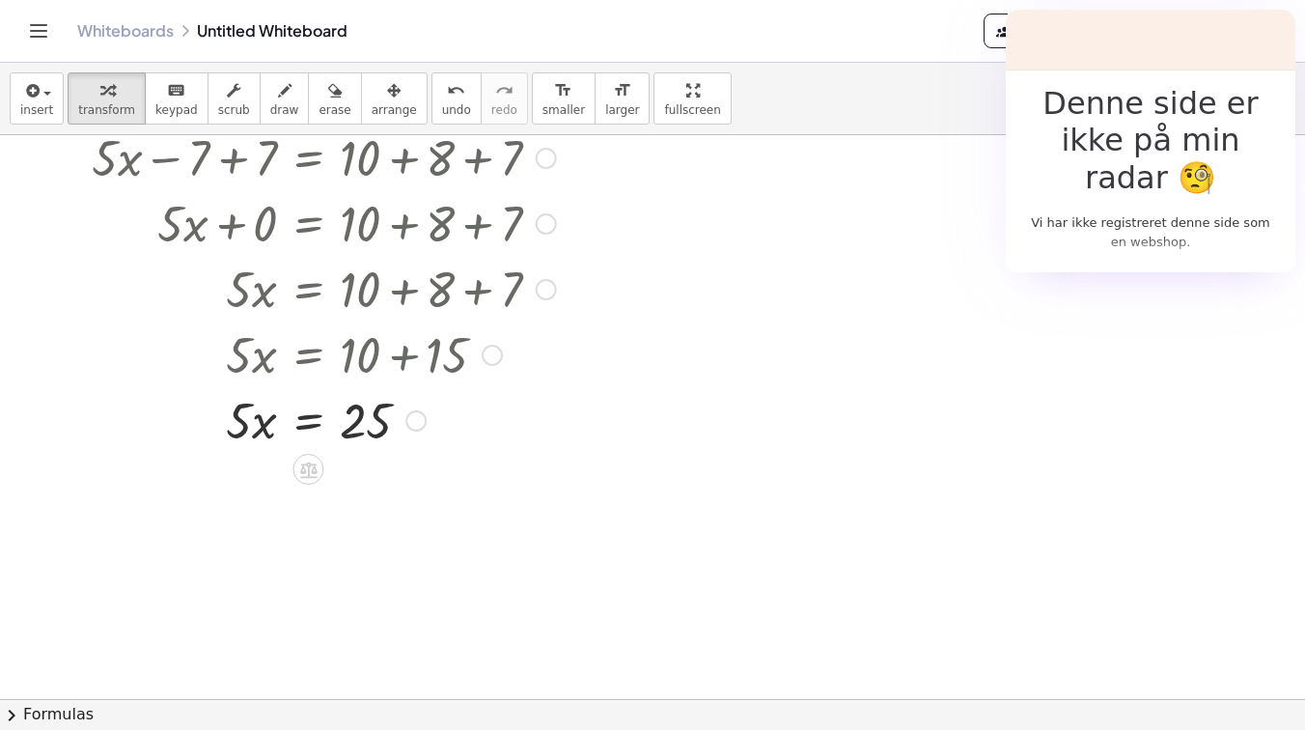
click at [314, 421] on div at bounding box center [323, 419] width 483 height 66
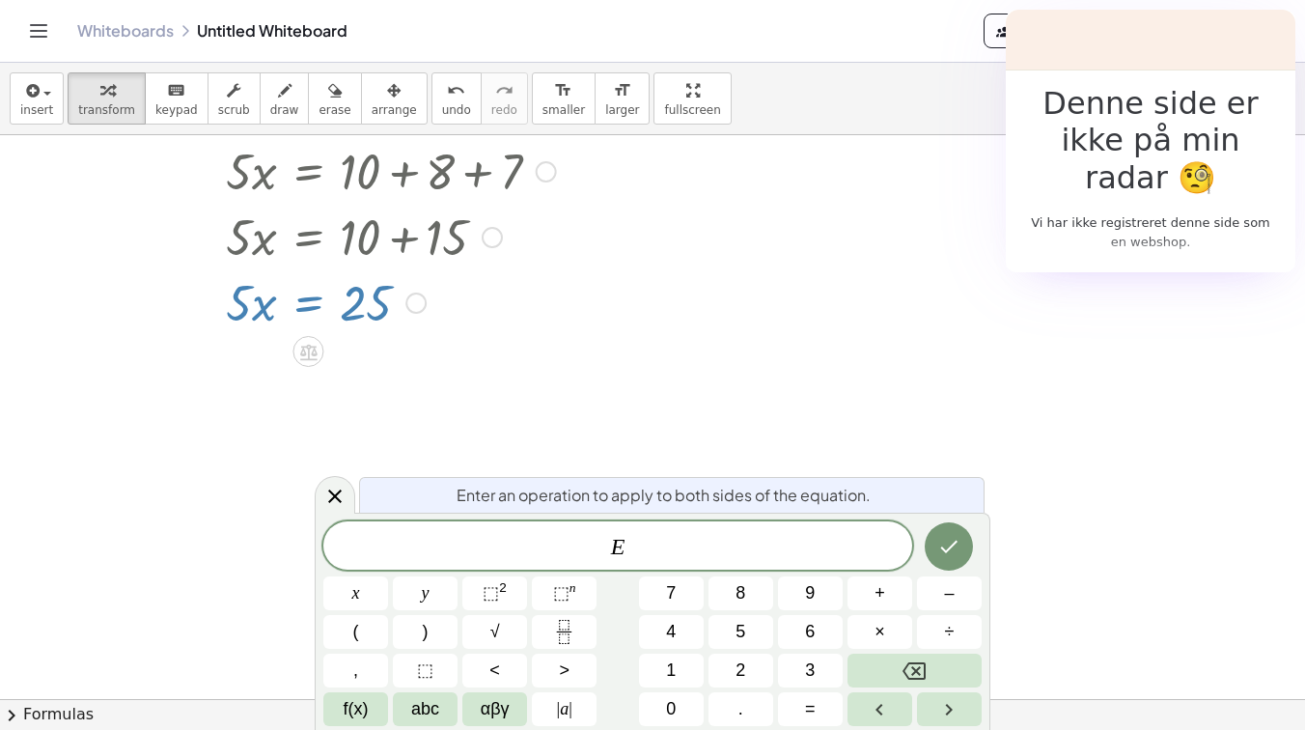
scroll to position [309, 0]
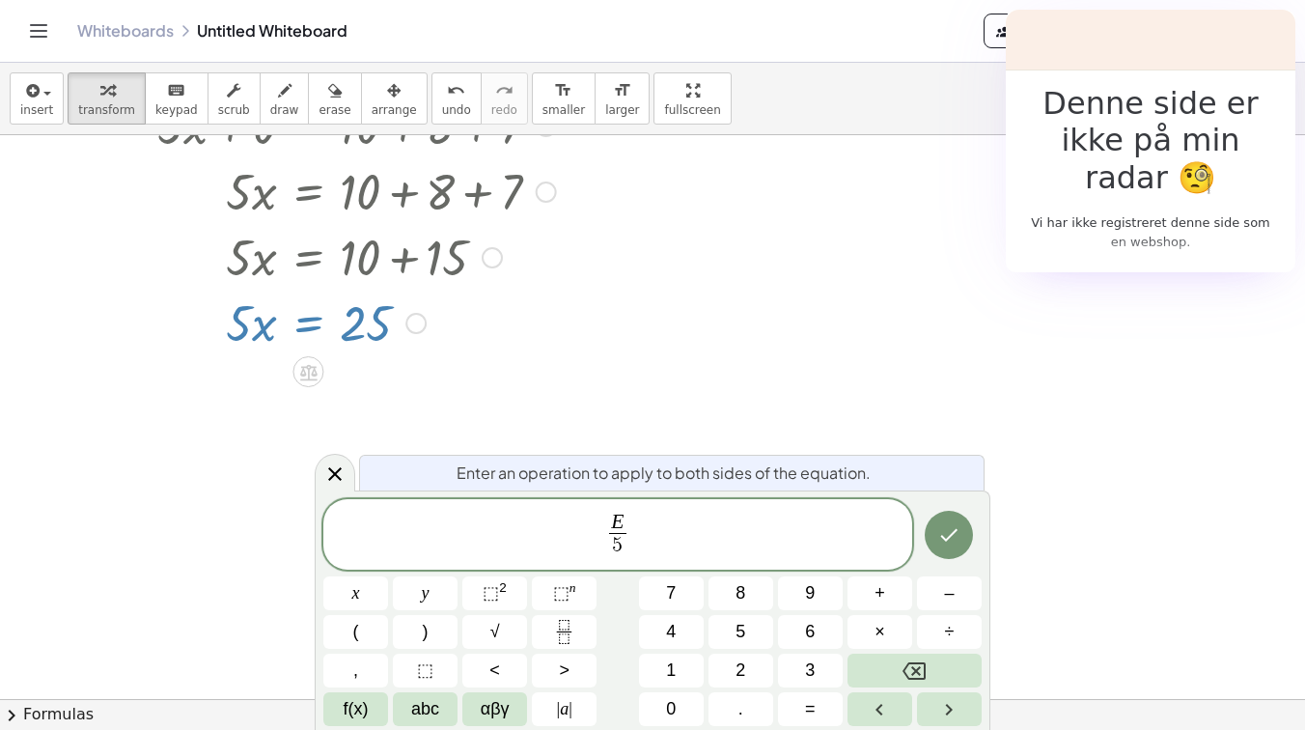
click at [974, 541] on div at bounding box center [949, 535] width 65 height 73
click at [961, 541] on button "Done" at bounding box center [948, 534] width 48 height 48
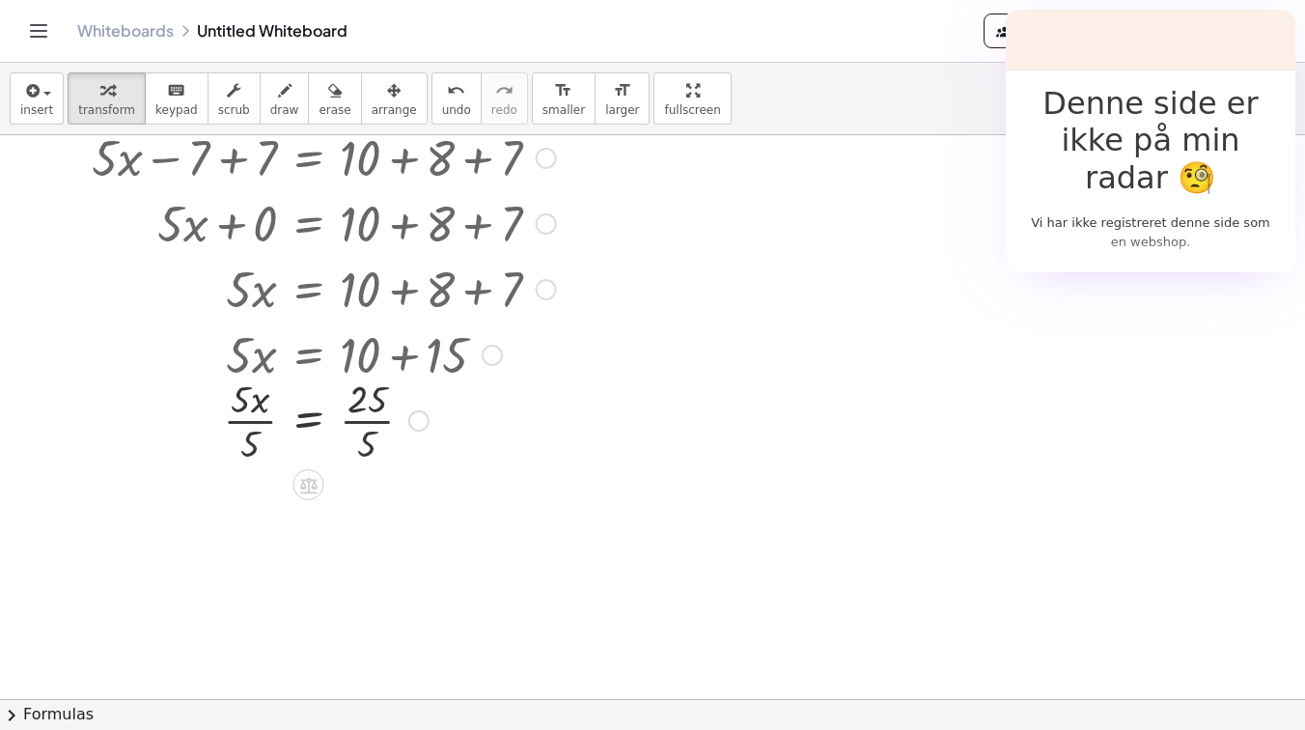
scroll to position [211, 0]
click at [360, 500] on div at bounding box center [323, 500] width 483 height 96
click at [249, 494] on div at bounding box center [323, 500] width 483 height 96
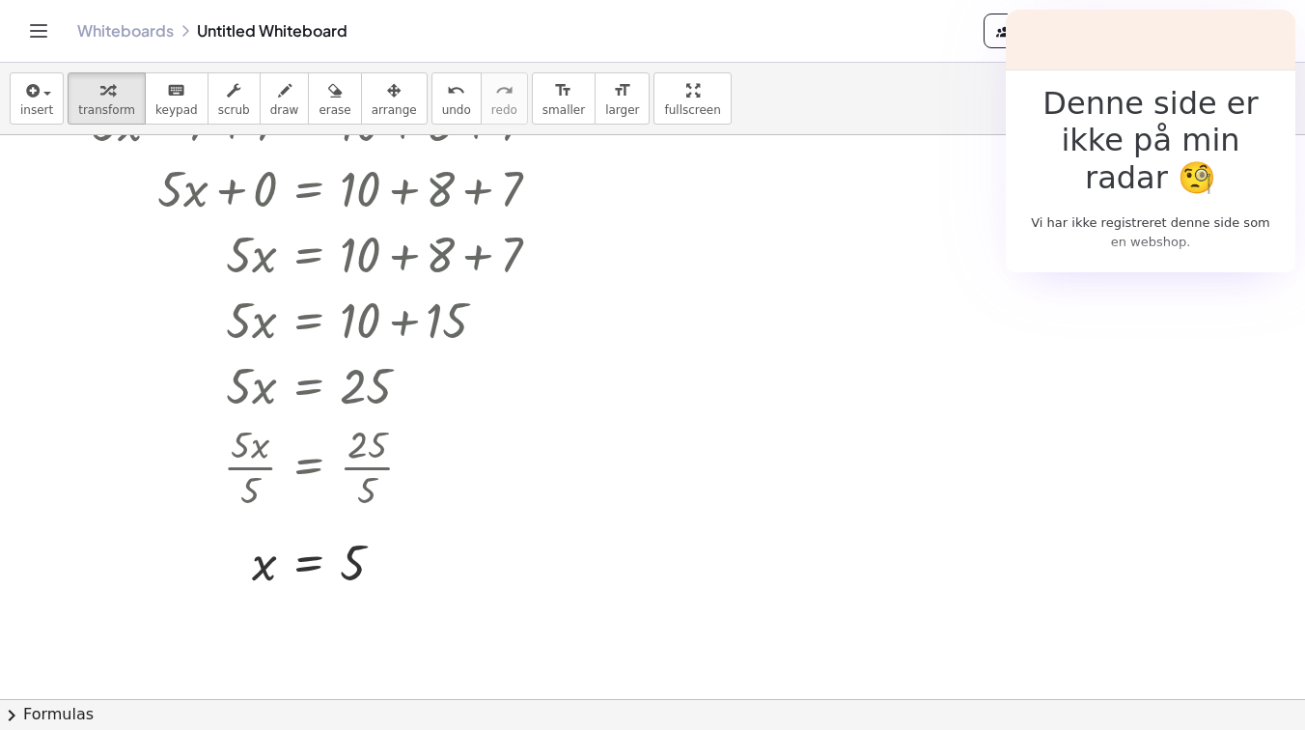
scroll to position [266, 0]
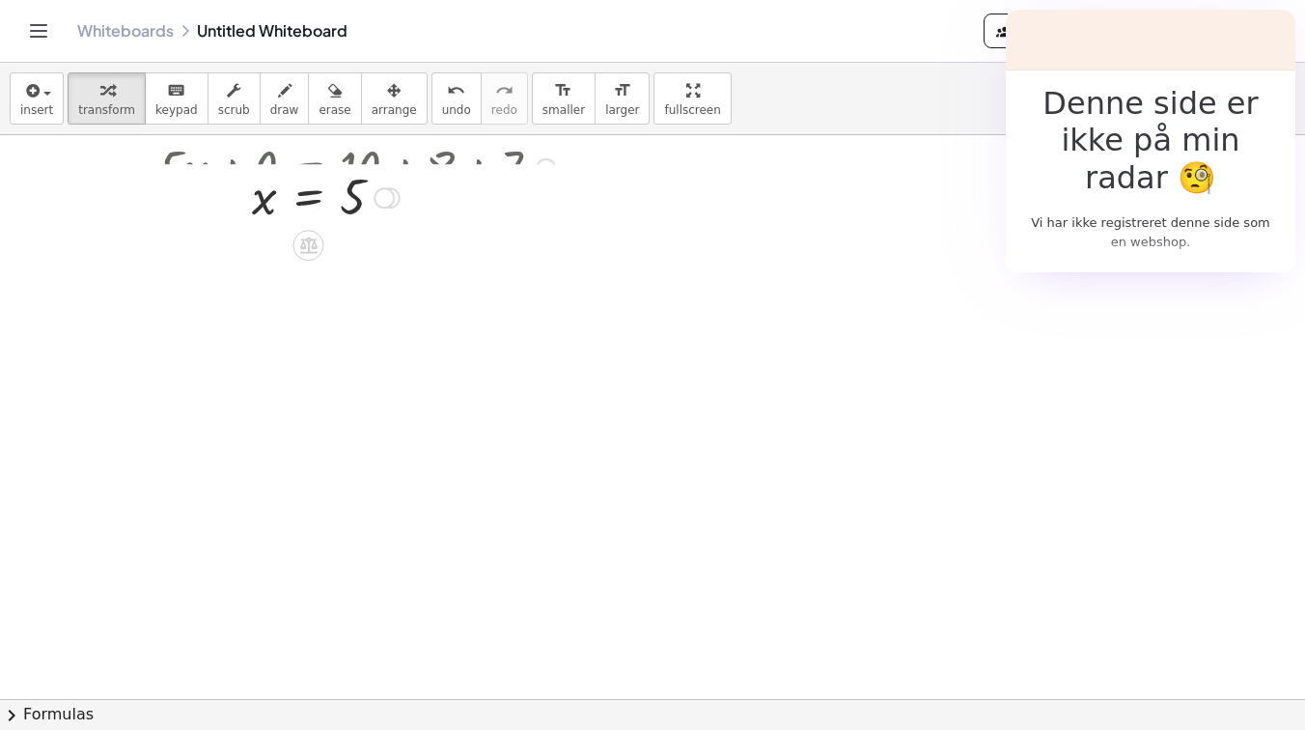
drag, startPoint x: 389, startPoint y: 549, endPoint x: 389, endPoint y: 191, distance: 358.0
click at [389, 191] on div at bounding box center [383, 197] width 21 height 21
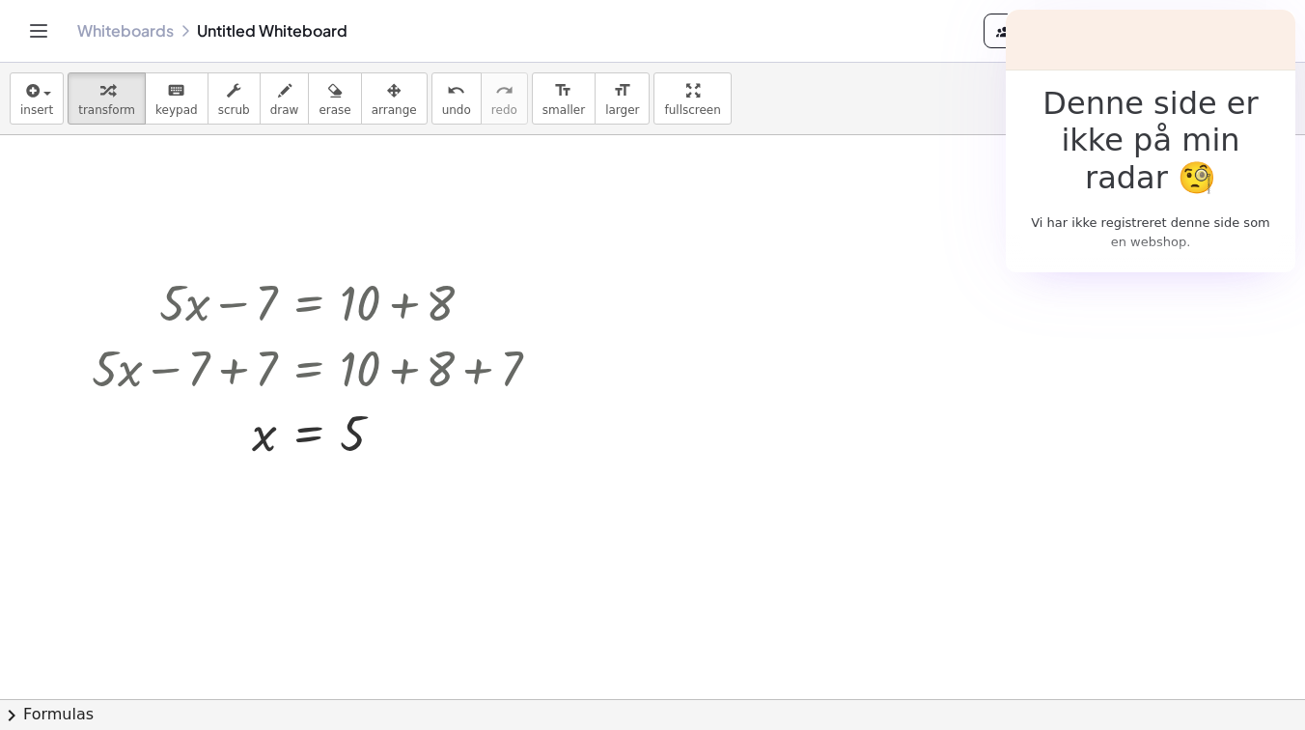
scroll to position [0, 0]
drag, startPoint x: 372, startPoint y: 434, endPoint x: 363, endPoint y: 442, distance: 11.6
click at [365, 442] on div at bounding box center [323, 433] width 483 height 64
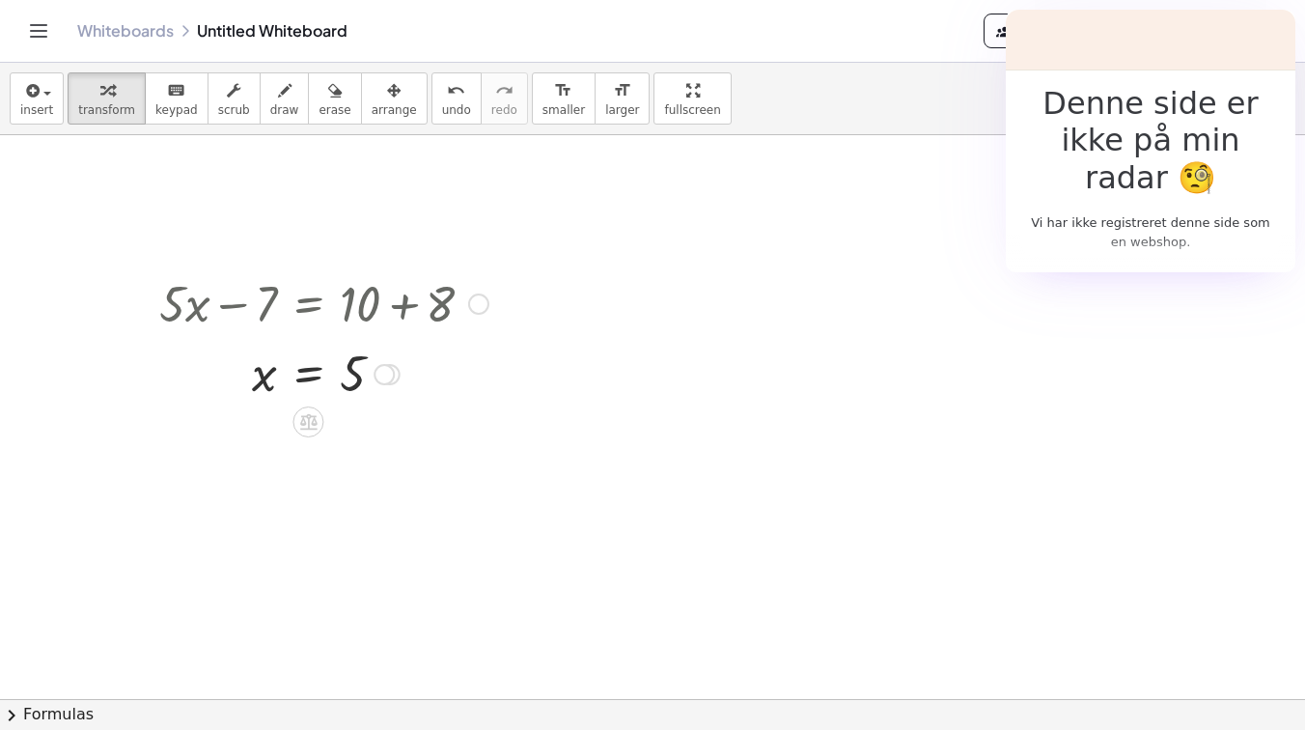
drag, startPoint x: 384, startPoint y: 438, endPoint x: 382, endPoint y: 369, distance: 69.5
click at [382, 369] on div at bounding box center [383, 374] width 21 height 21
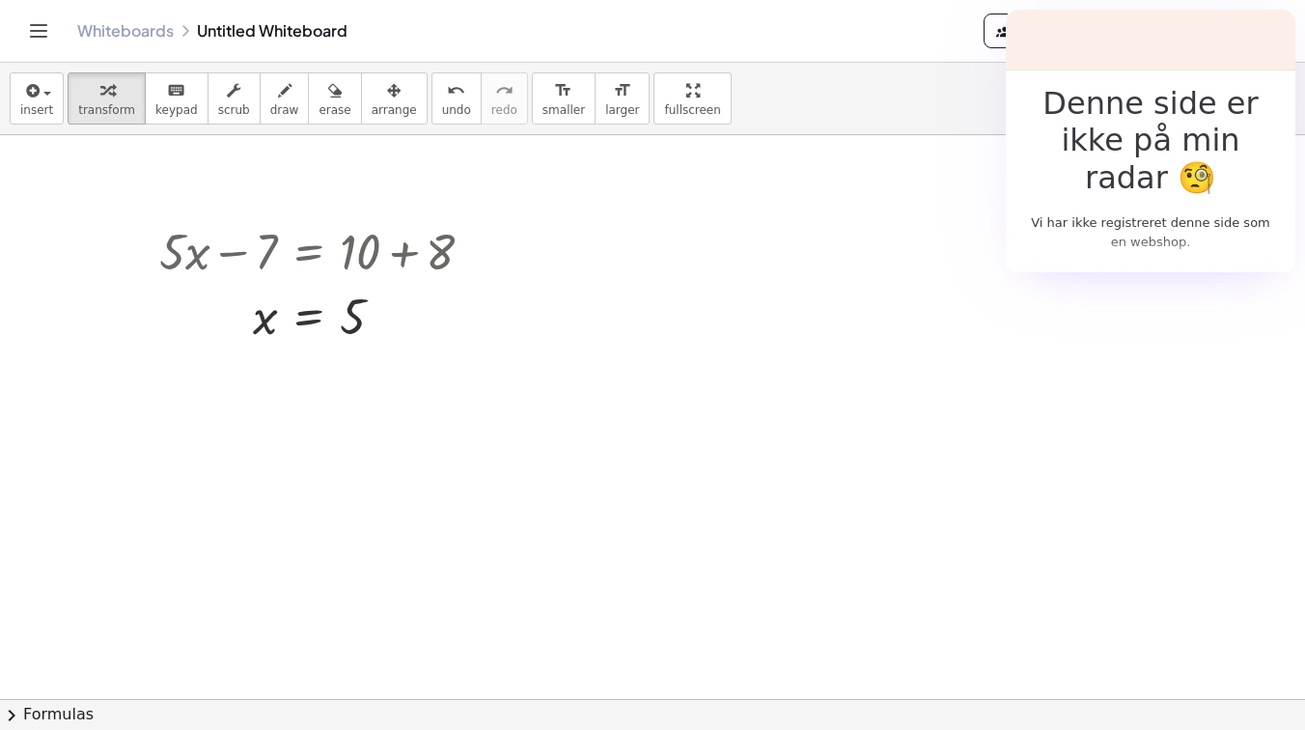
click at [875, 316] on div at bounding box center [652, 709] width 1305 height 1253
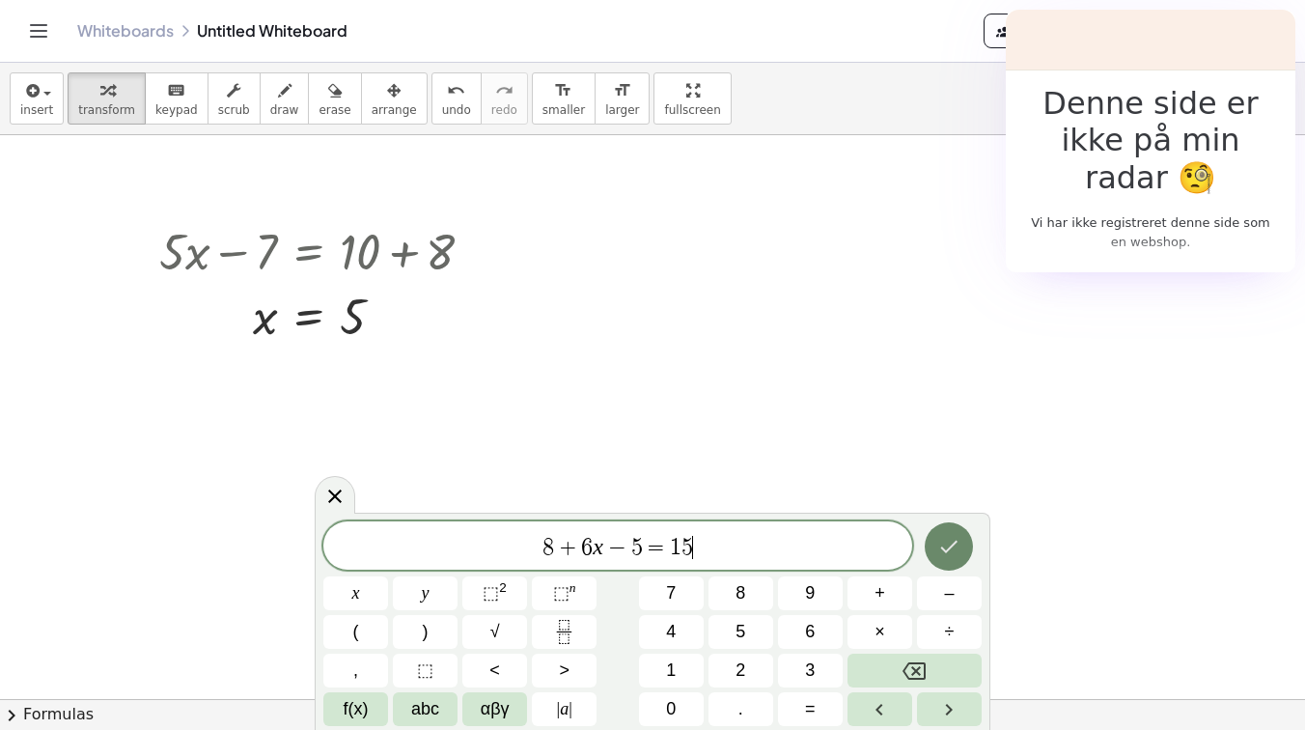
click at [955, 555] on icon "Done" at bounding box center [948, 546] width 23 height 23
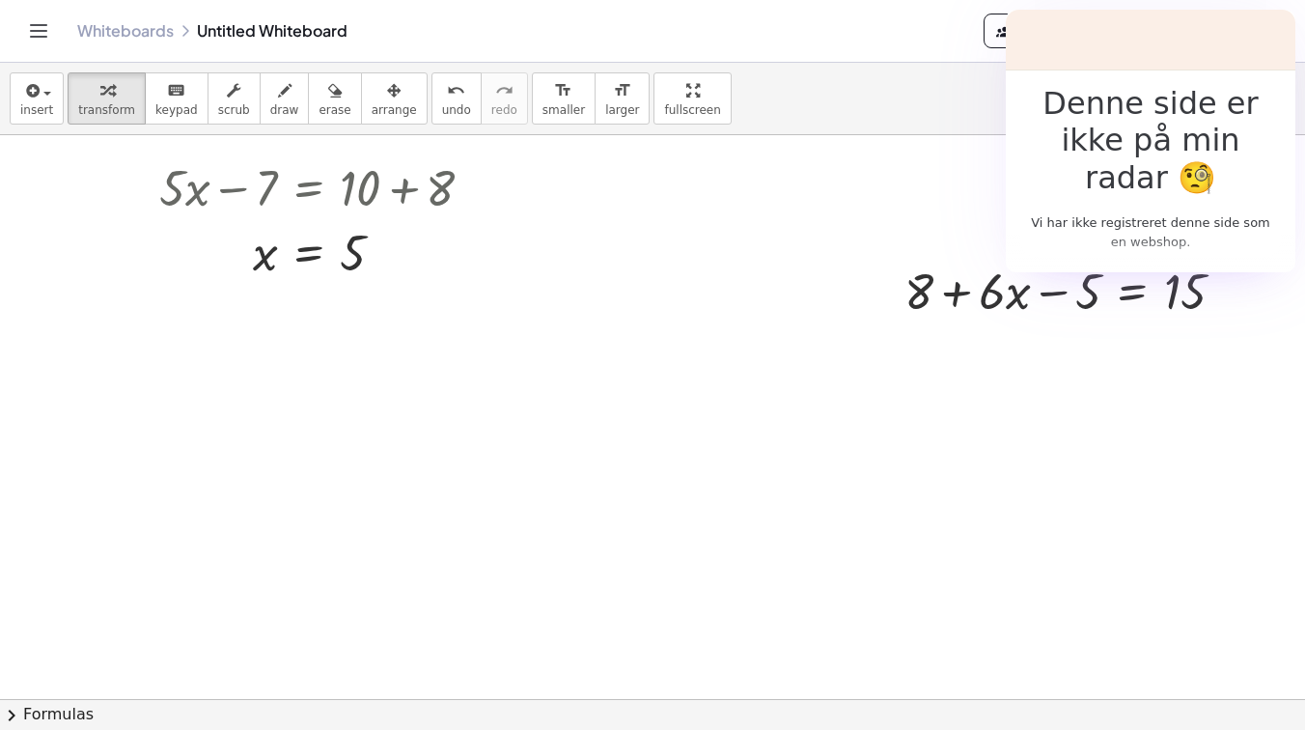
scroll to position [0, 0]
